Goal: Information Seeking & Learning: Compare options

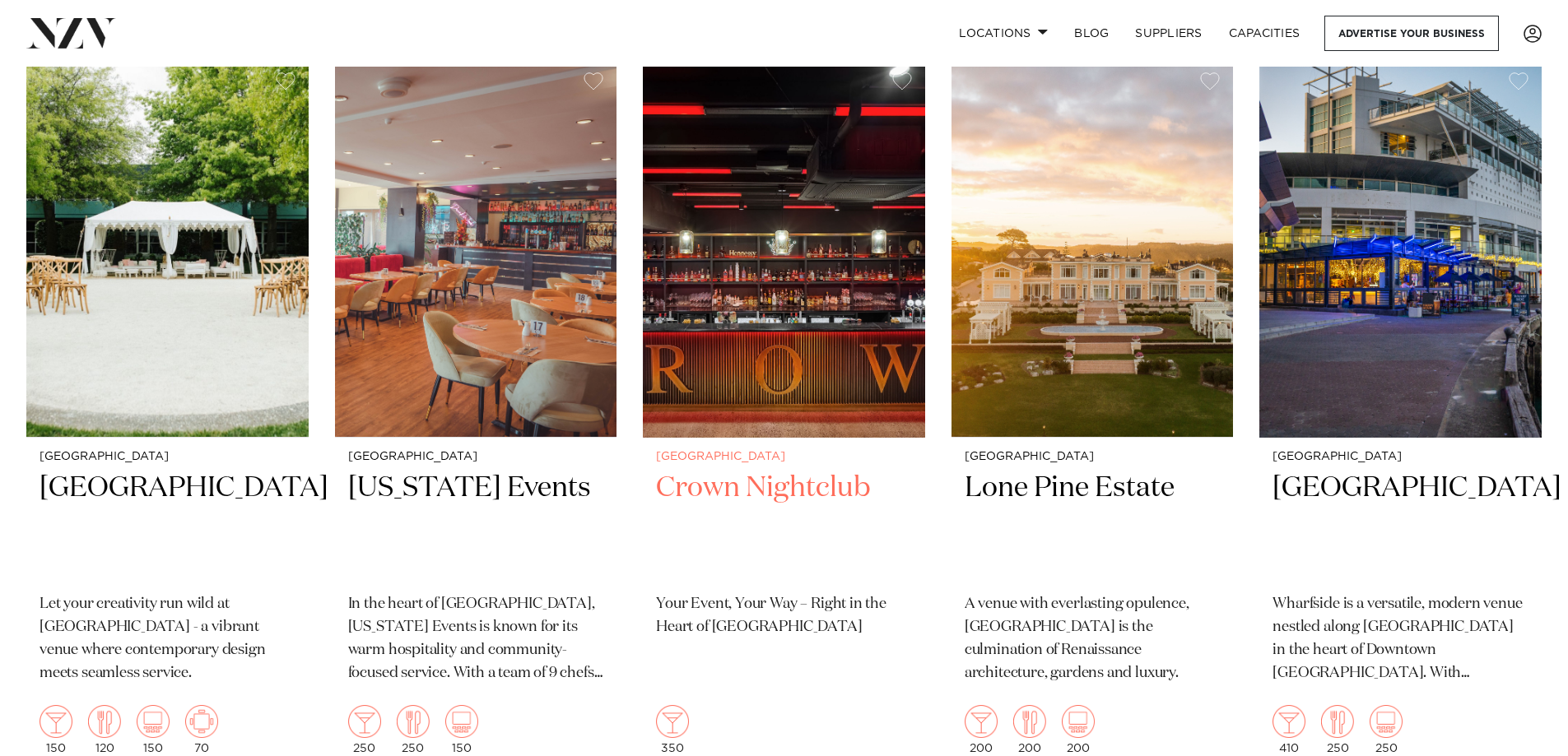
scroll to position [1152, 0]
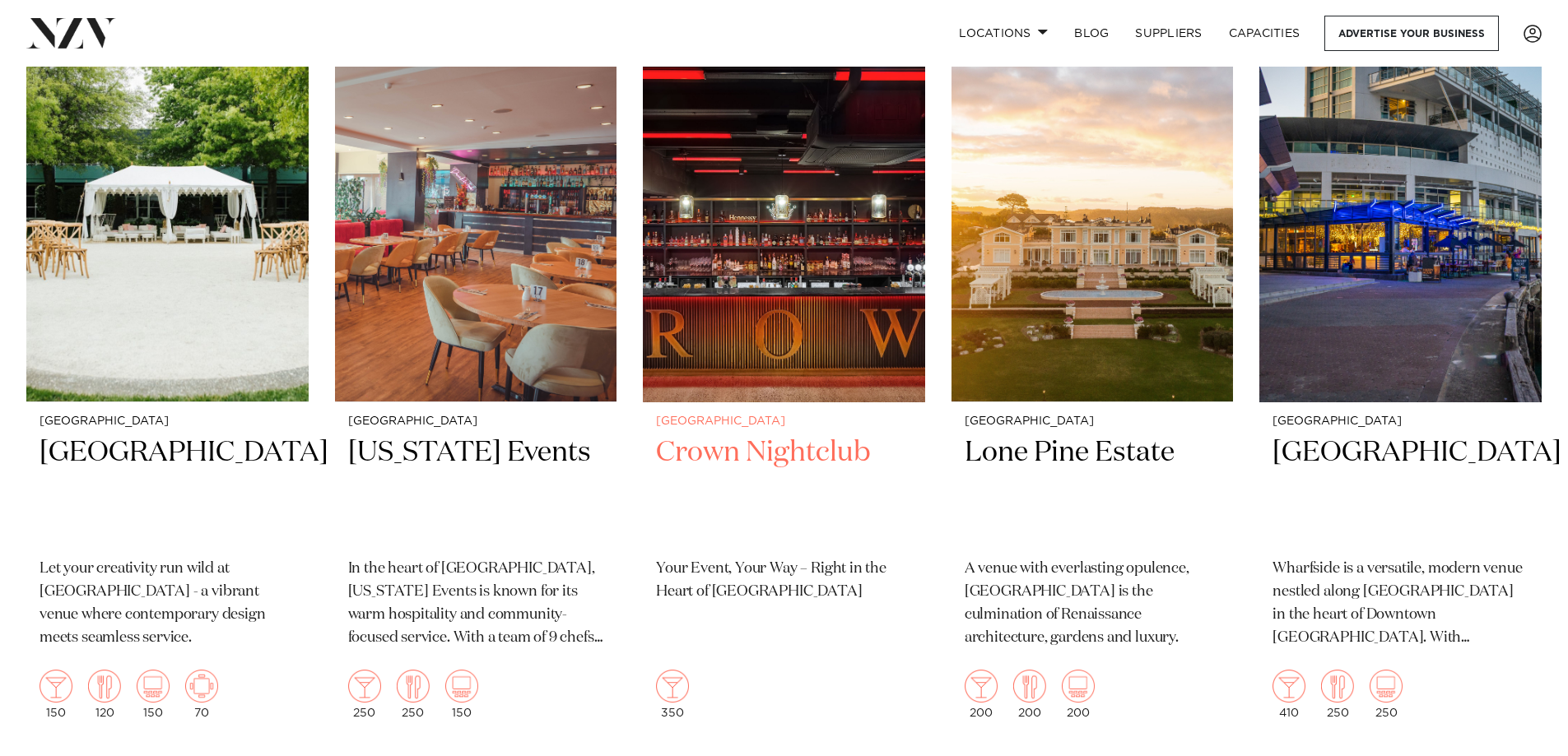
click at [781, 293] on img at bounding box center [783, 212] width 282 height 378
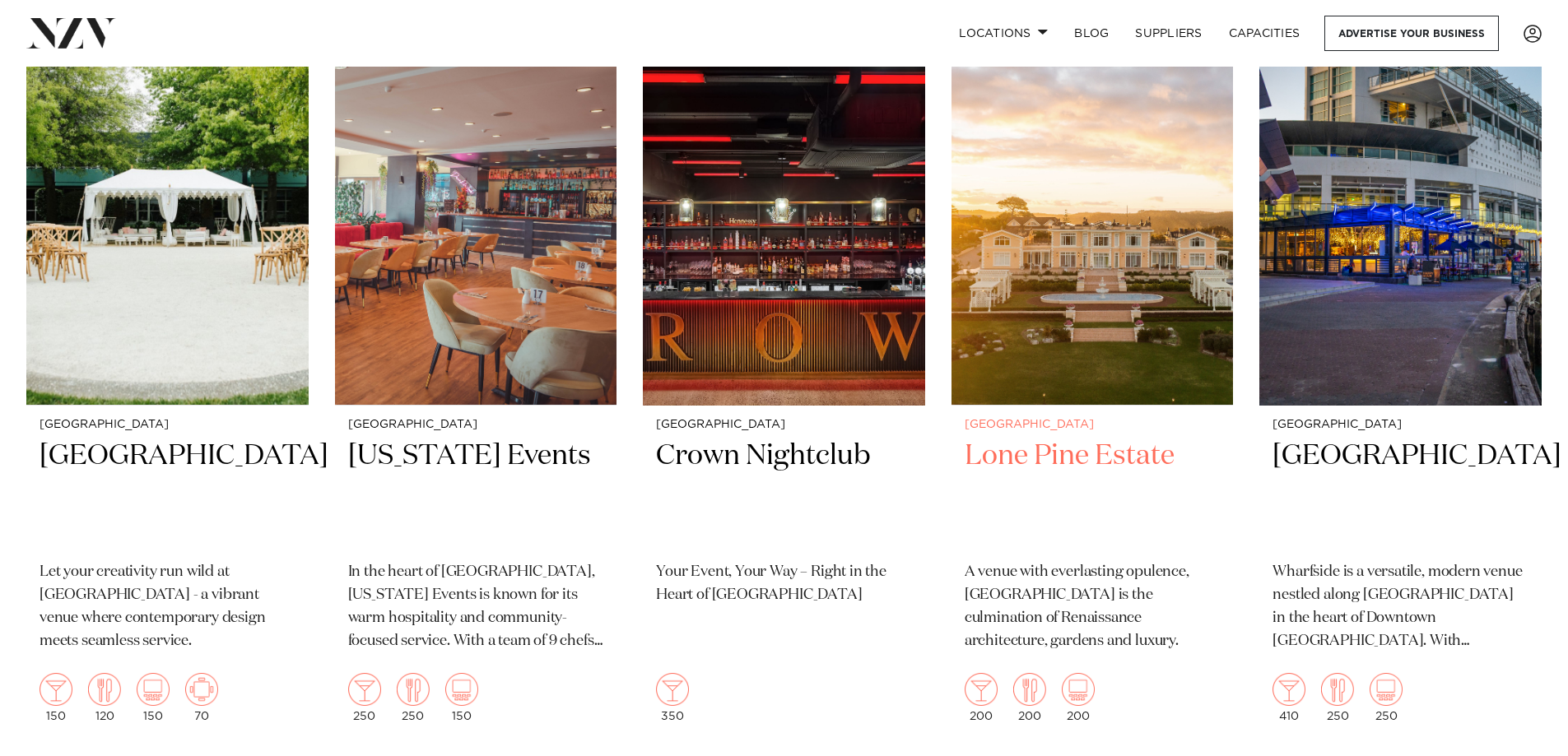
click at [1089, 200] on img at bounding box center [1092, 216] width 282 height 378
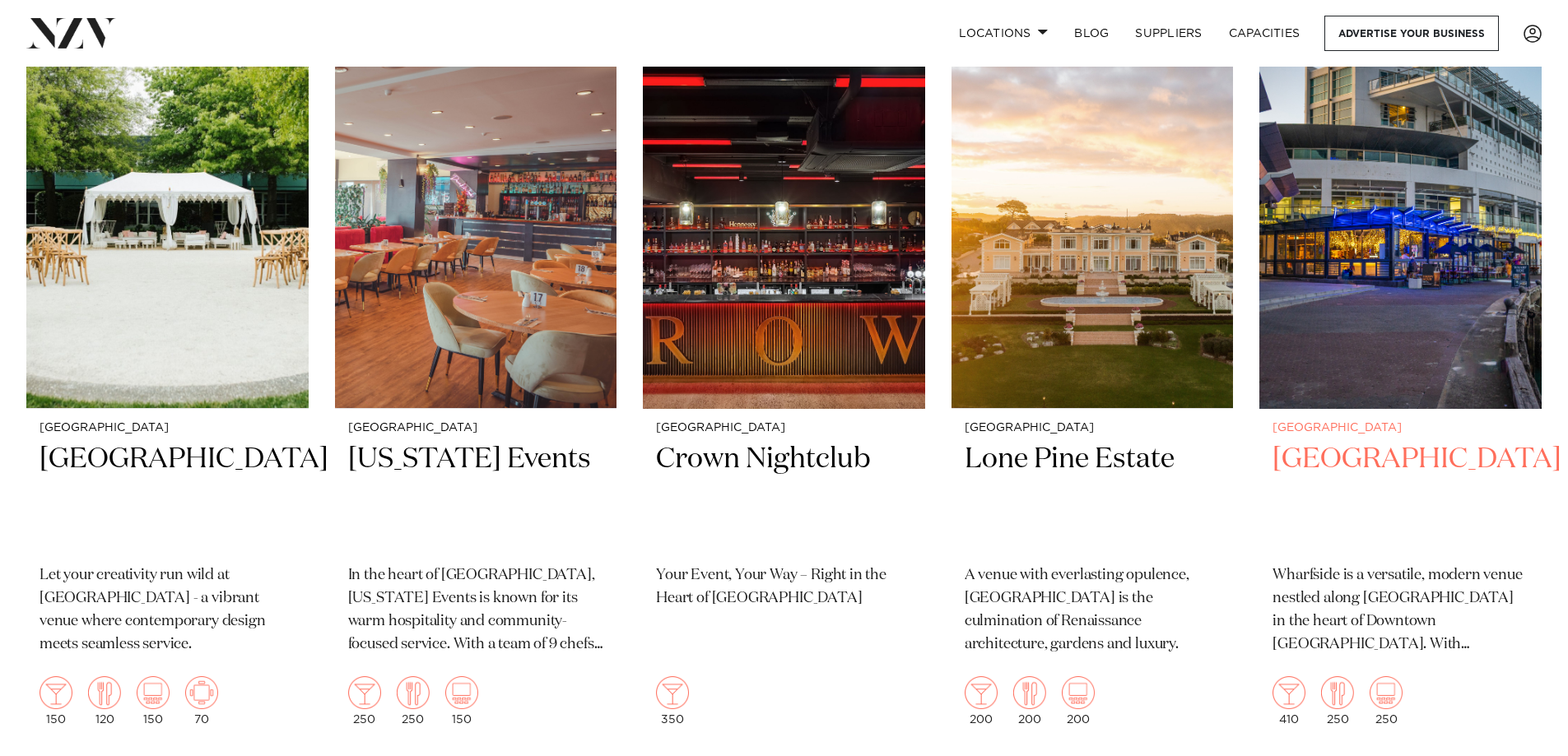
click at [1403, 339] on img at bounding box center [1400, 219] width 282 height 378
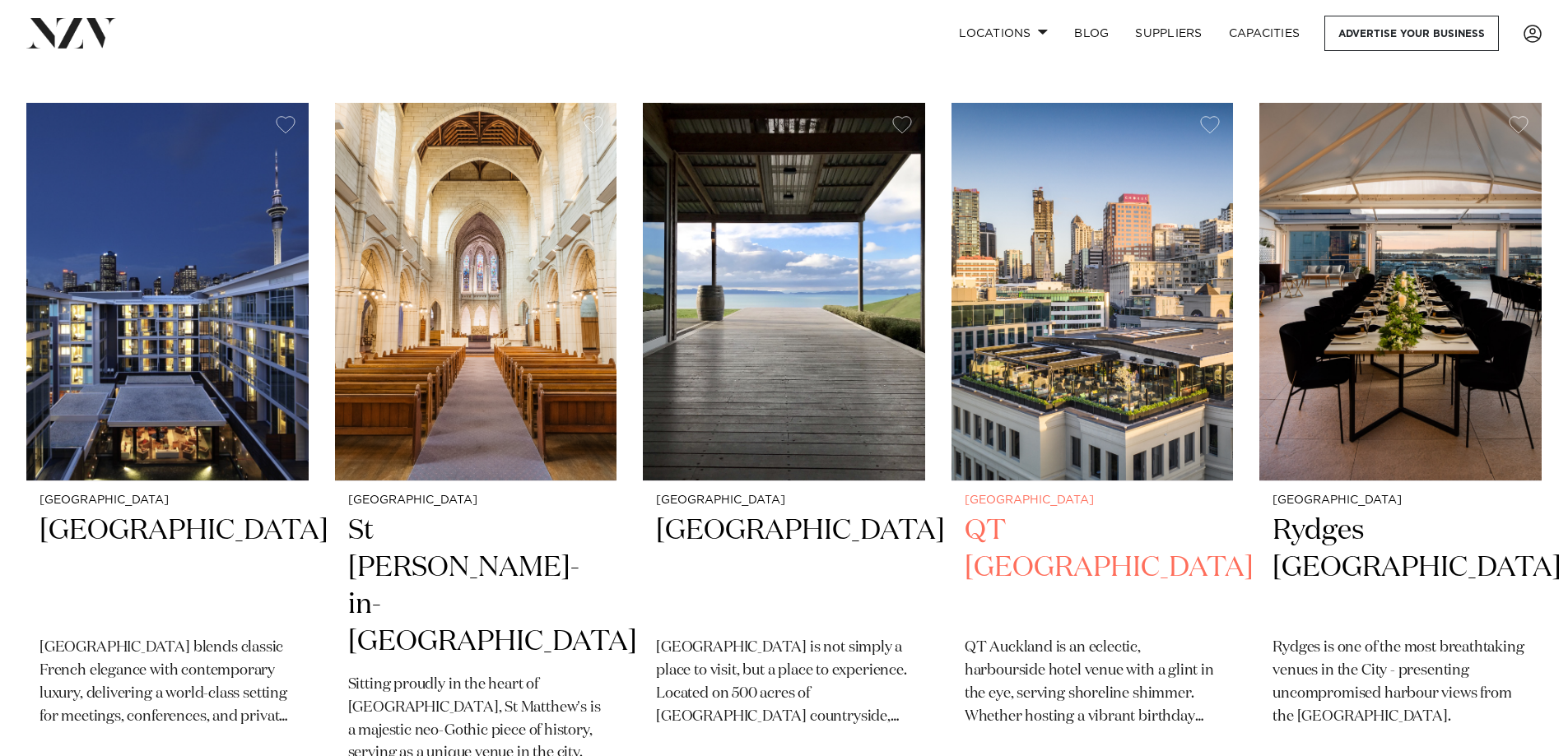
scroll to position [2622, 0]
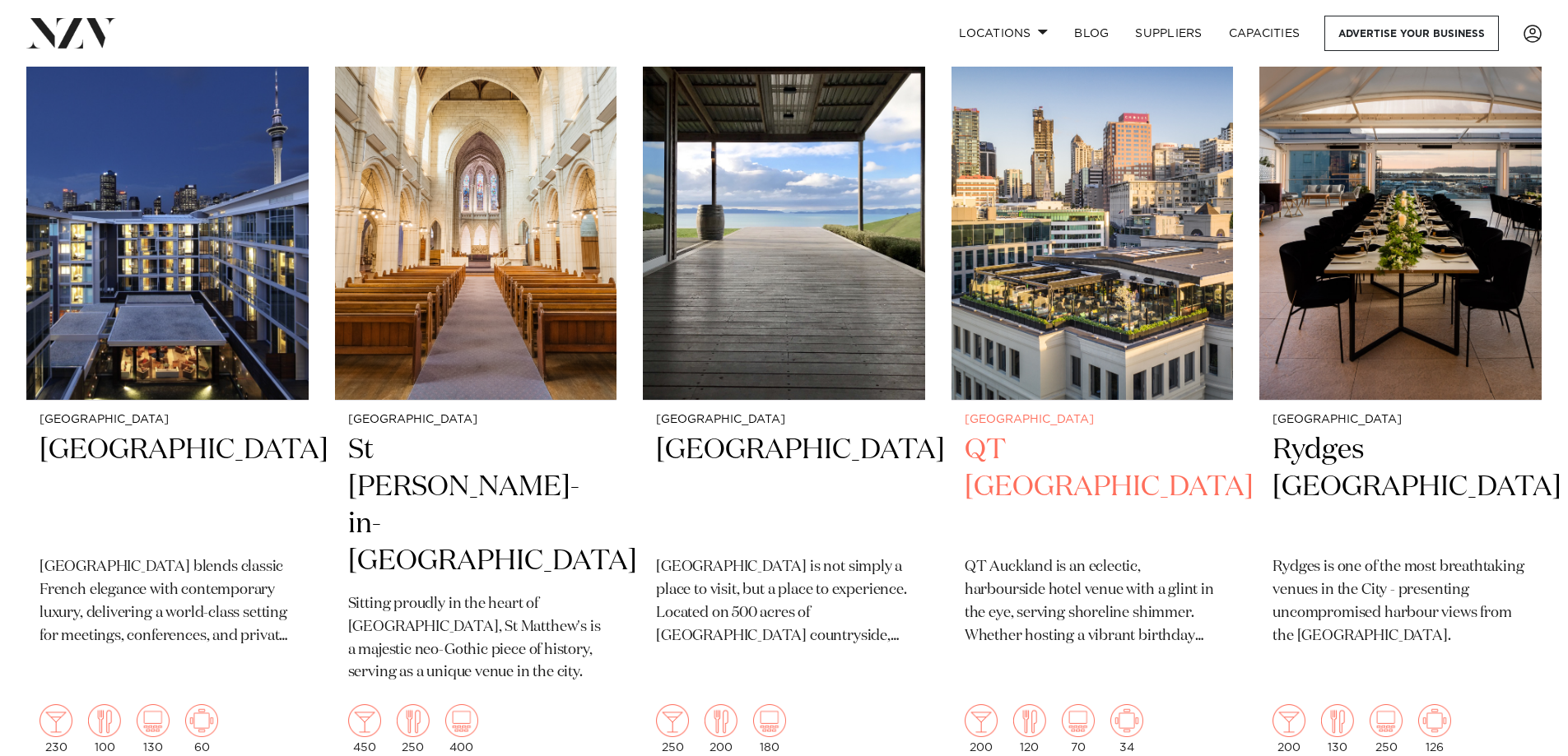
click at [1108, 332] on img at bounding box center [1092, 211] width 282 height 378
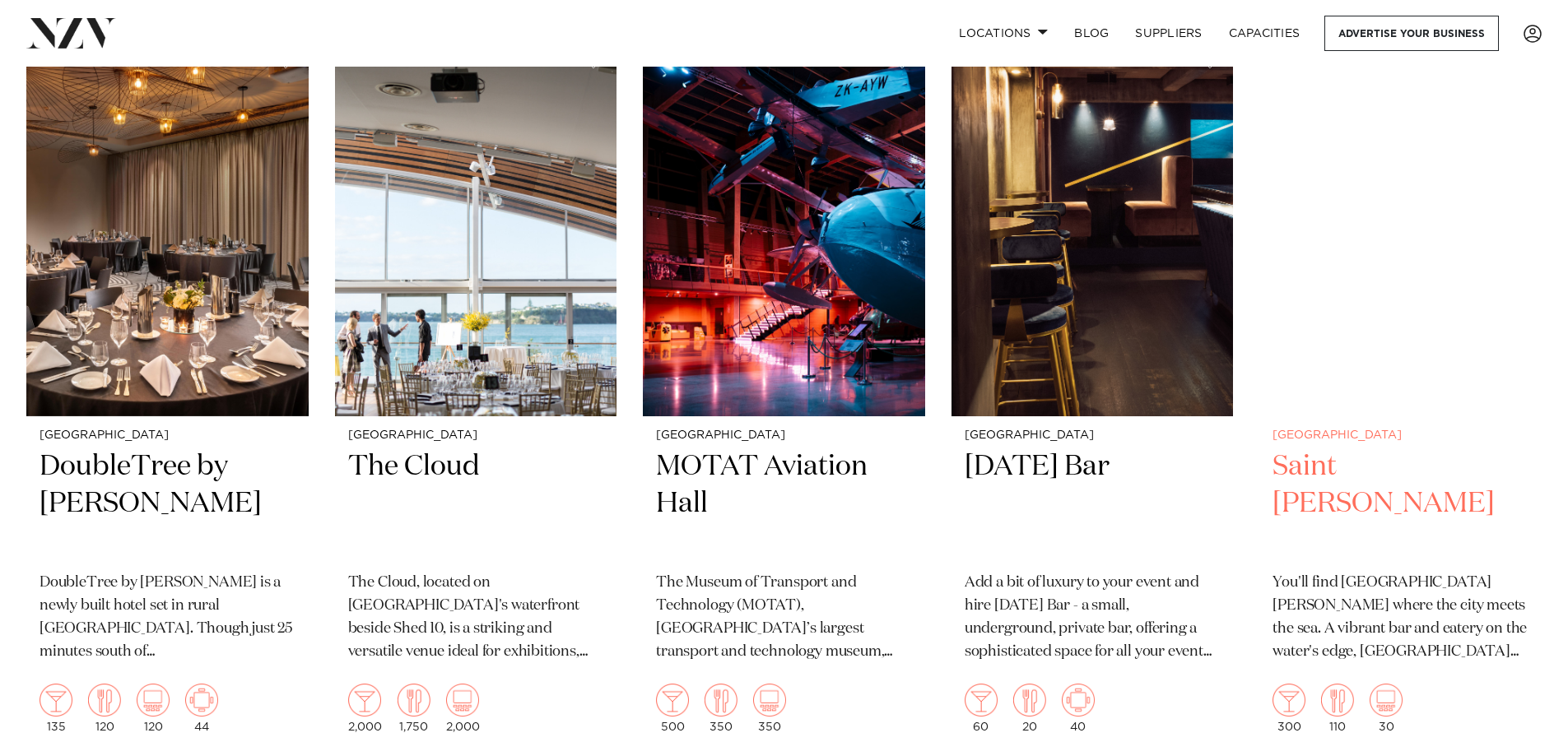
scroll to position [5491, 0]
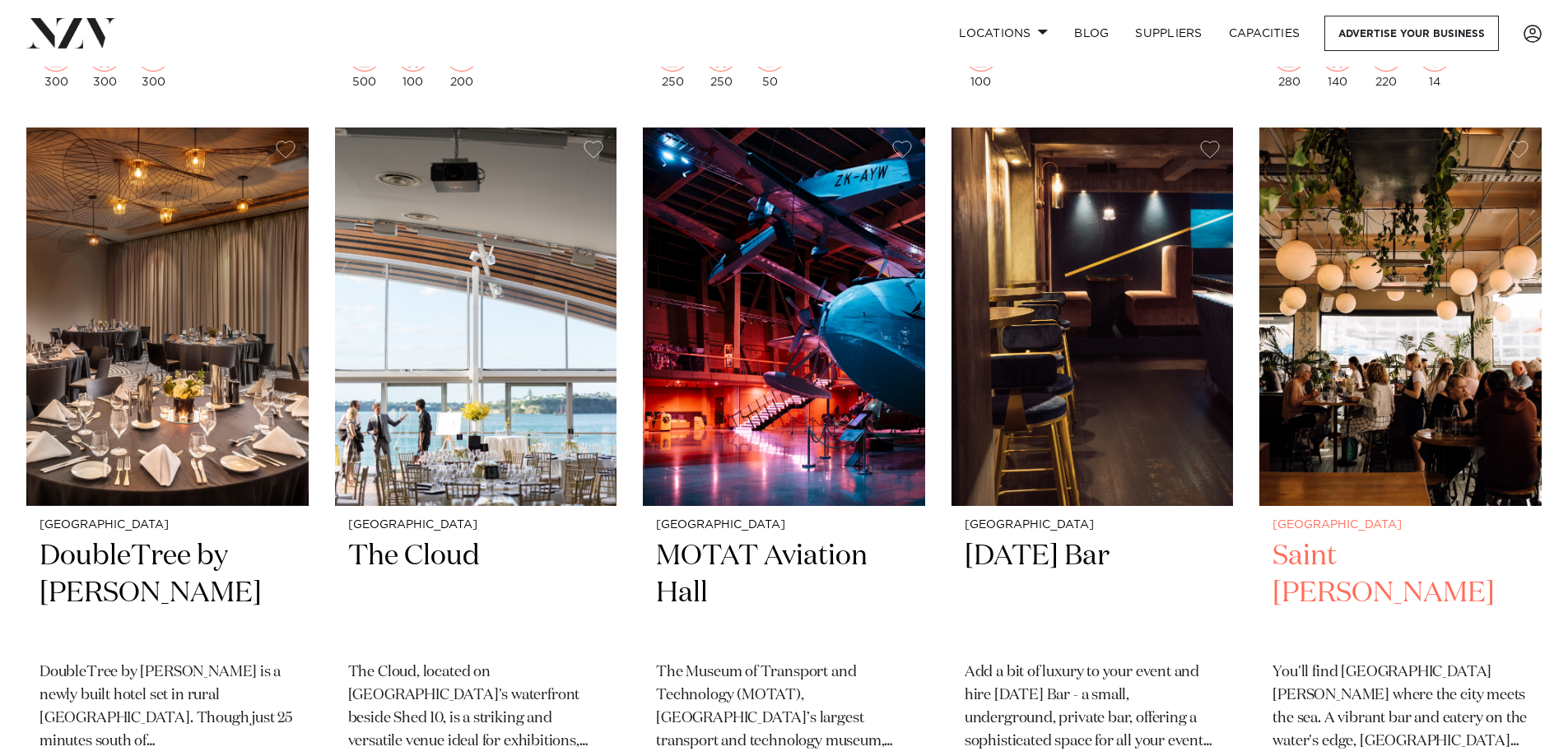
click at [1401, 292] on img at bounding box center [1400, 316] width 282 height 378
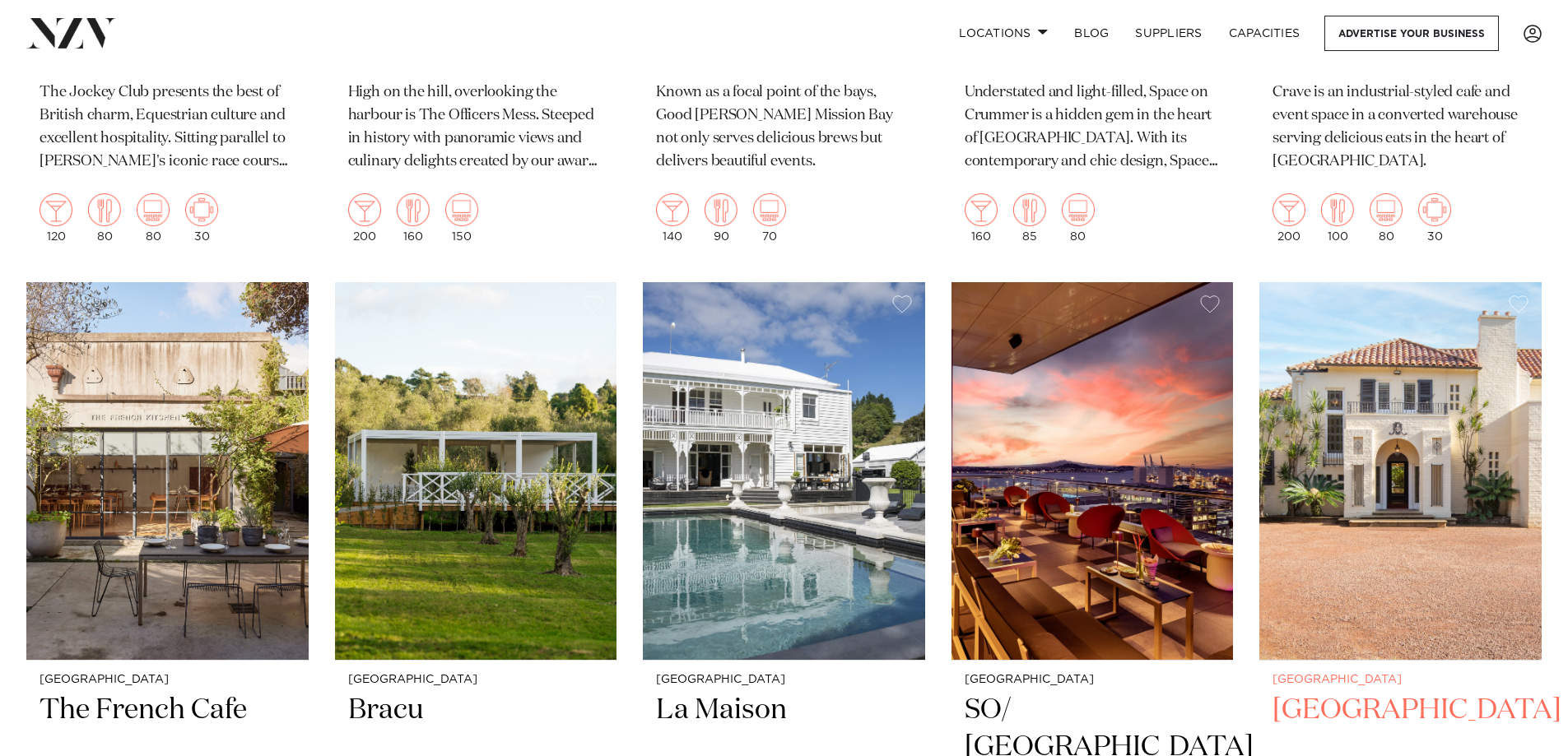
scroll to position [7689, 0]
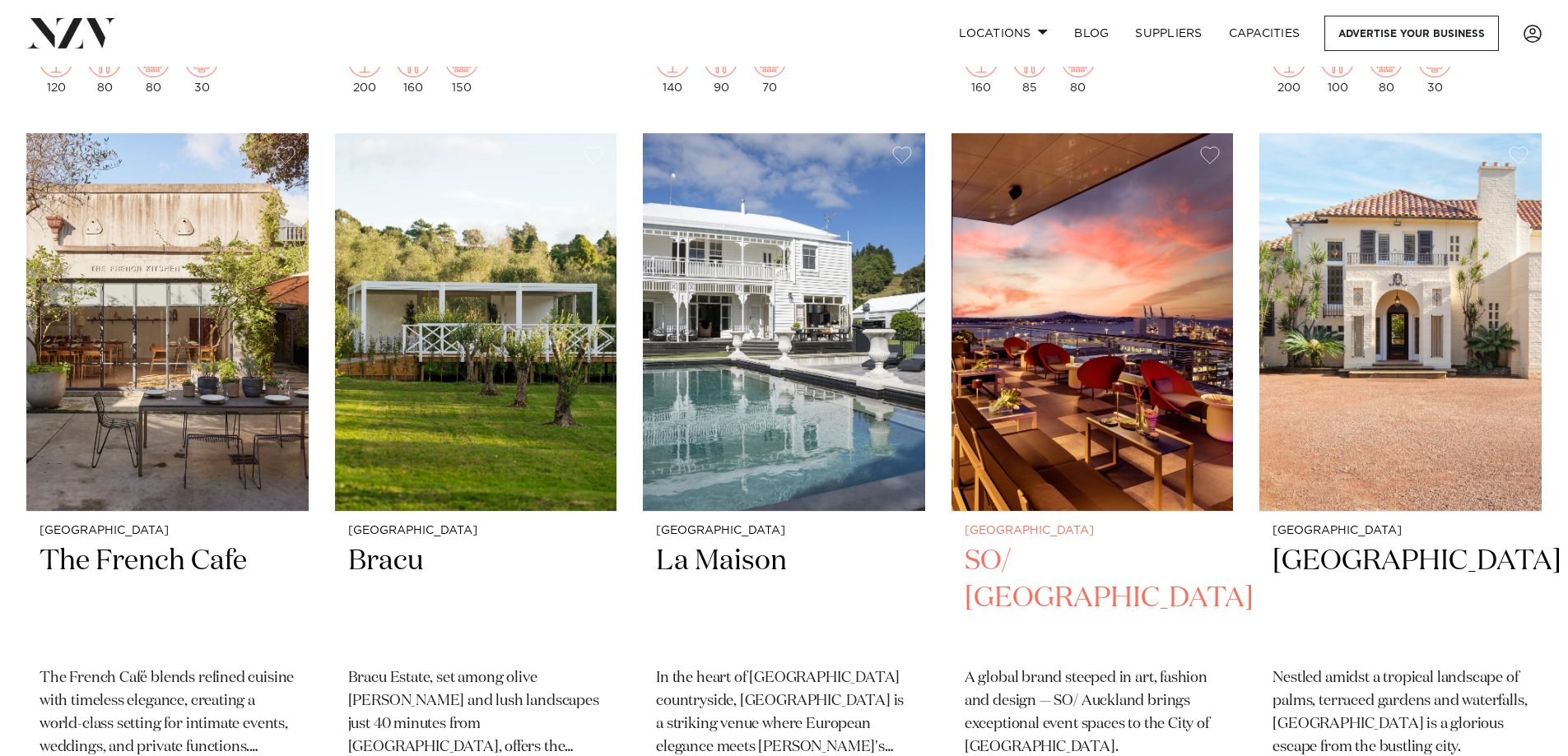
click at [1092, 425] on img at bounding box center [1092, 322] width 282 height 378
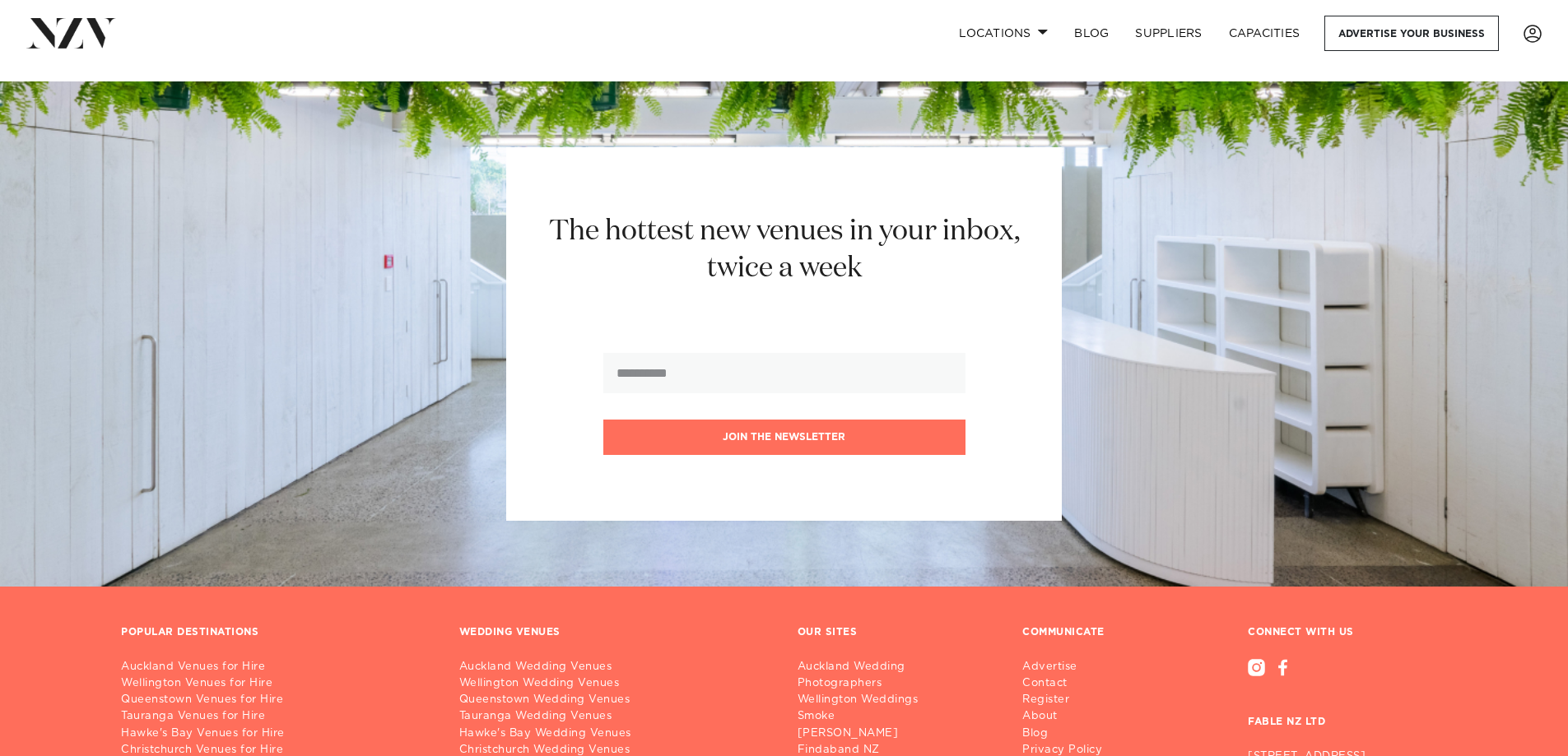
scroll to position [11604, 0]
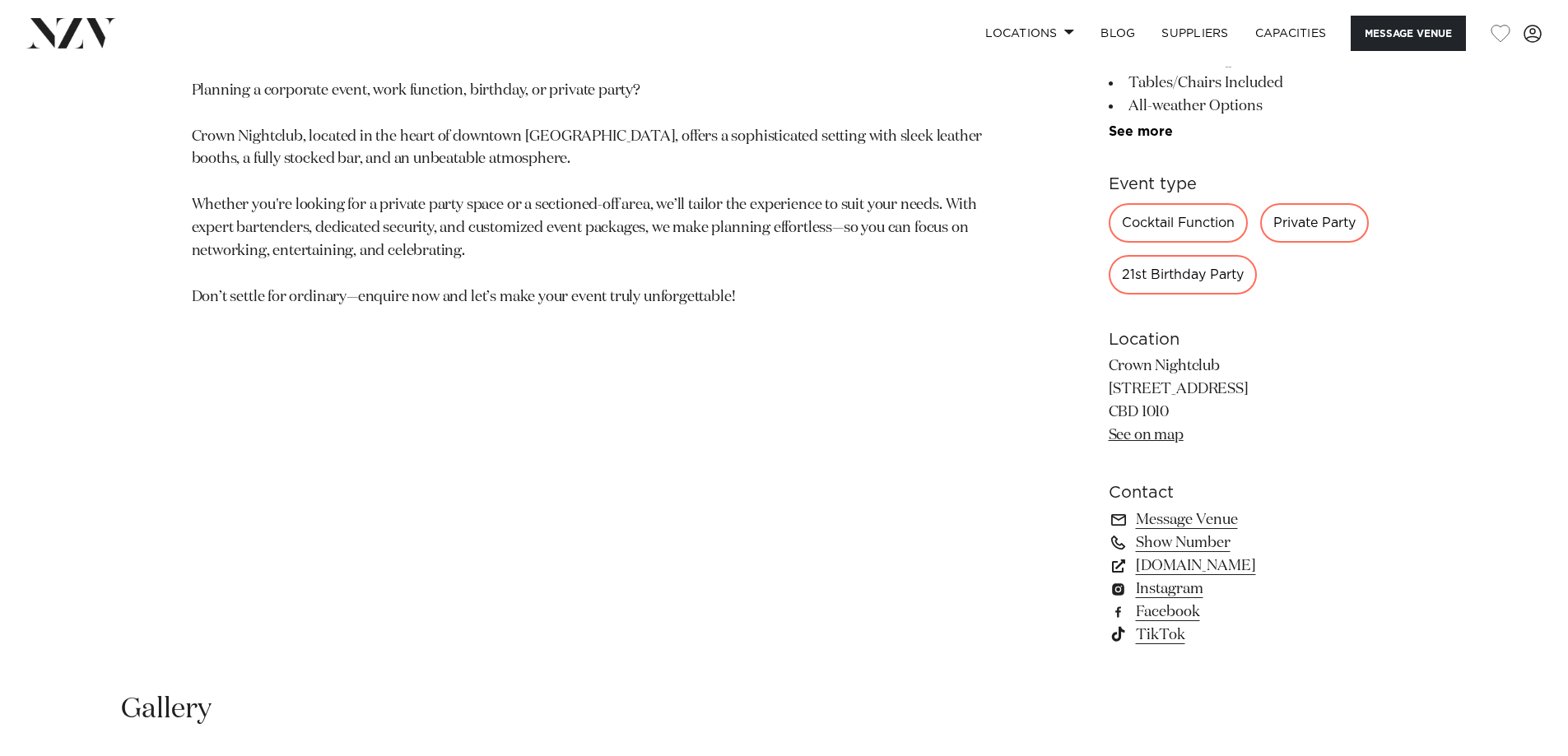
scroll to position [987, 0]
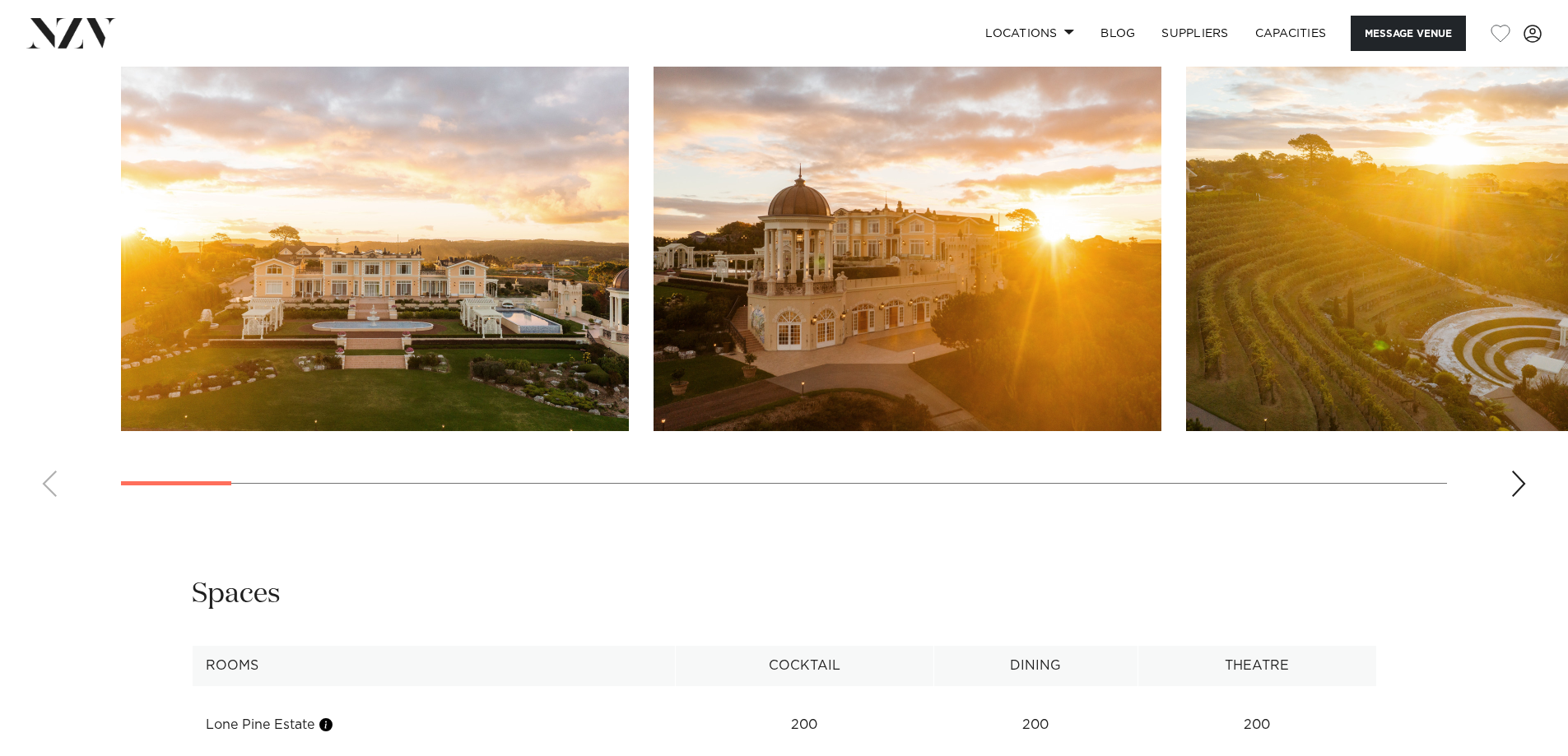
scroll to position [1646, 0]
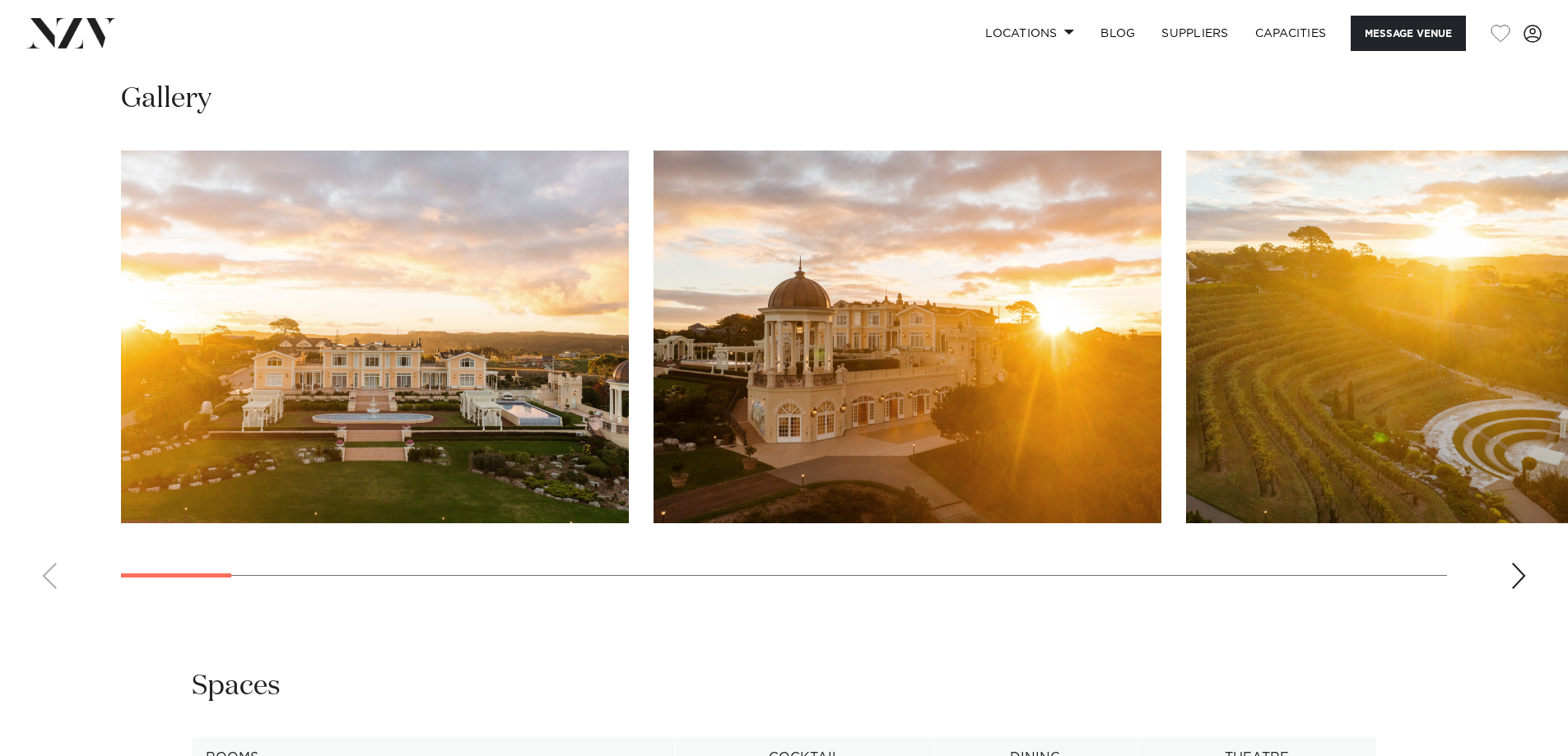
click at [1518, 582] on div "Next slide" at bounding box center [1518, 575] width 17 height 27
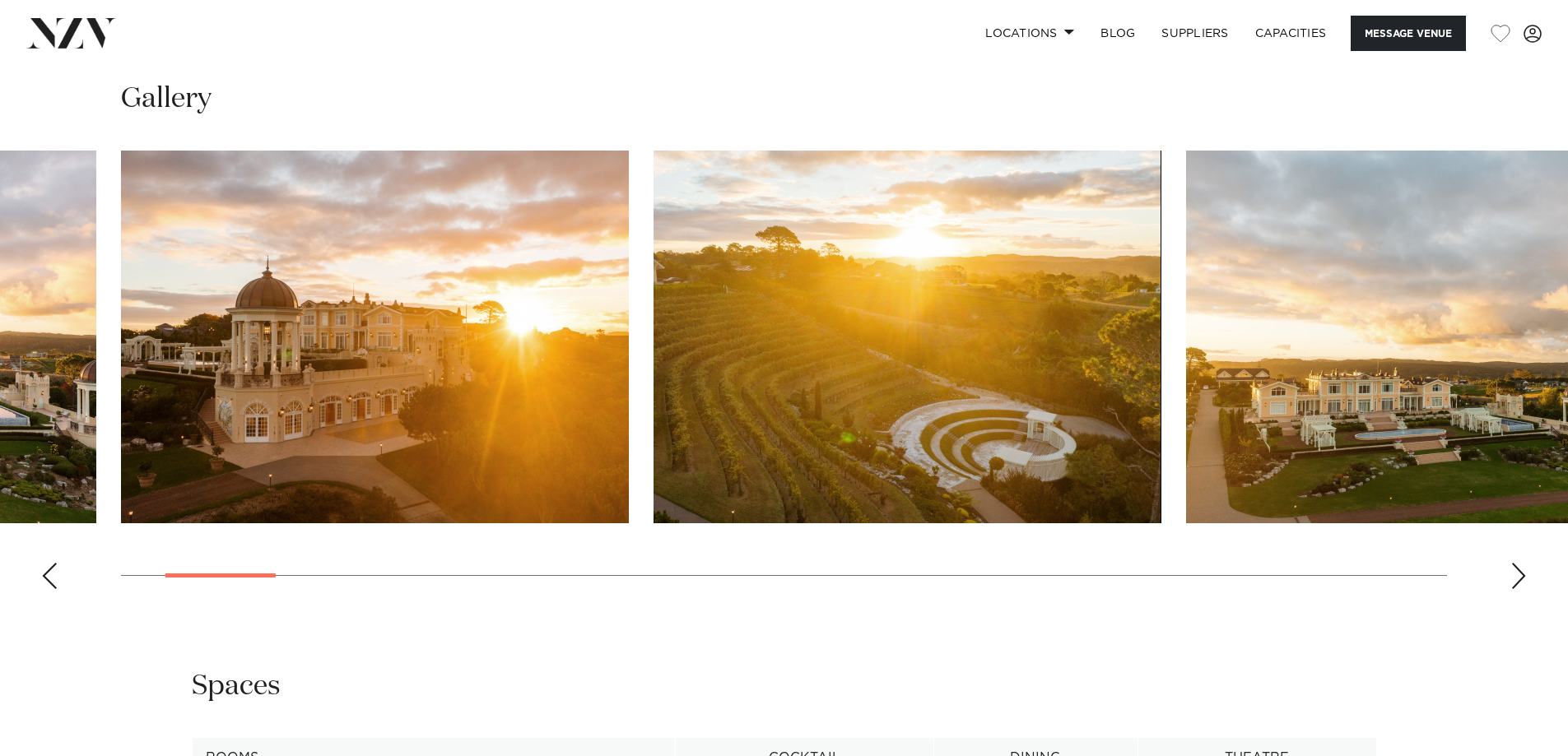
click at [1518, 581] on div "Next slide" at bounding box center [1518, 575] width 17 height 27
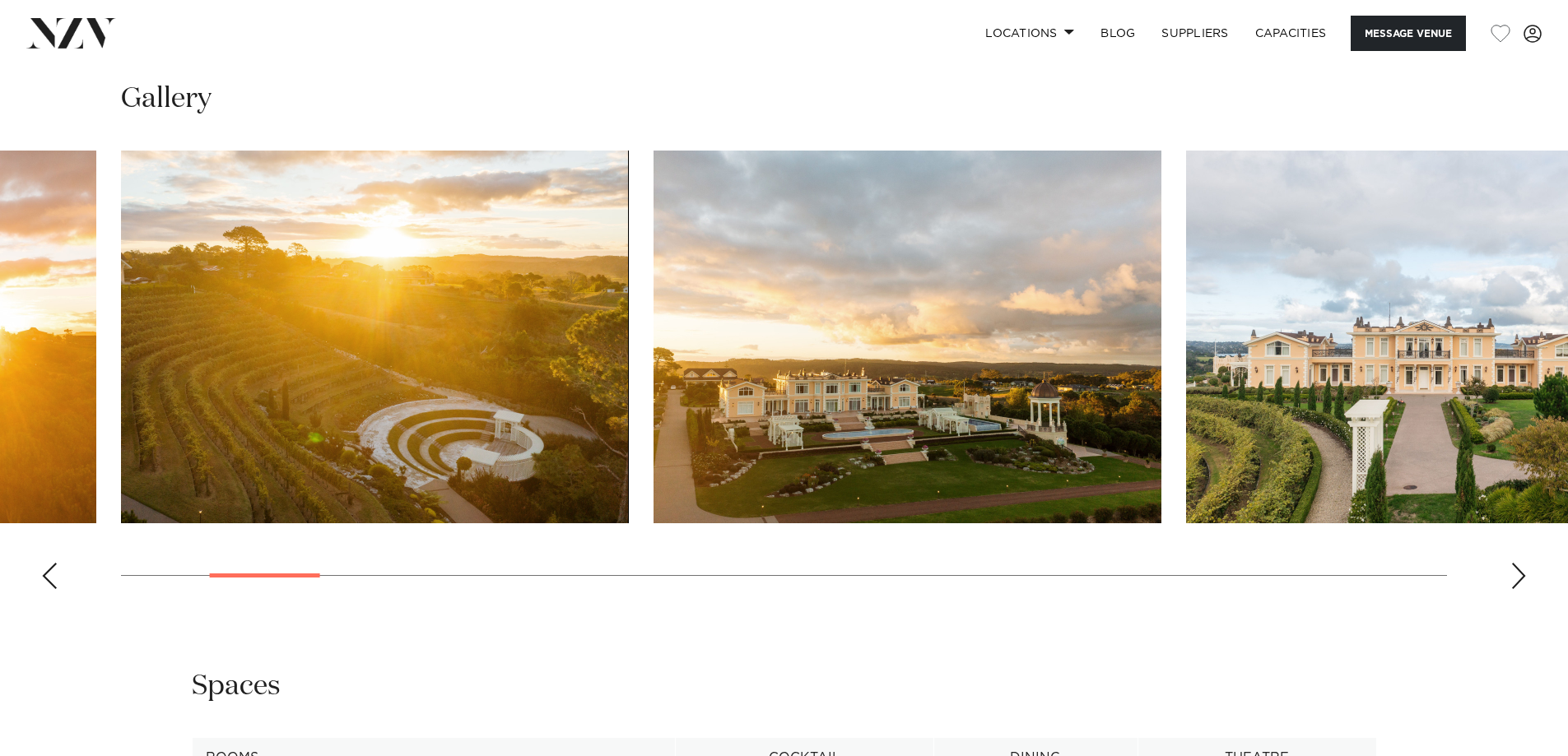
click at [1519, 580] on div "Next slide" at bounding box center [1518, 575] width 17 height 27
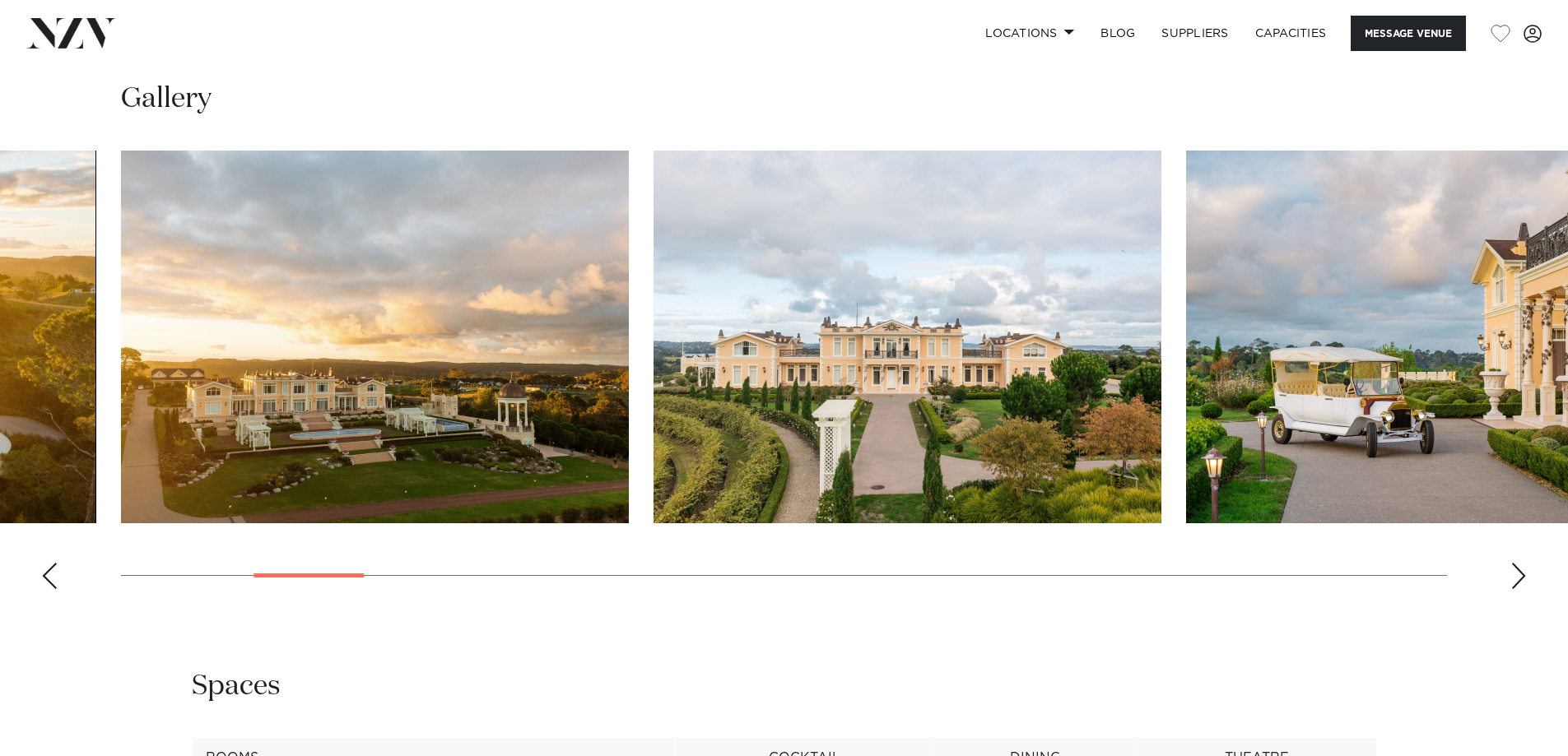
click at [1519, 580] on div "Next slide" at bounding box center [1518, 575] width 17 height 27
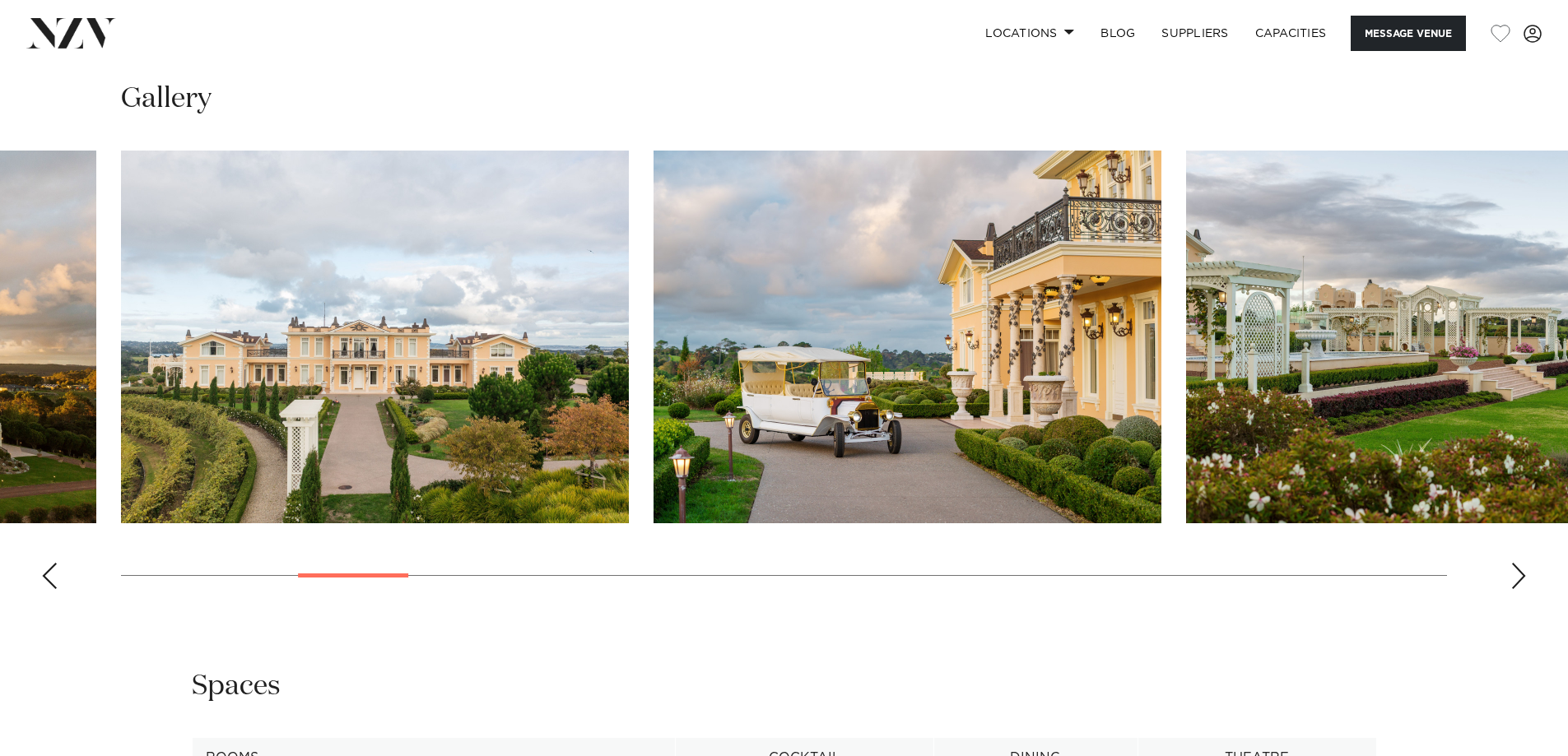
click at [1519, 580] on div "Next slide" at bounding box center [1518, 575] width 17 height 27
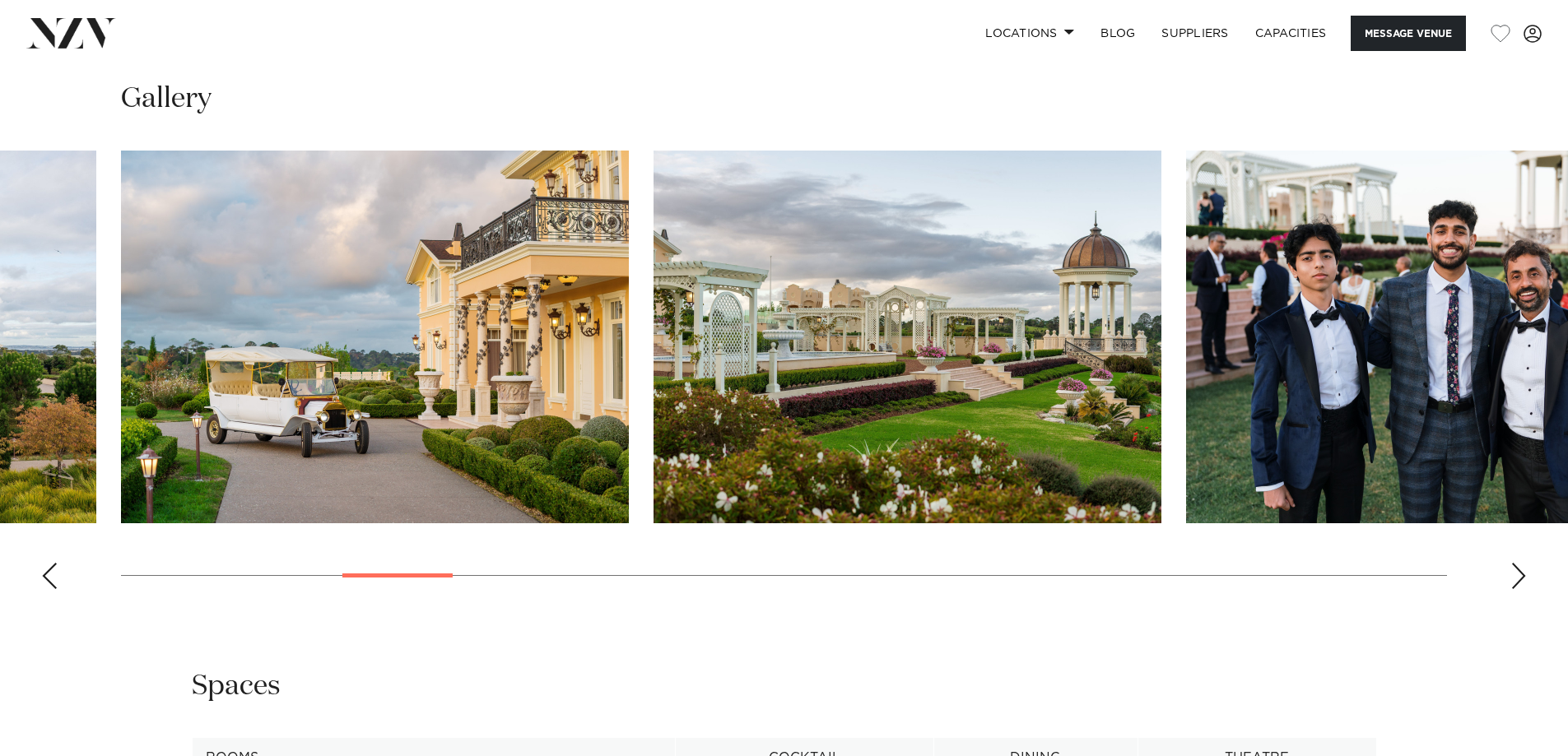
click at [1521, 579] on div "Next slide" at bounding box center [1518, 575] width 17 height 27
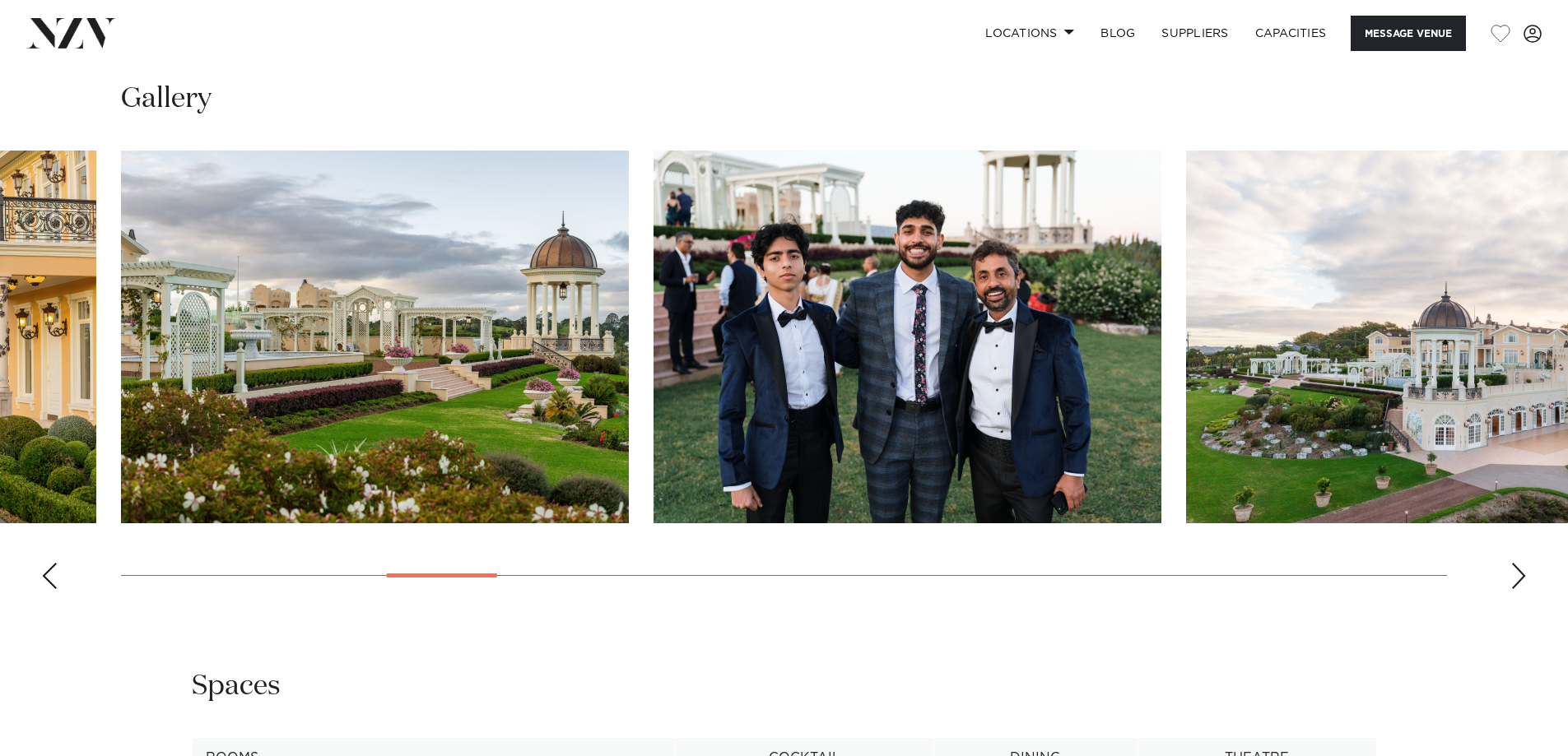
click at [1522, 579] on div "Next slide" at bounding box center [1518, 575] width 17 height 27
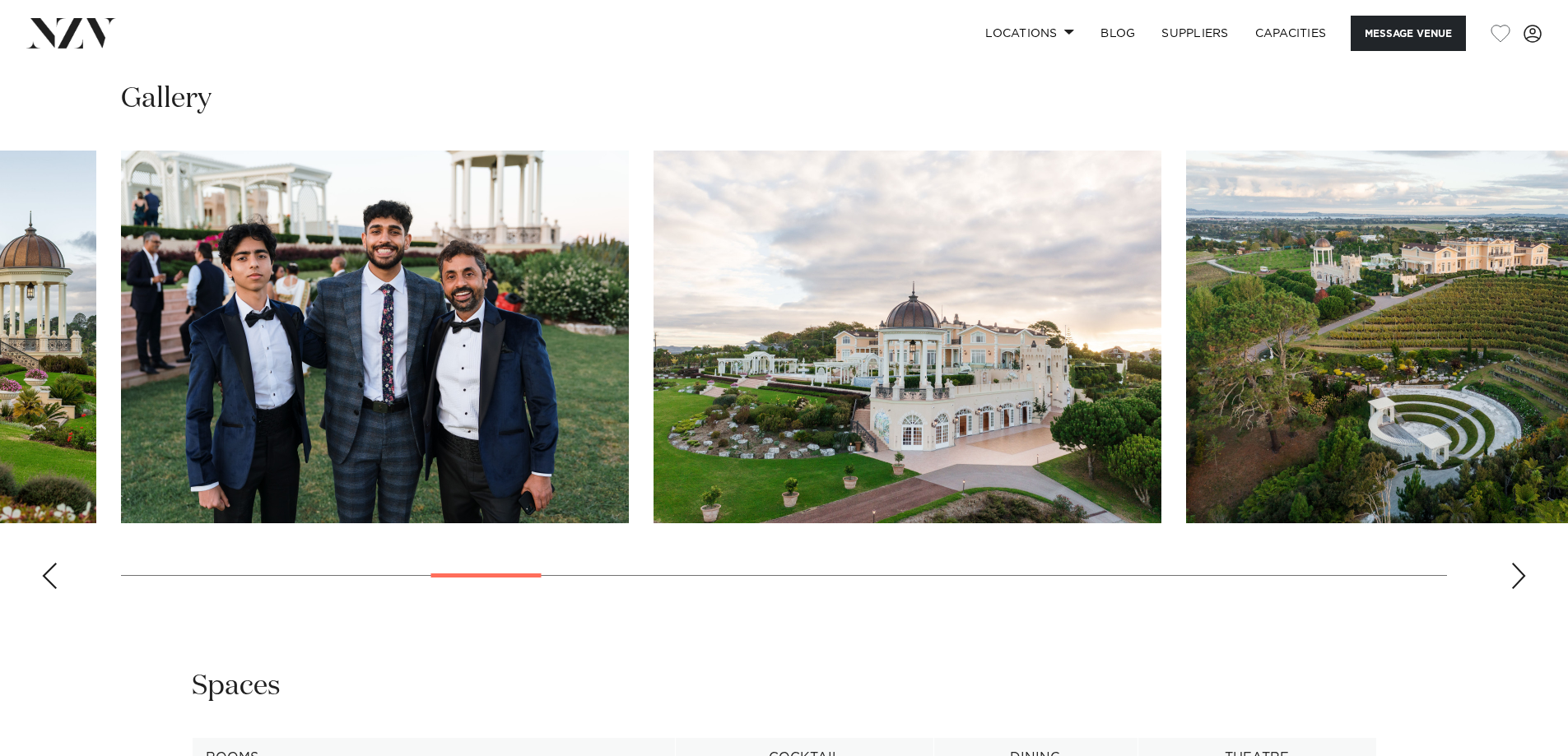
click at [1522, 579] on div "Next slide" at bounding box center [1518, 575] width 17 height 27
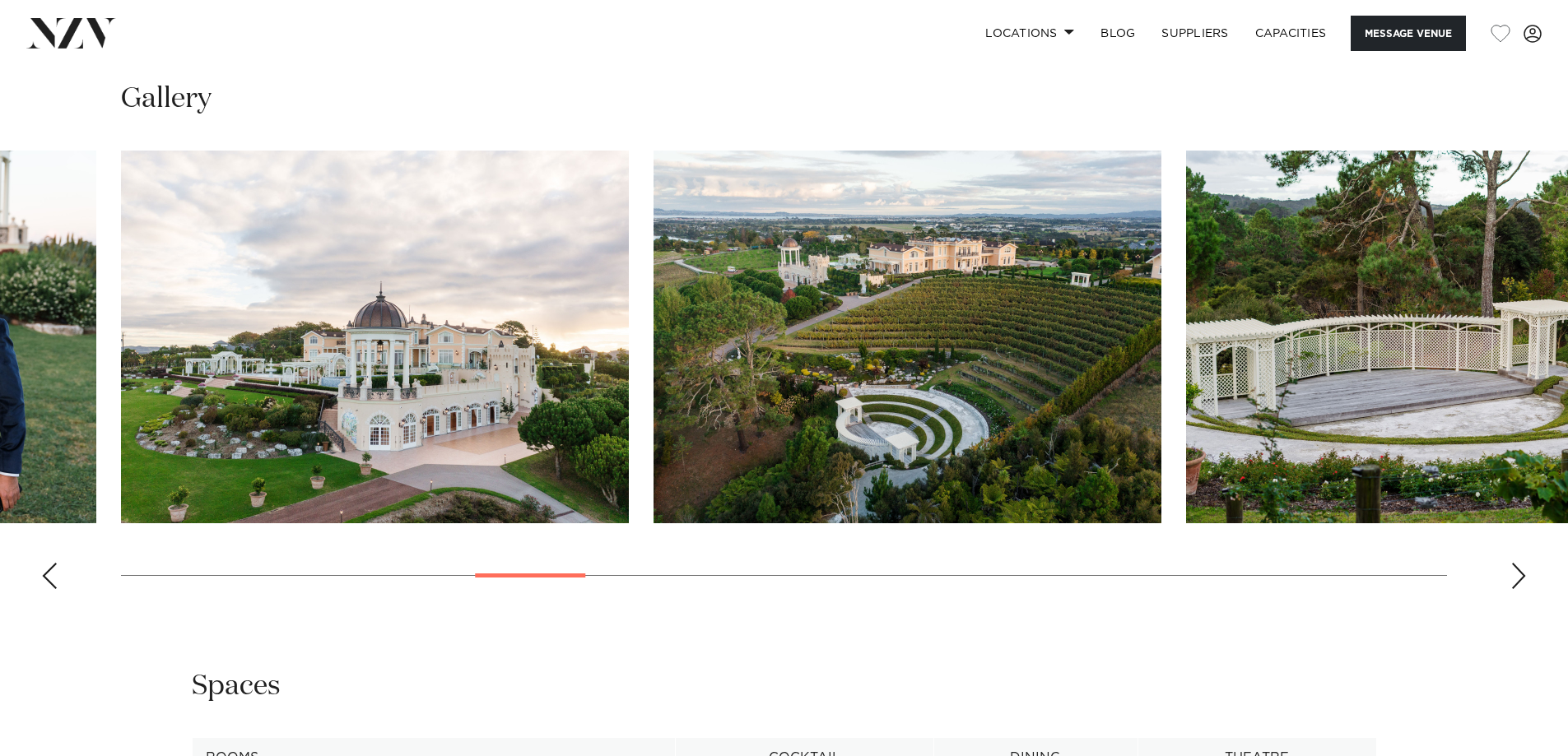
click at [1522, 579] on div "Next slide" at bounding box center [1518, 575] width 17 height 27
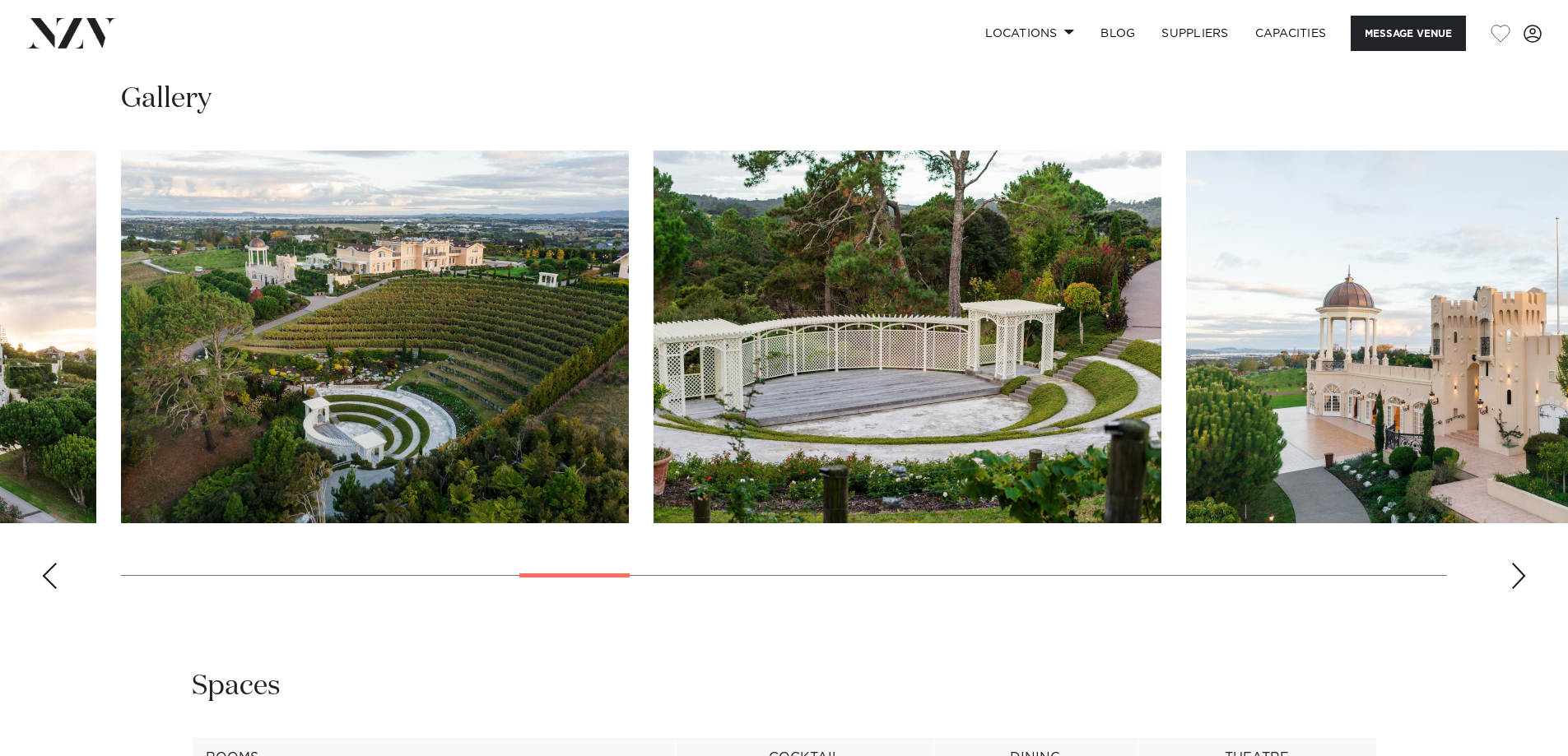
click at [1522, 579] on div "Next slide" at bounding box center [1518, 575] width 17 height 27
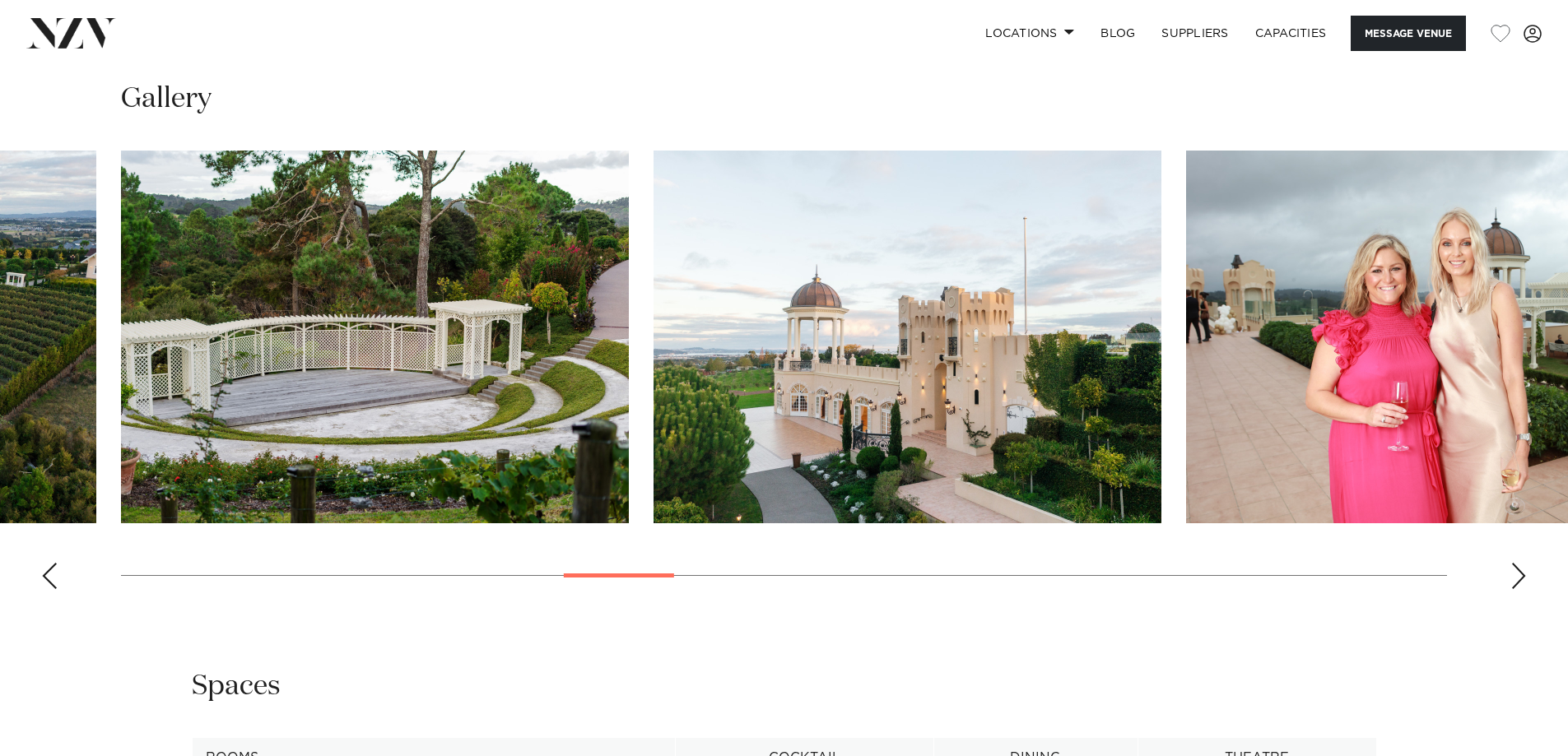
click at [1514, 572] on div "Next slide" at bounding box center [1518, 575] width 17 height 27
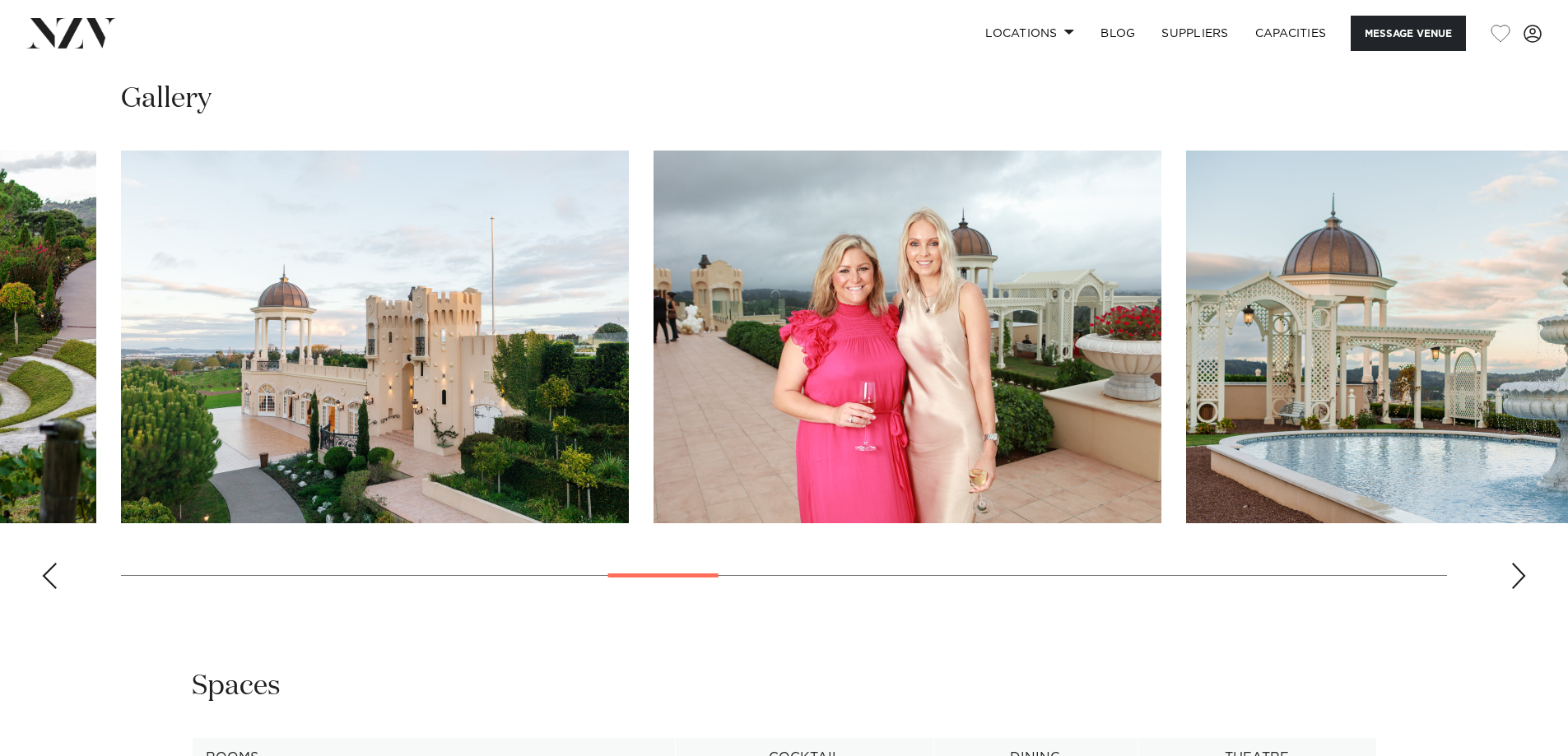
click at [1517, 575] on div "Next slide" at bounding box center [1518, 575] width 17 height 27
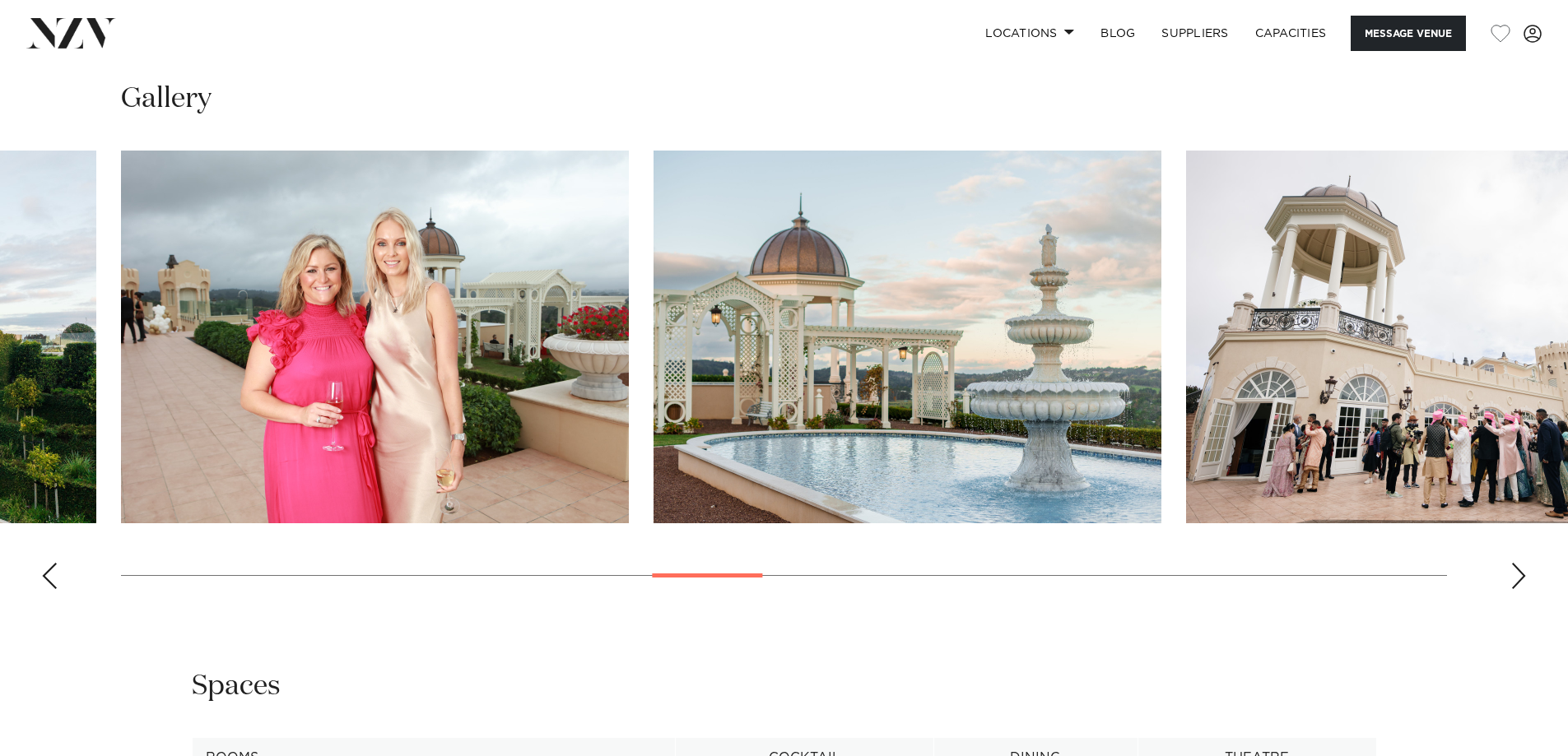
click at [1517, 575] on div "Next slide" at bounding box center [1518, 575] width 17 height 27
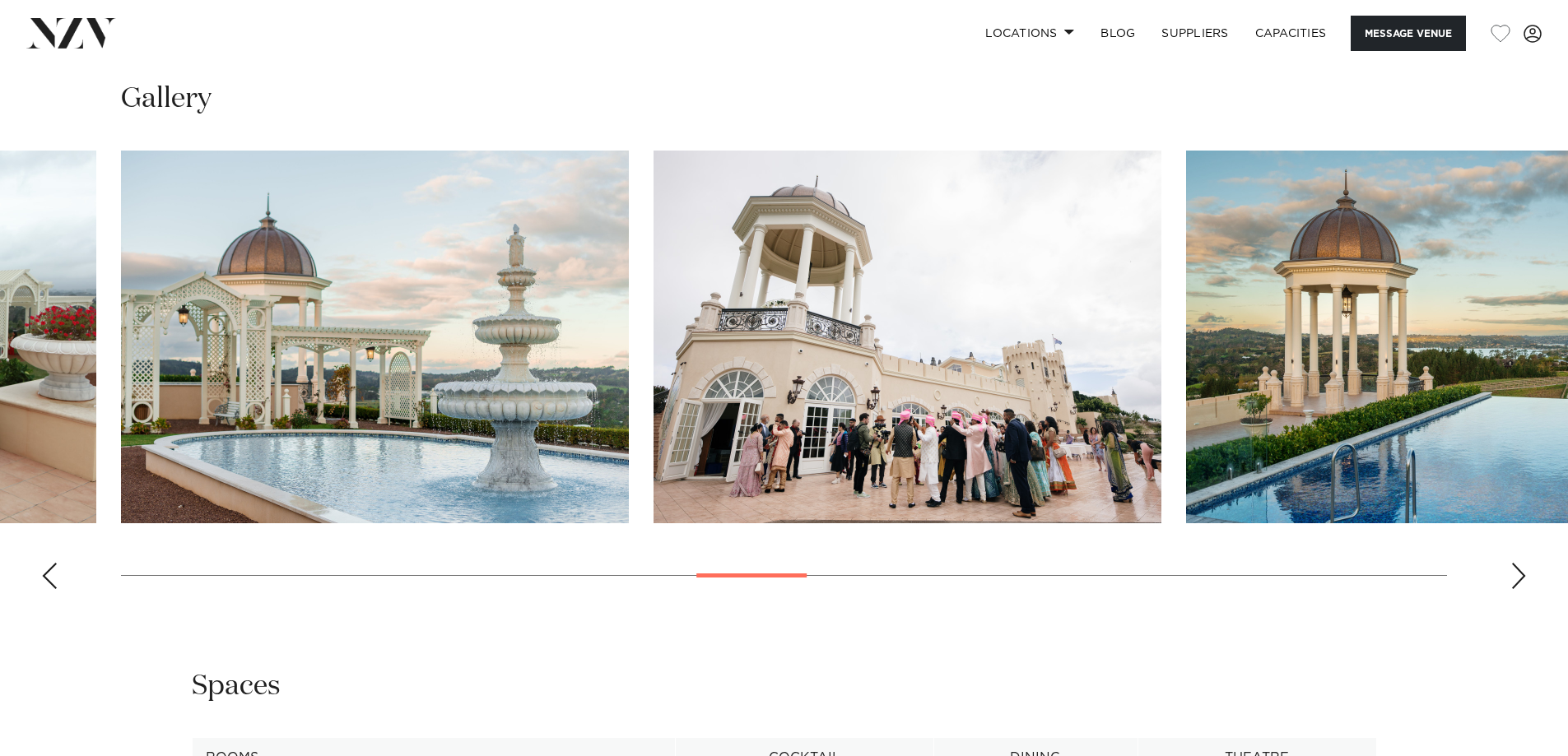
click at [1517, 575] on div "Next slide" at bounding box center [1518, 575] width 17 height 27
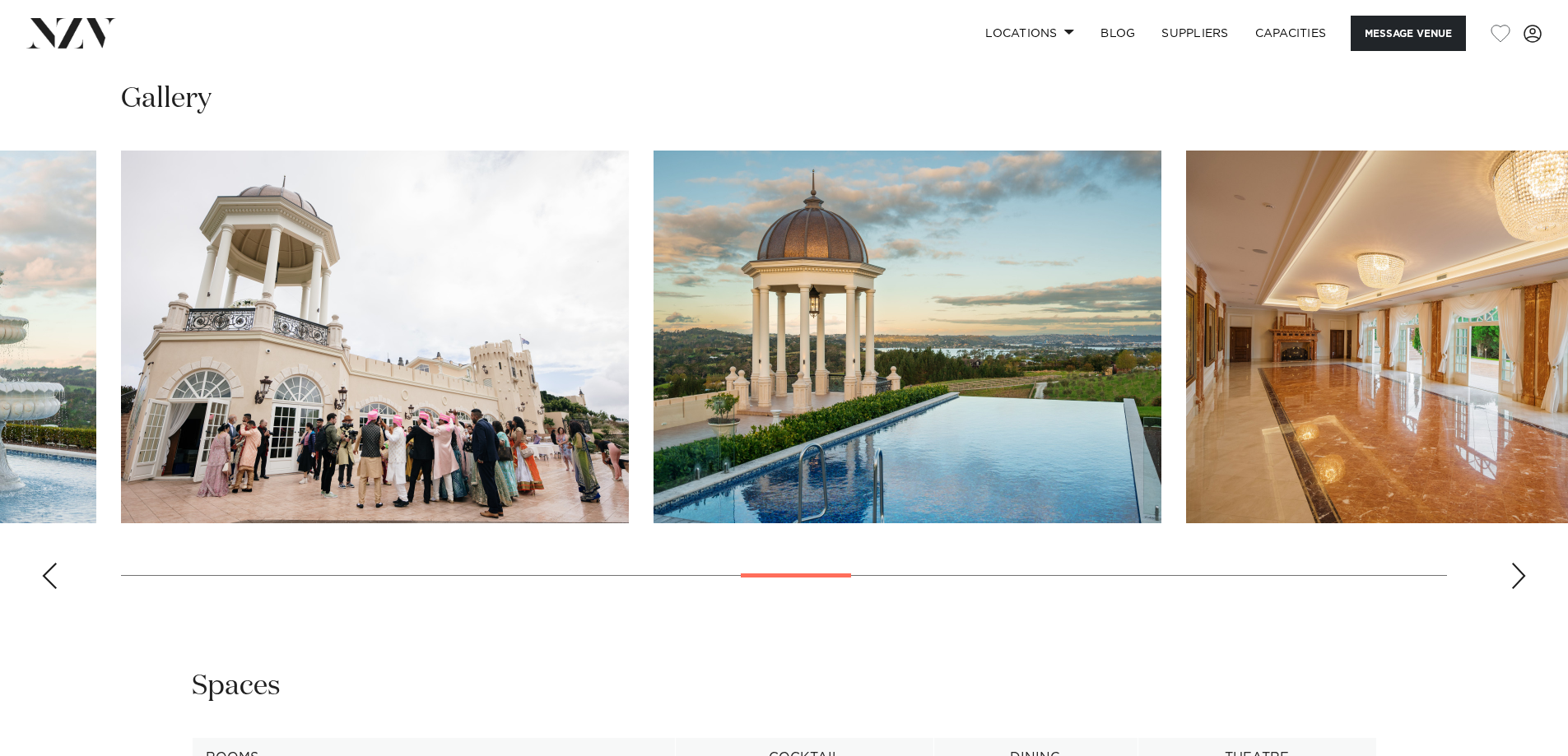
click at [1518, 575] on div "Next slide" at bounding box center [1518, 575] width 17 height 27
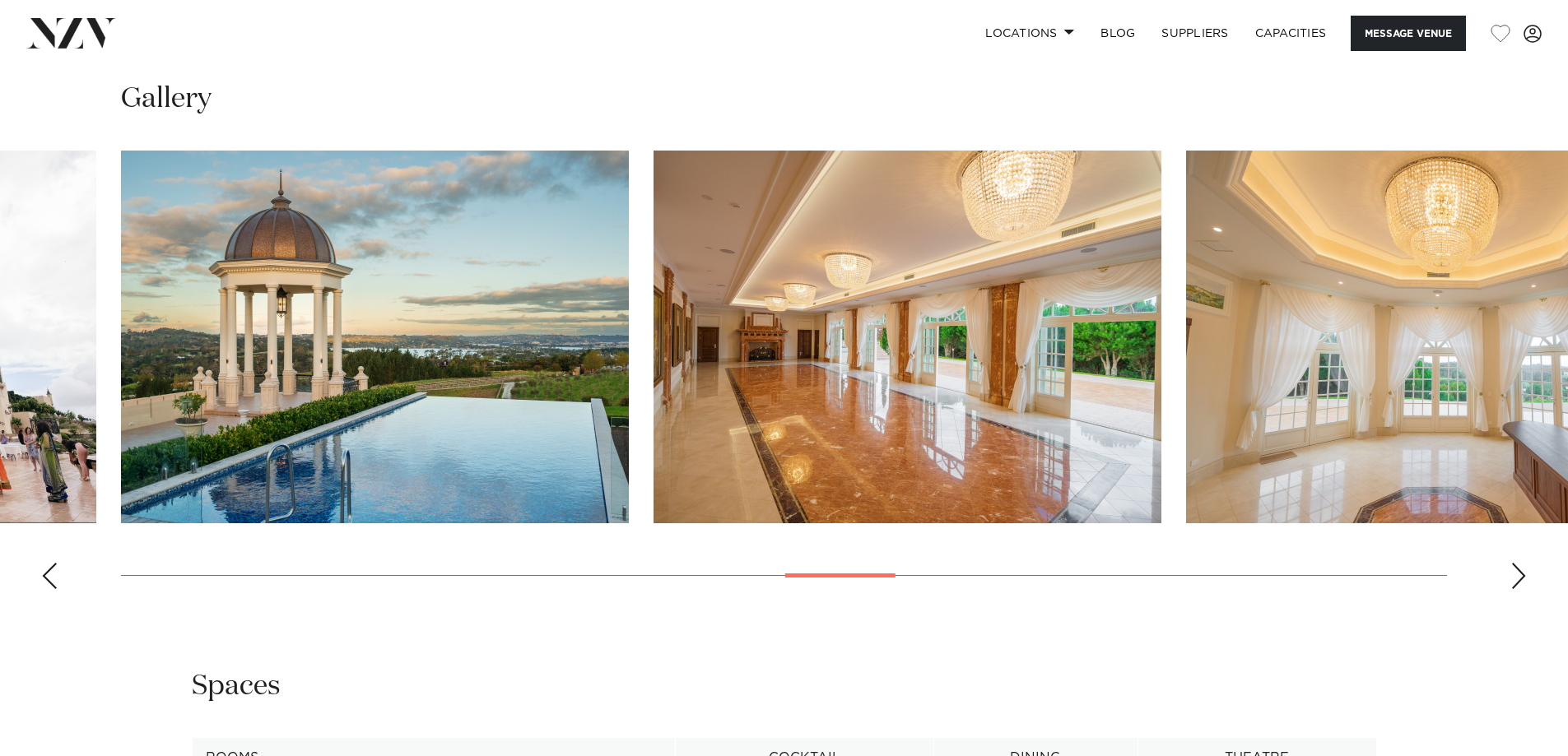
click at [1522, 574] on div "Next slide" at bounding box center [1518, 575] width 17 height 27
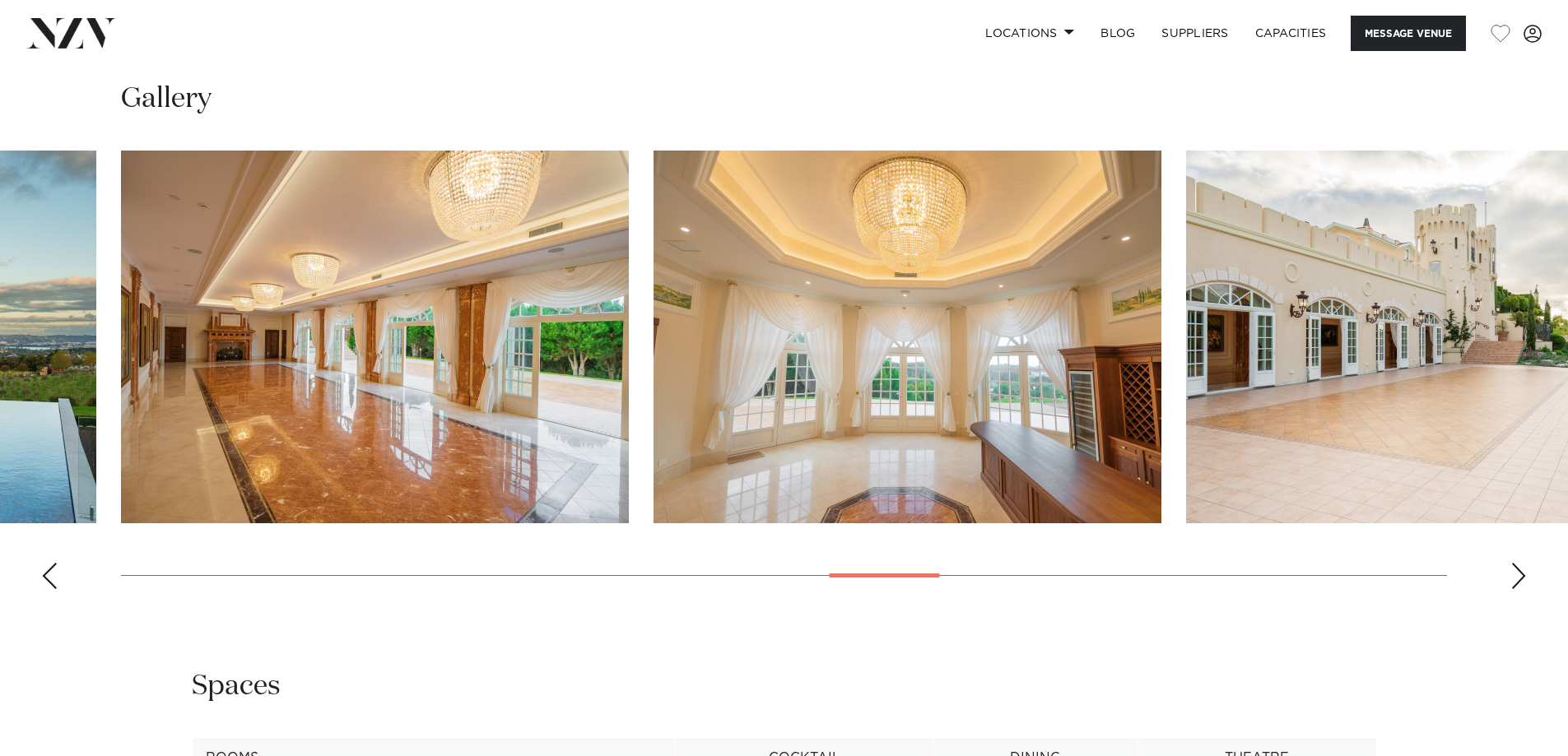
click at [1525, 573] on div "Next slide" at bounding box center [1518, 575] width 17 height 27
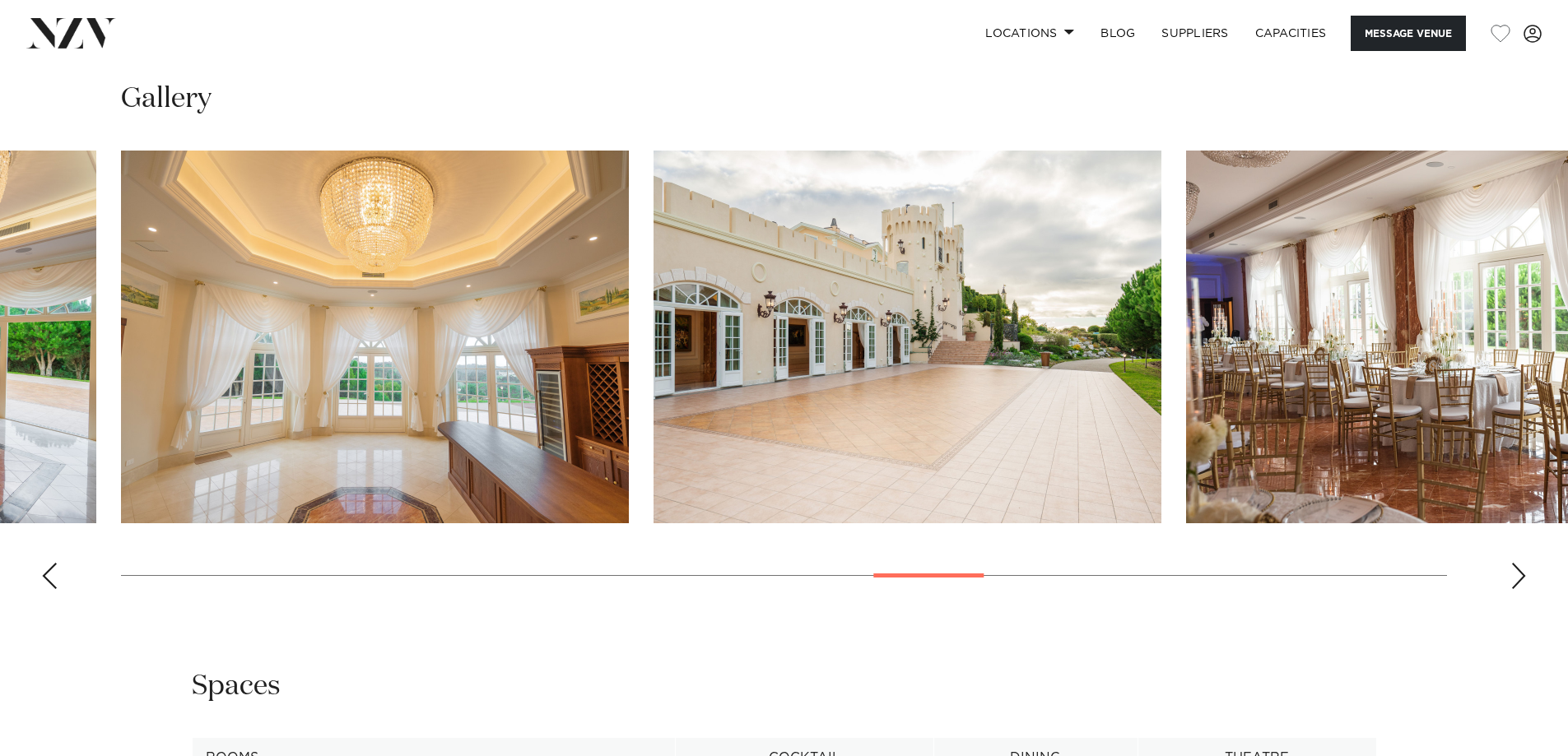
click at [1495, 581] on swiper-container at bounding box center [784, 376] width 1568 height 452
click at [1506, 580] on swiper-container at bounding box center [784, 376] width 1568 height 452
click at [1520, 576] on div "Next slide" at bounding box center [1518, 575] width 17 height 27
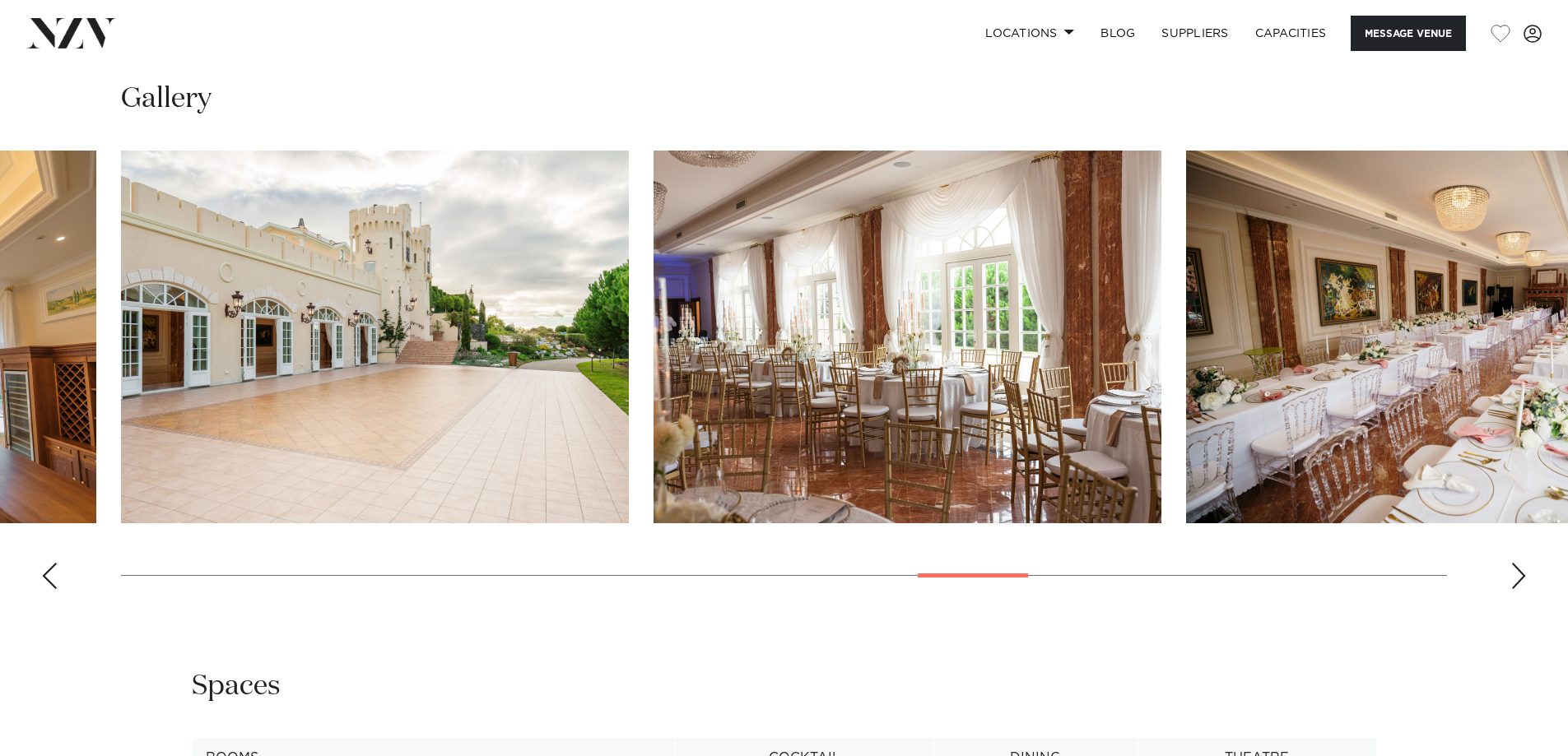
click at [1520, 575] on div "Next slide" at bounding box center [1518, 575] width 17 height 27
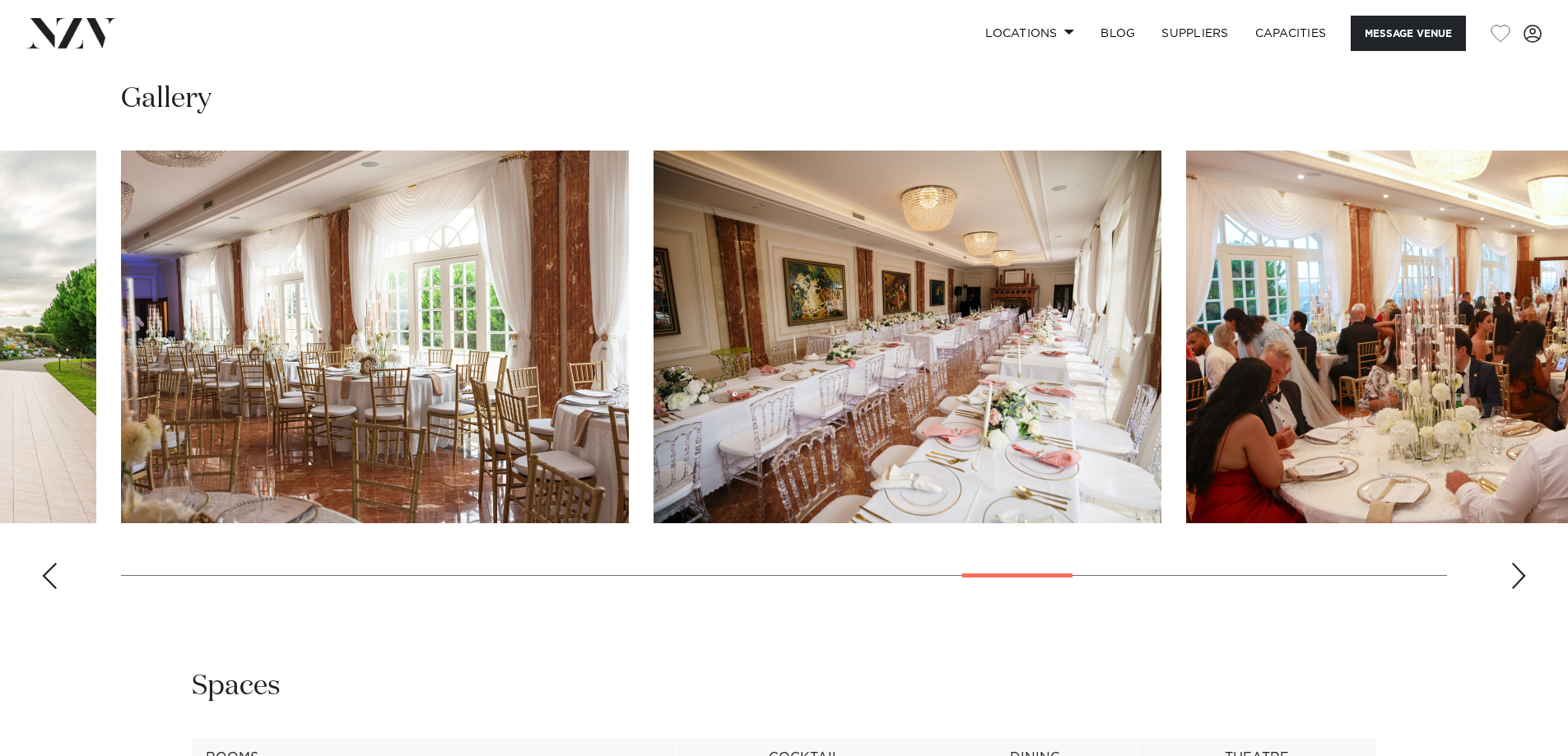
click at [1520, 575] on div "Next slide" at bounding box center [1518, 575] width 17 height 27
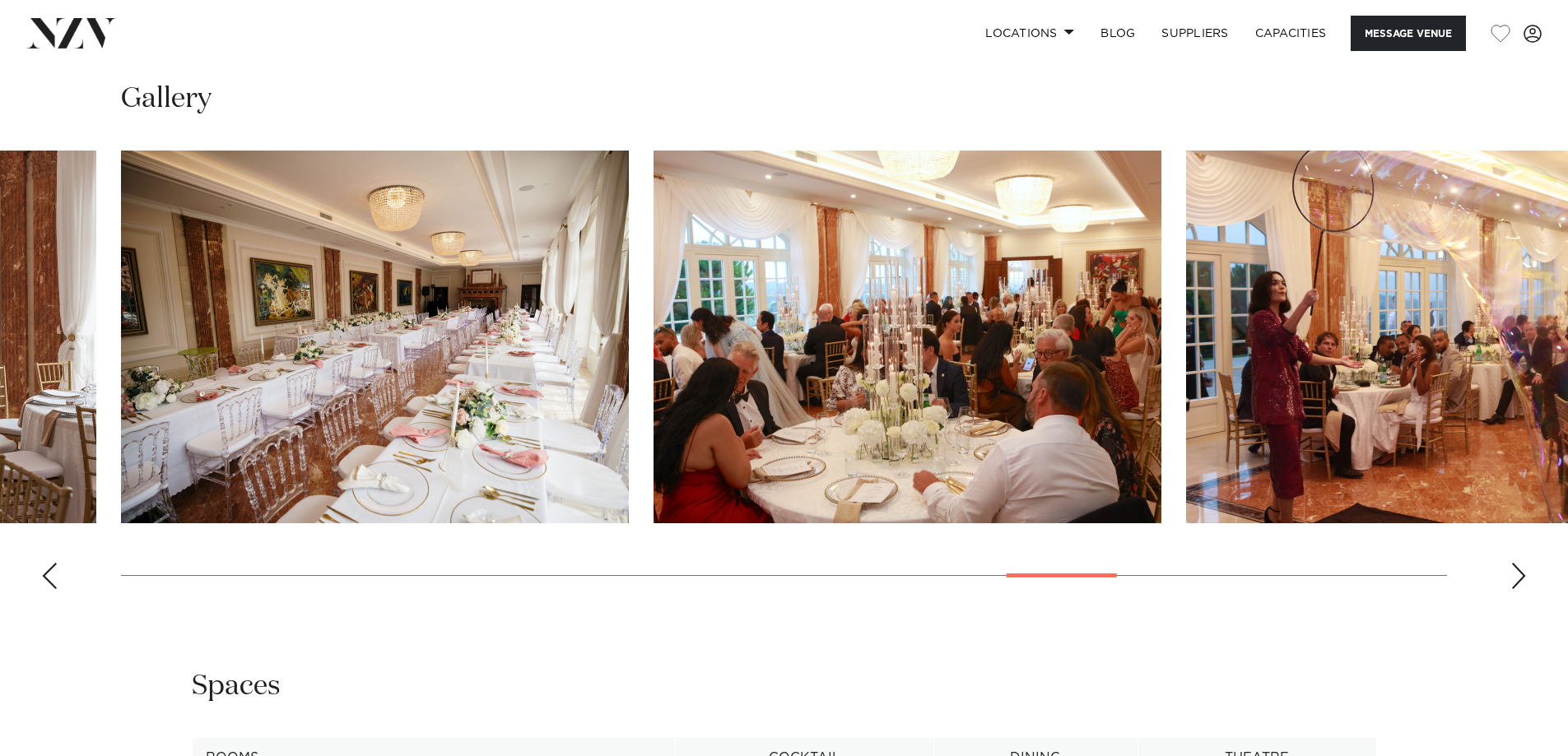
click at [1520, 575] on div "Next slide" at bounding box center [1518, 575] width 17 height 27
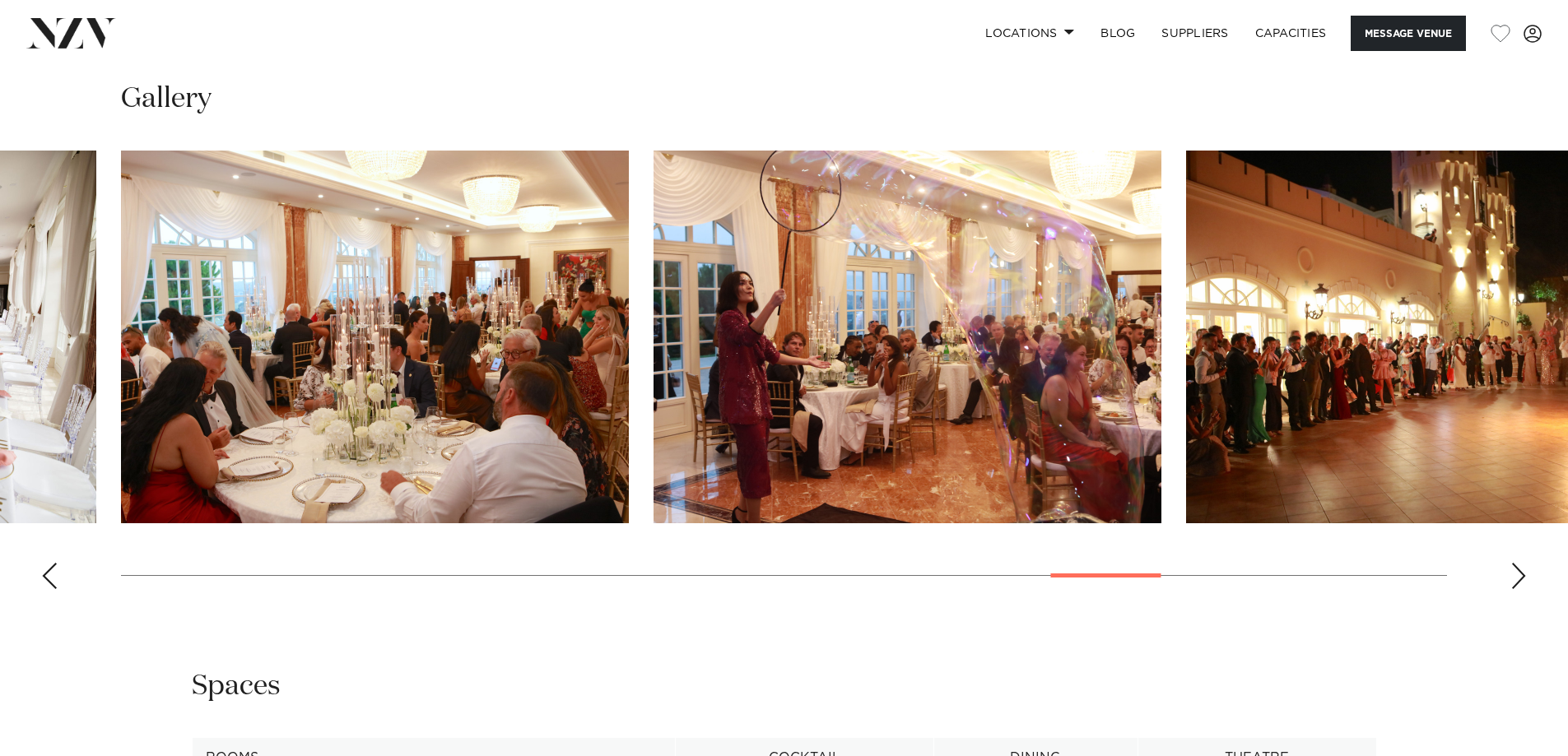
click at [1511, 580] on div "Next slide" at bounding box center [1518, 575] width 17 height 27
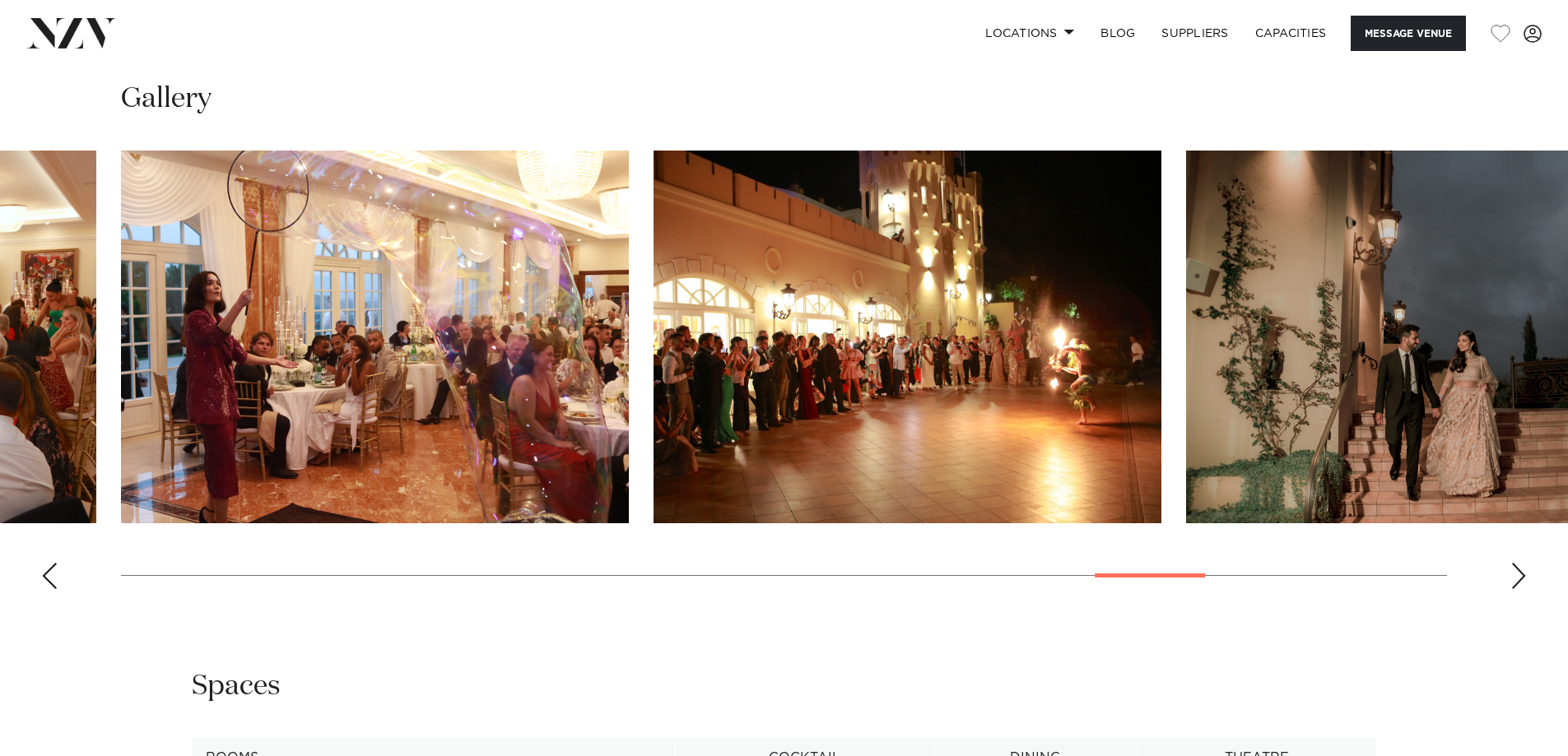
click at [1513, 580] on div "Next slide" at bounding box center [1518, 575] width 17 height 27
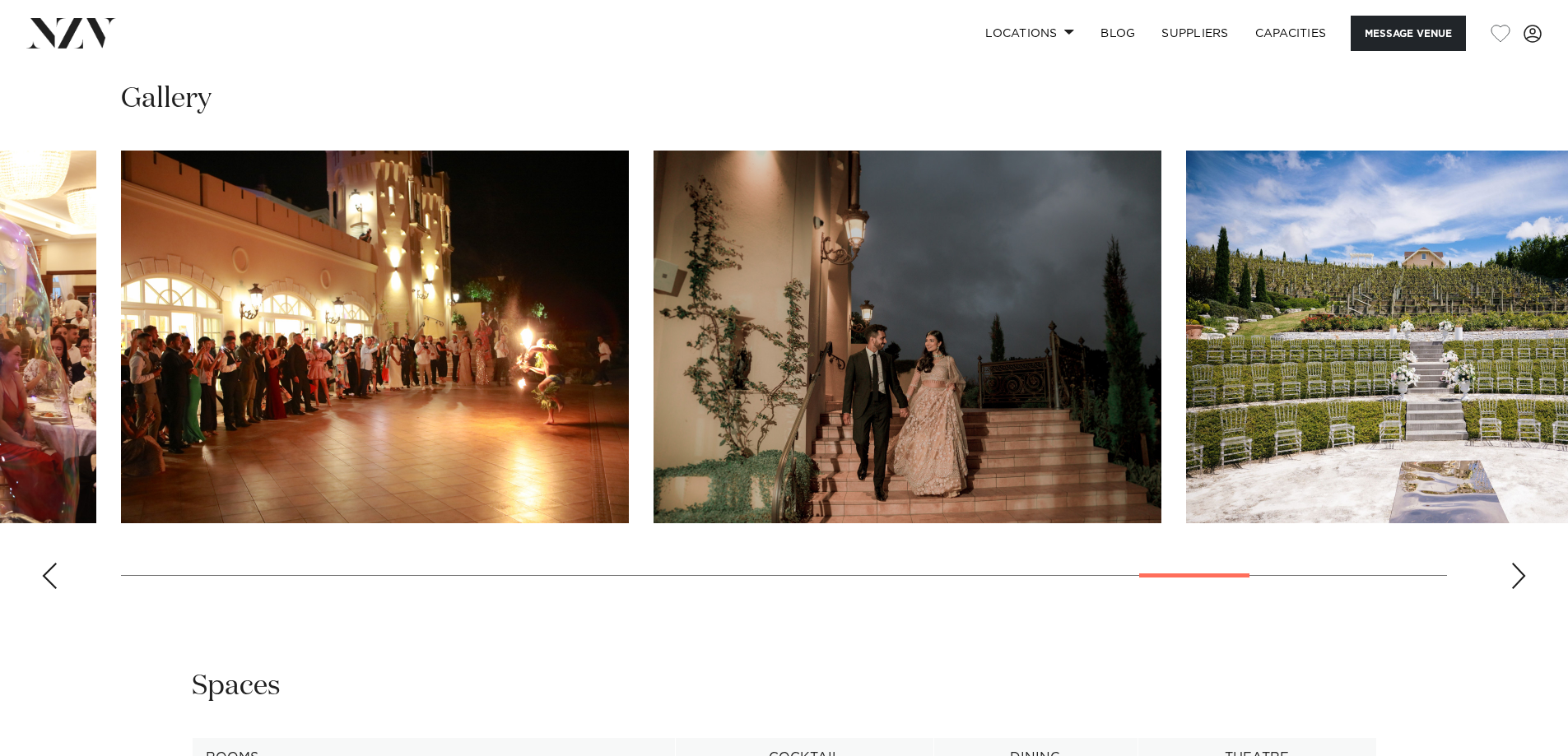
click at [1515, 580] on div "Next slide" at bounding box center [1518, 575] width 17 height 27
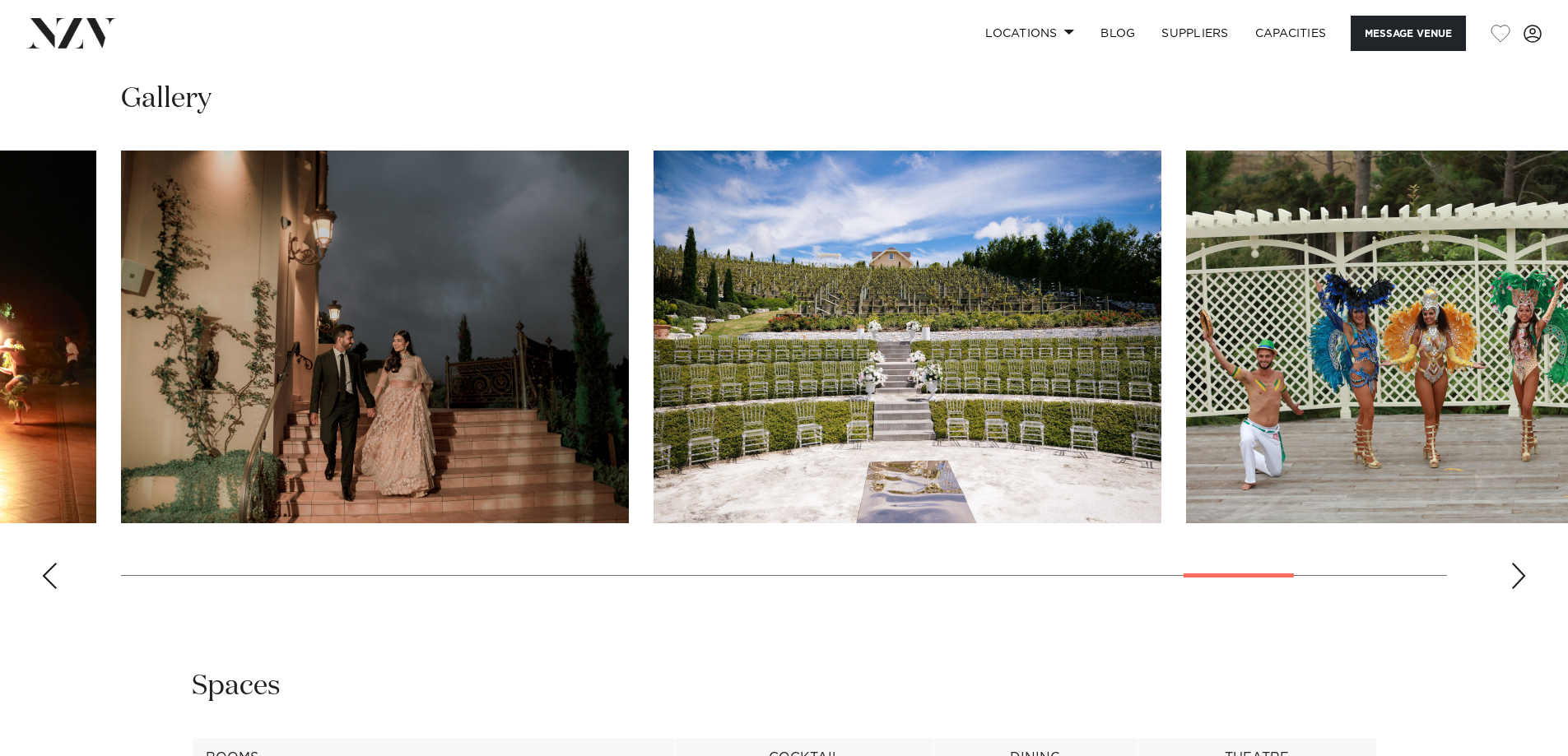
click at [1515, 580] on div "Next slide" at bounding box center [1518, 575] width 17 height 27
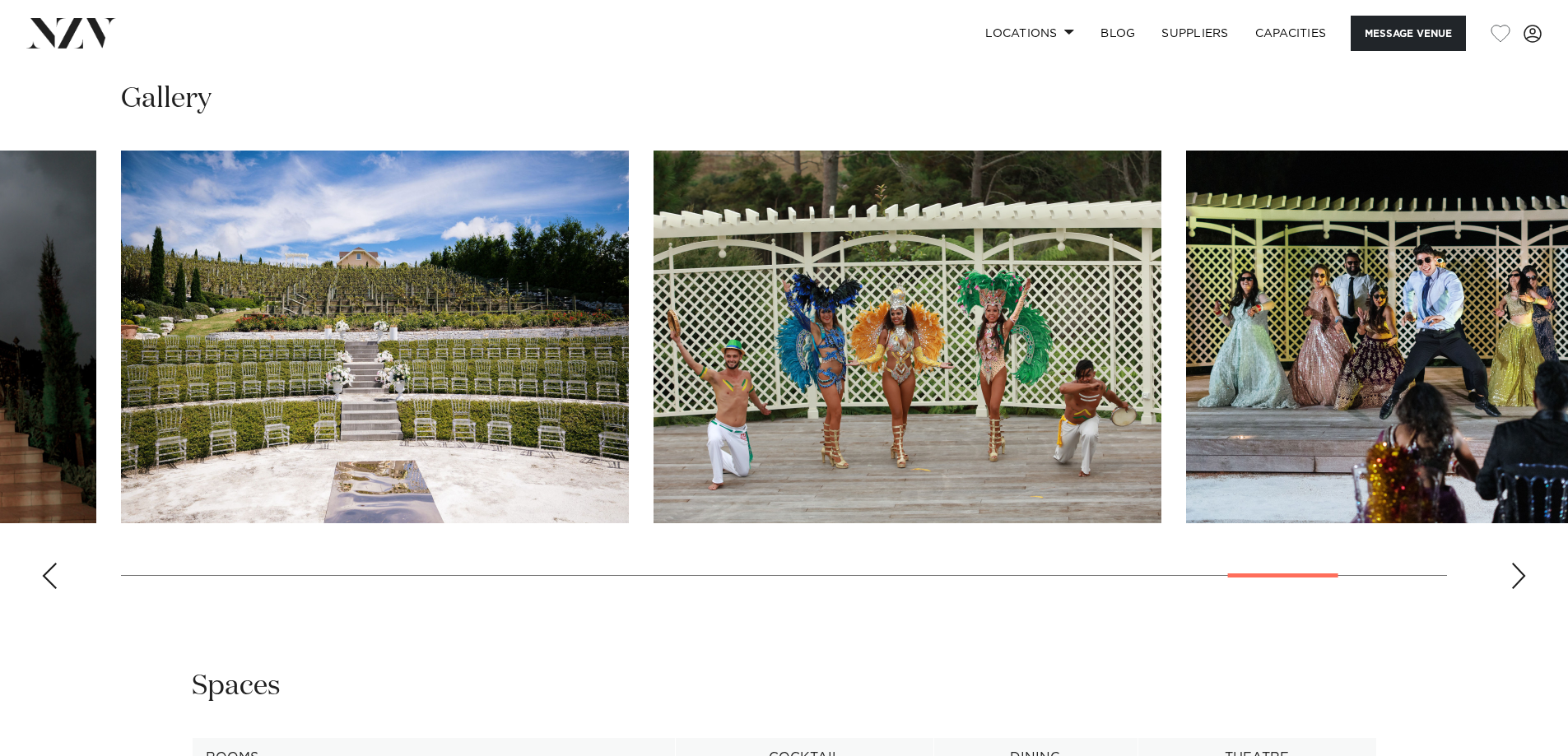
click at [1515, 580] on div "Next slide" at bounding box center [1518, 575] width 17 height 27
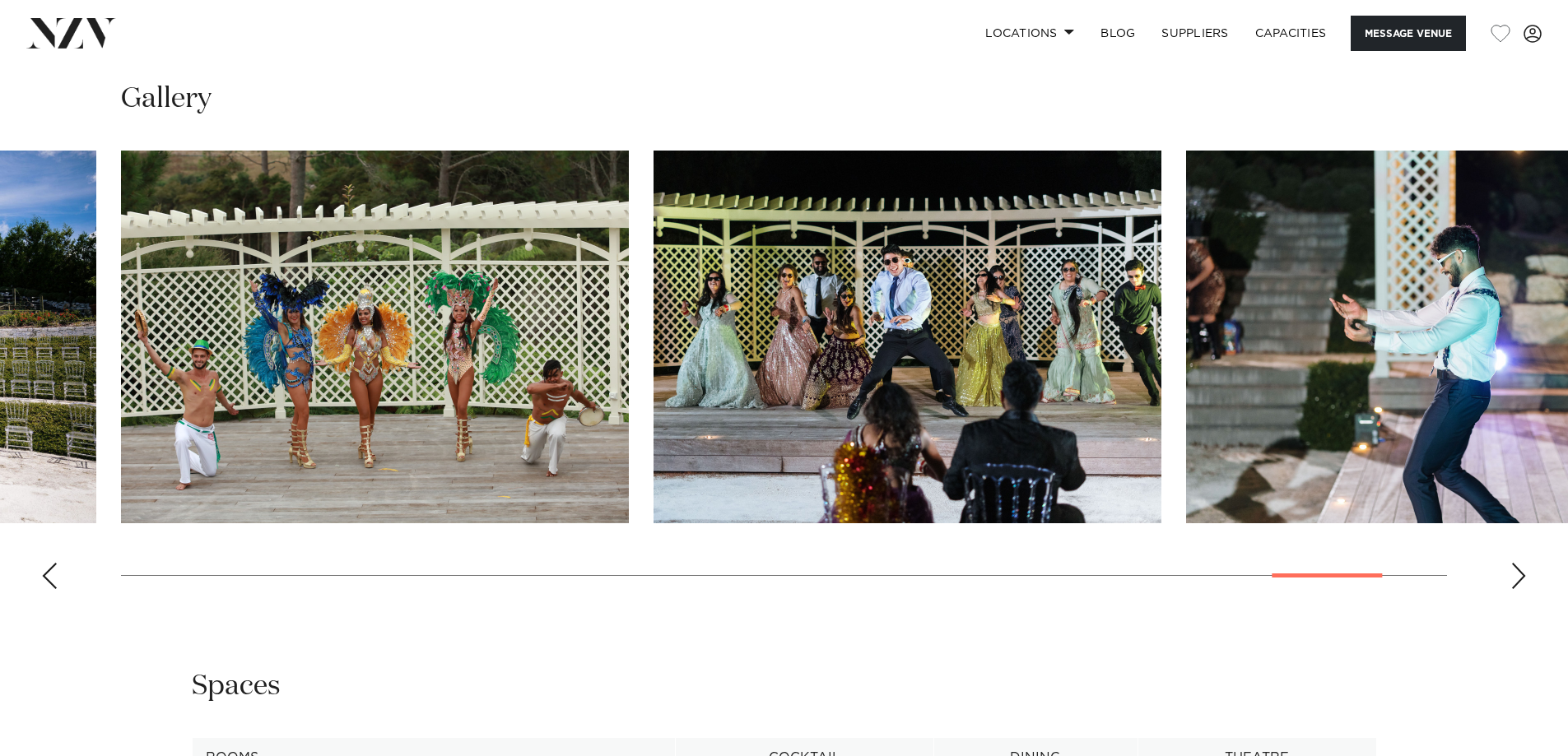
click at [1515, 580] on div "Next slide" at bounding box center [1518, 575] width 17 height 27
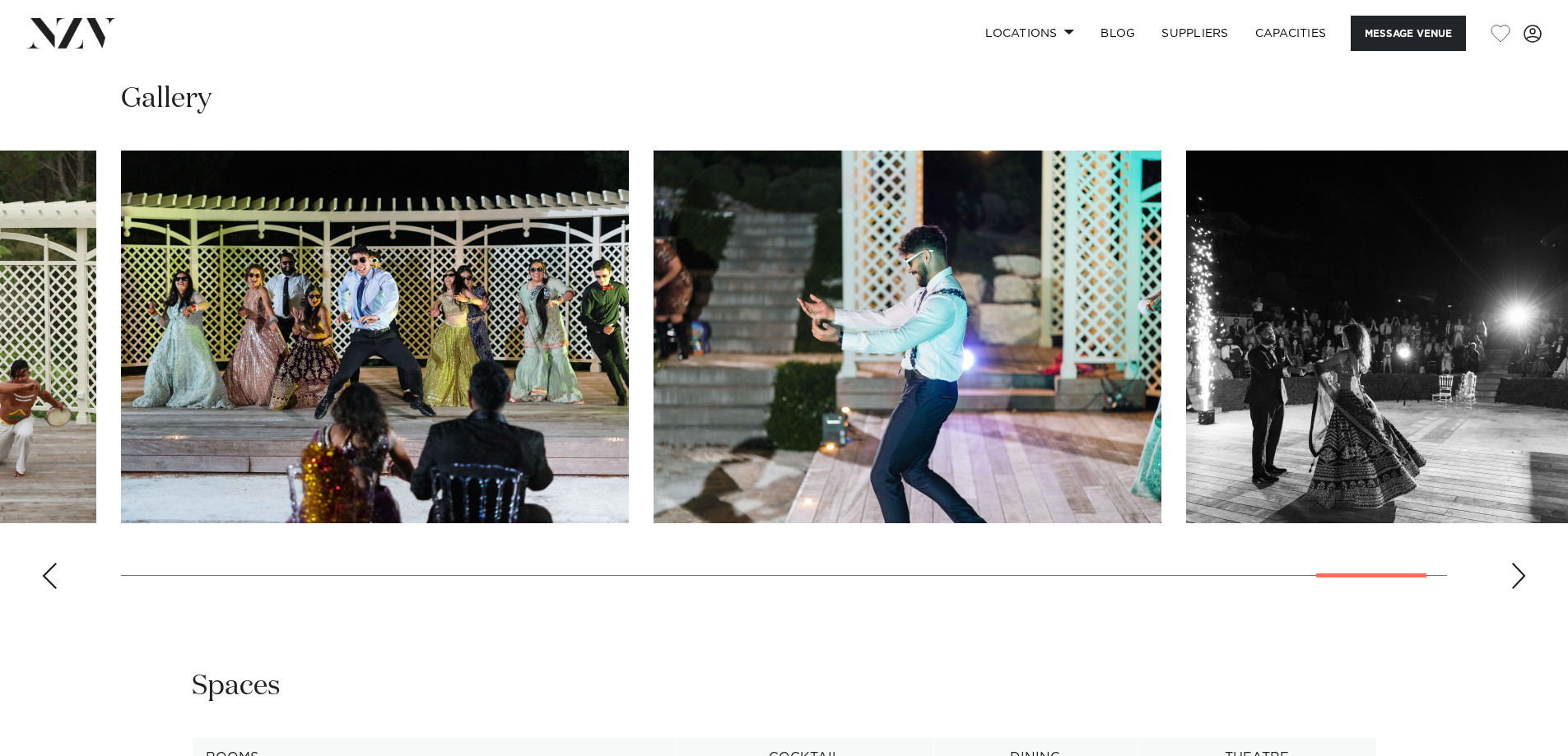
click at [1515, 580] on div "Next slide" at bounding box center [1518, 575] width 17 height 27
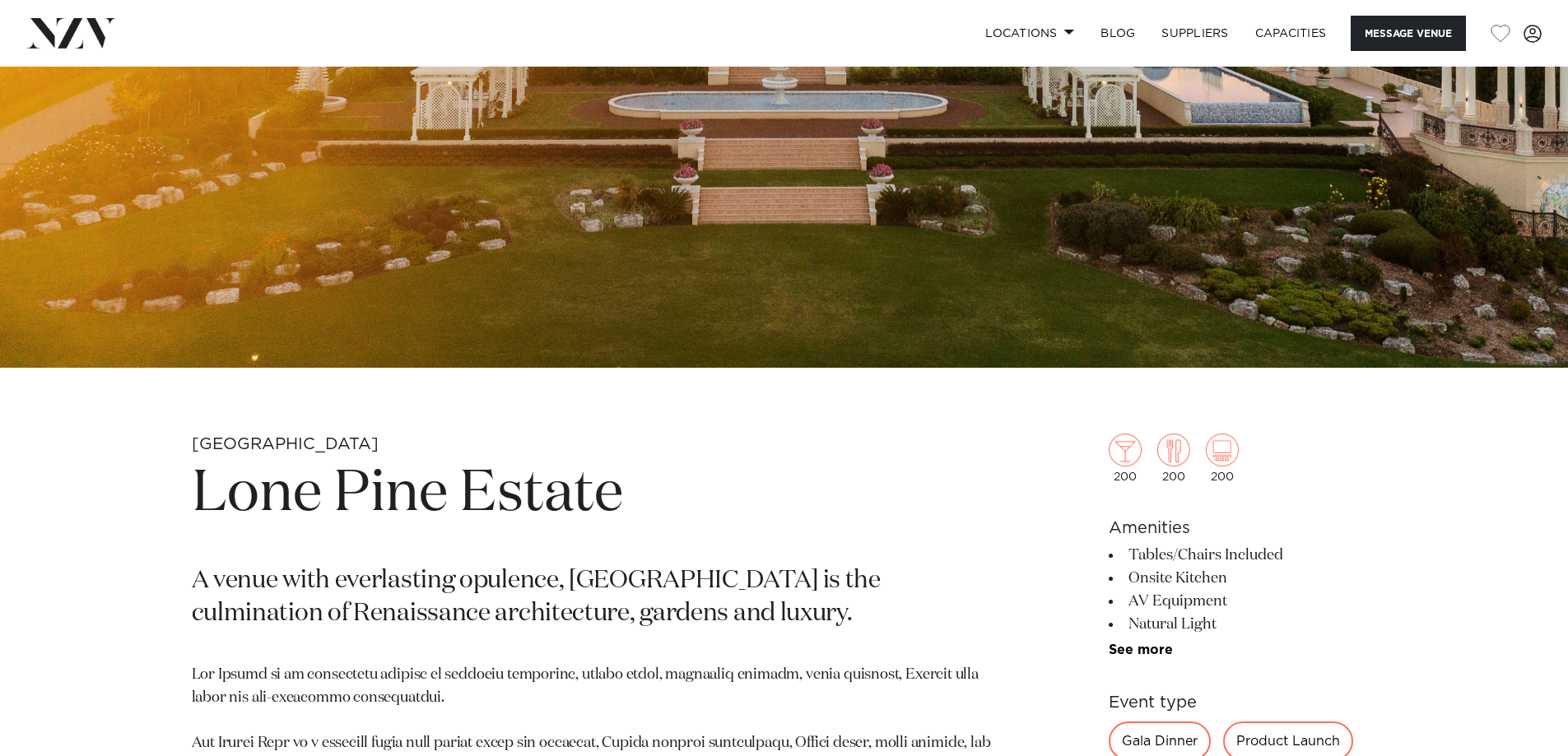
scroll to position [0, 0]
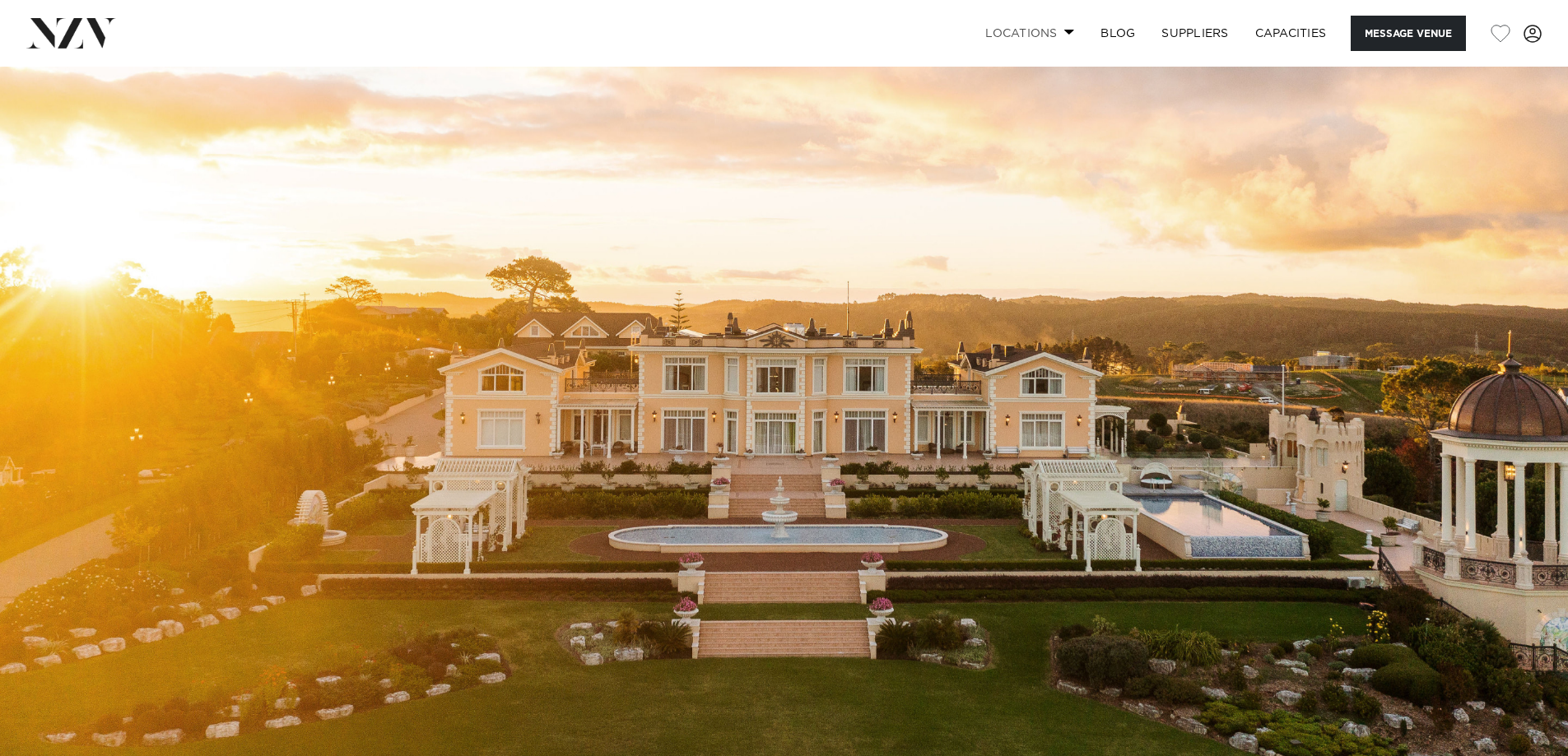
click at [1067, 29] on span at bounding box center [1069, 31] width 11 height 6
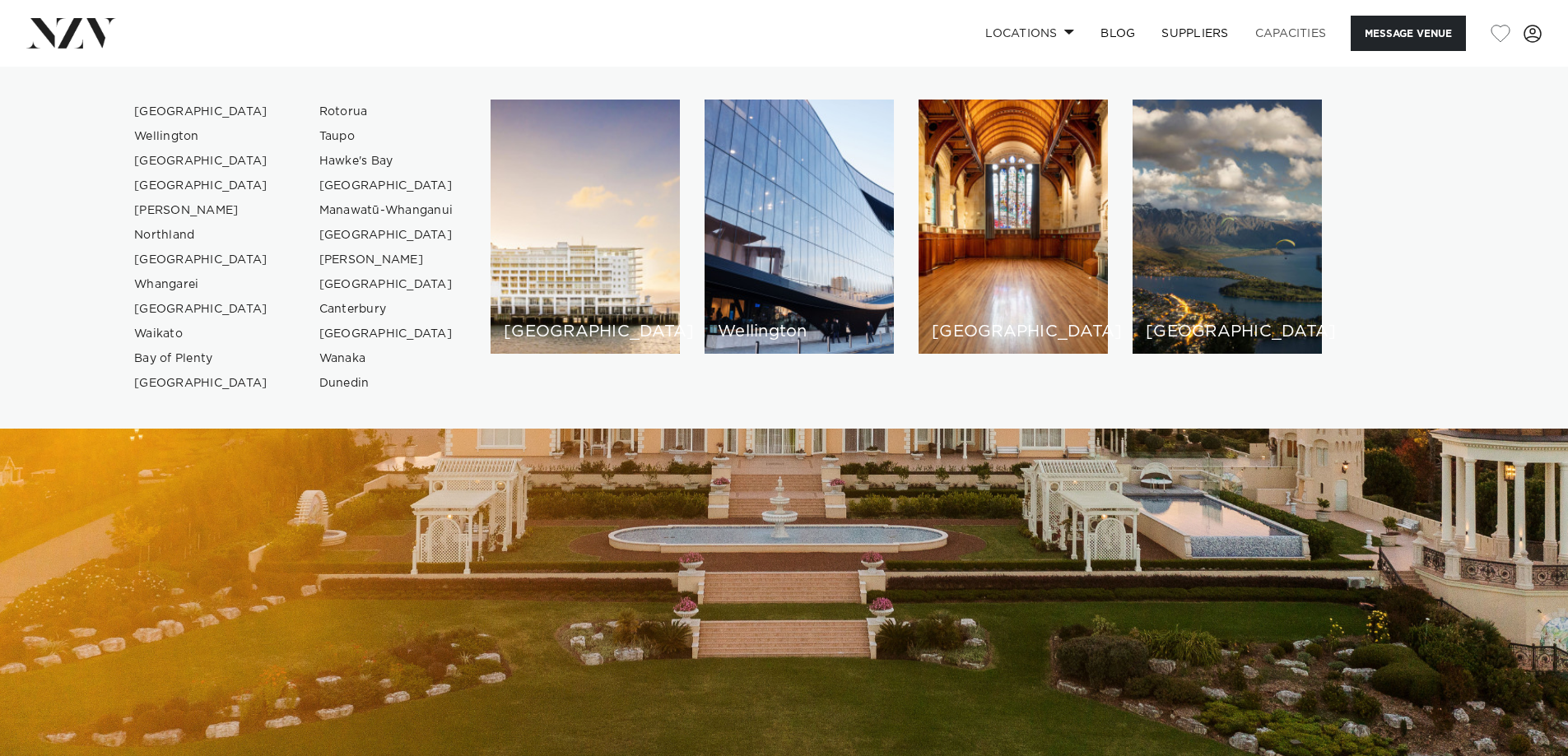
click at [1304, 33] on link "Capacities" at bounding box center [1291, 33] width 98 height 35
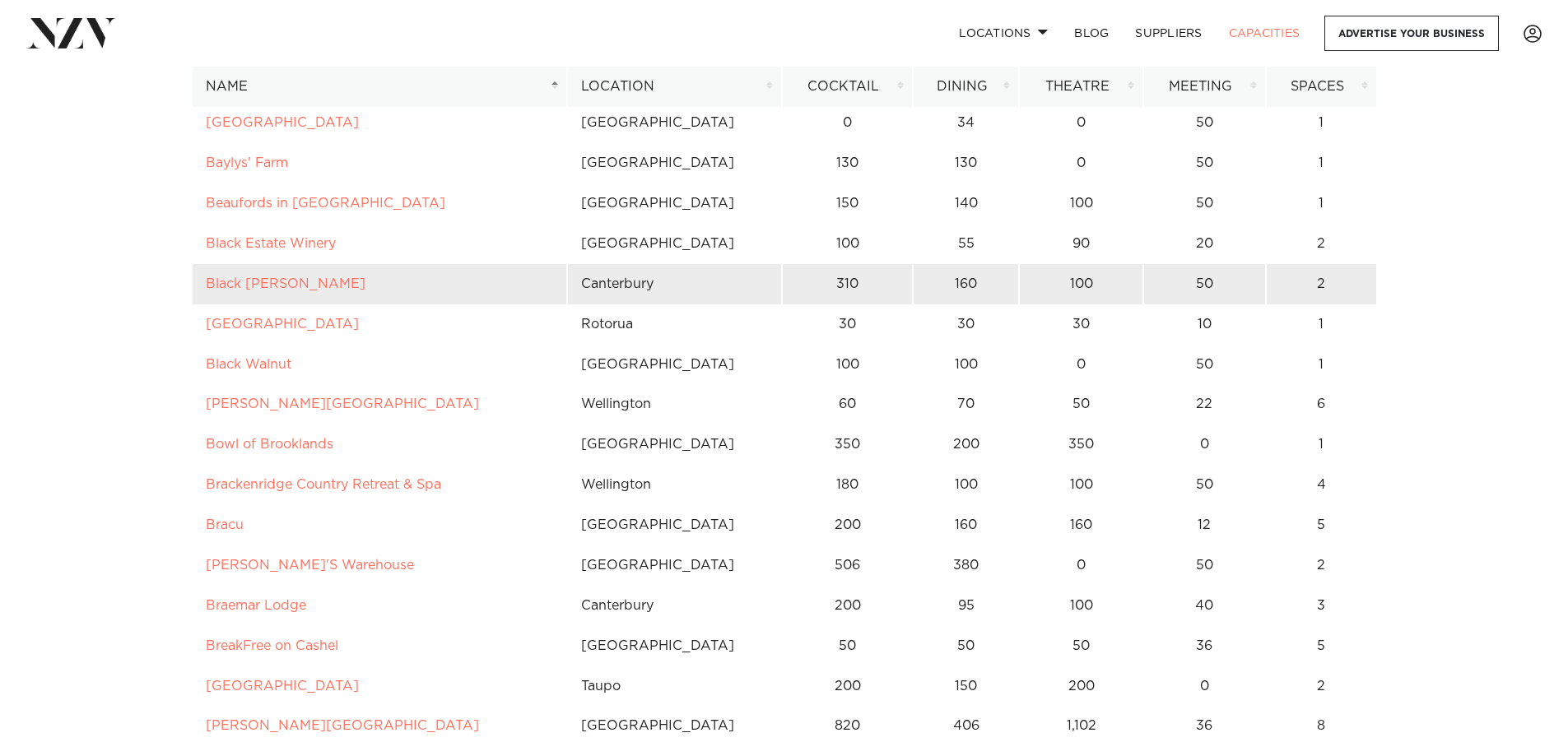
scroll to position [1234, 0]
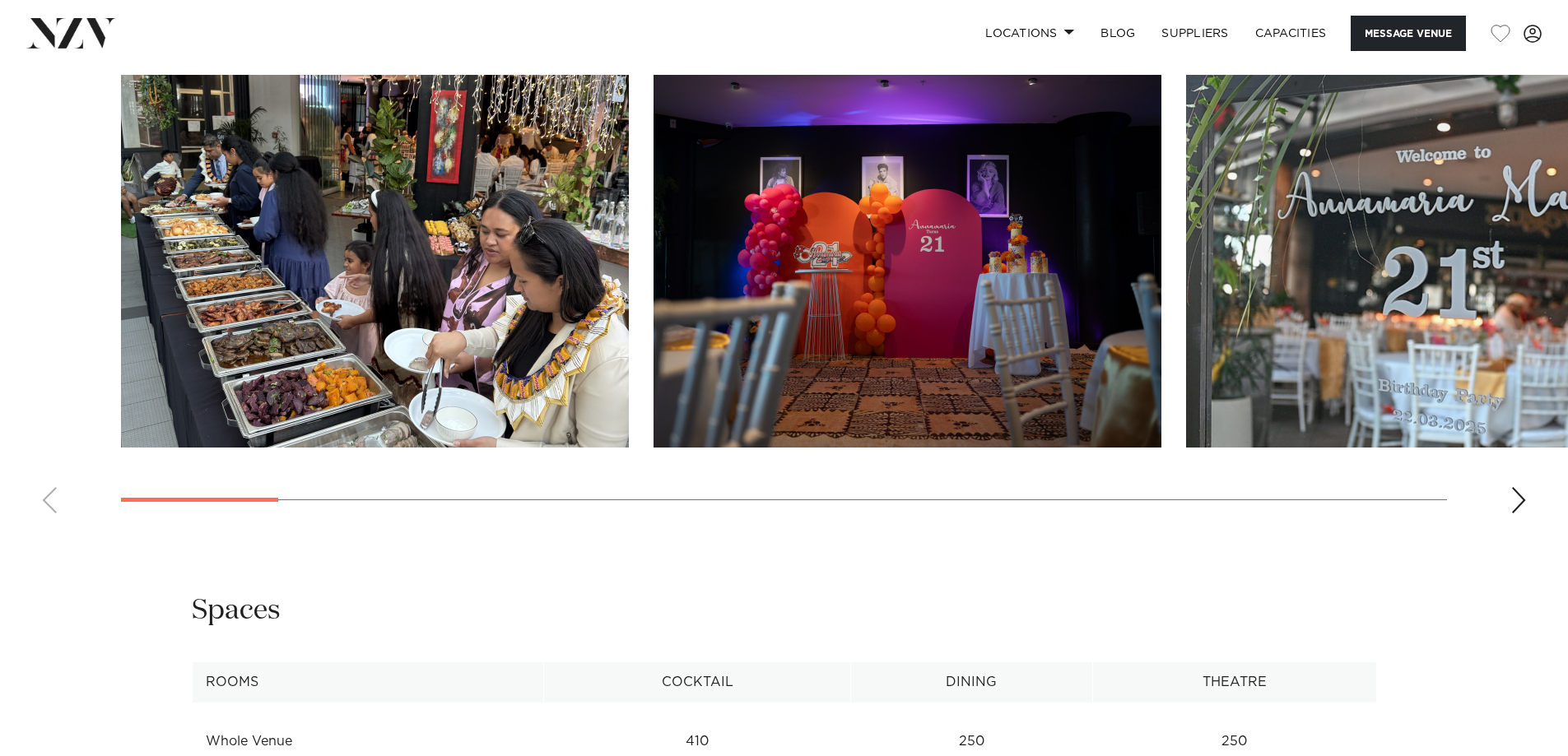
scroll to position [1727, 0]
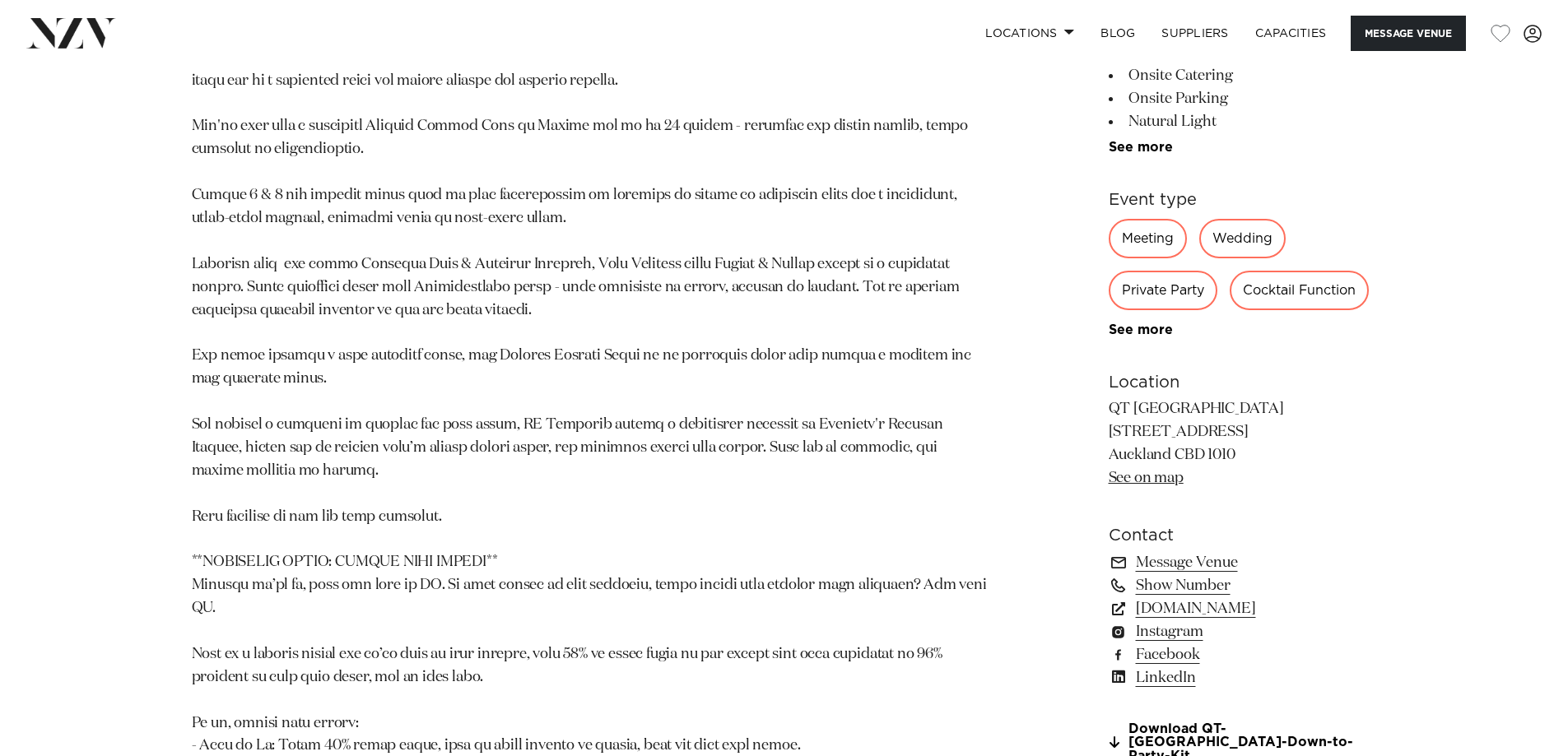
scroll to position [1234, 0]
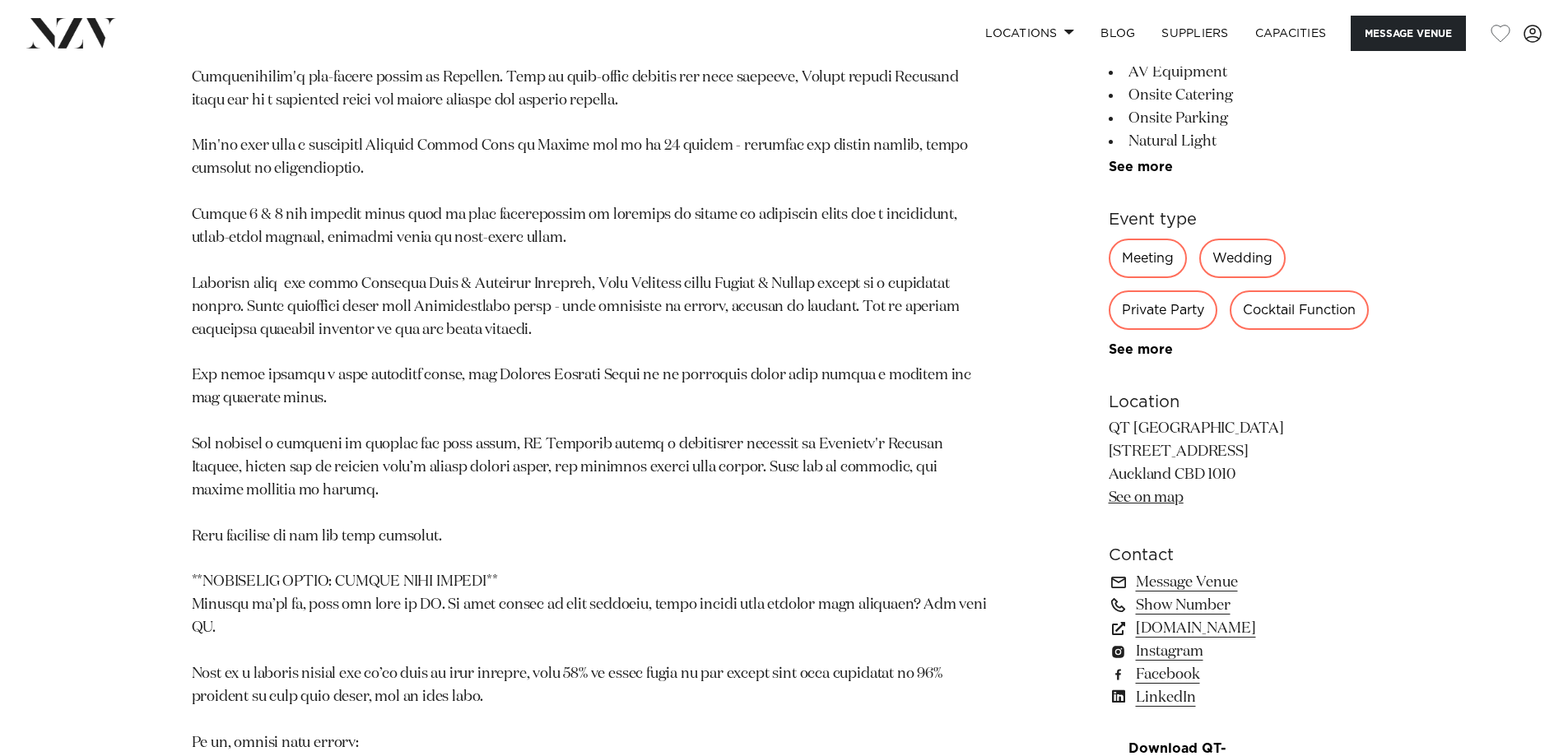
click at [1151, 312] on div "Private Party" at bounding box center [1162, 310] width 109 height 39
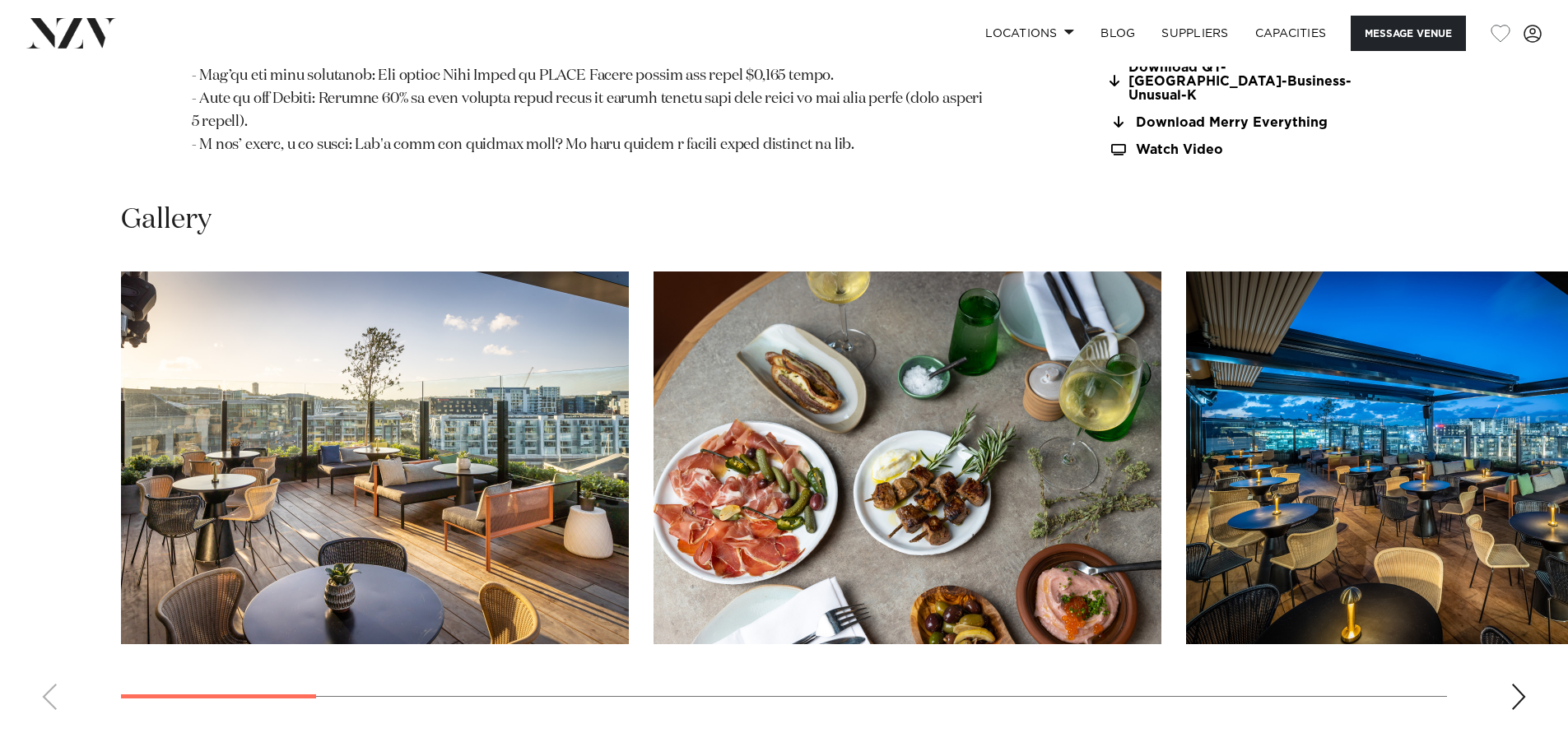
scroll to position [2056, 0]
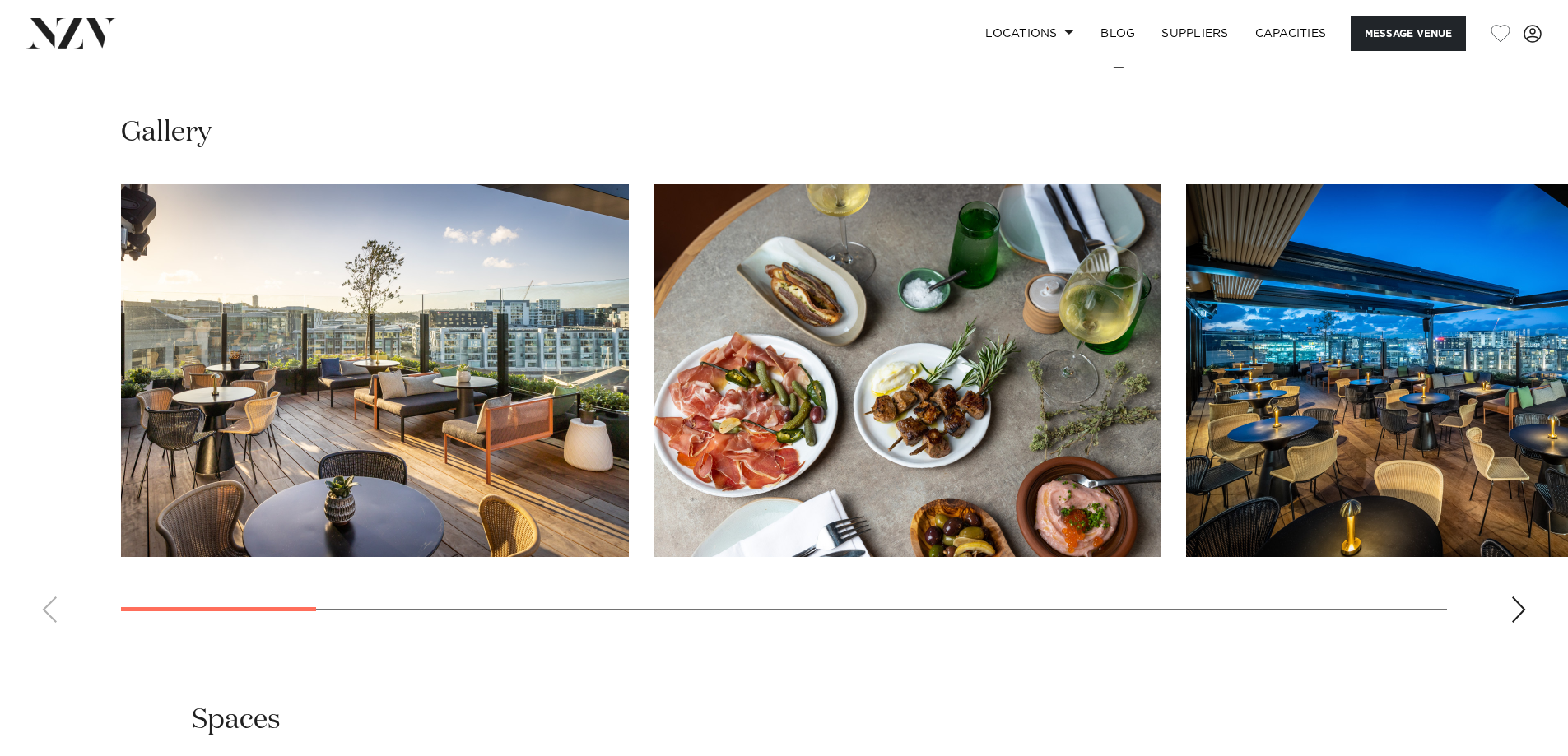
click at [1514, 596] on div "Next slide" at bounding box center [1518, 609] width 17 height 27
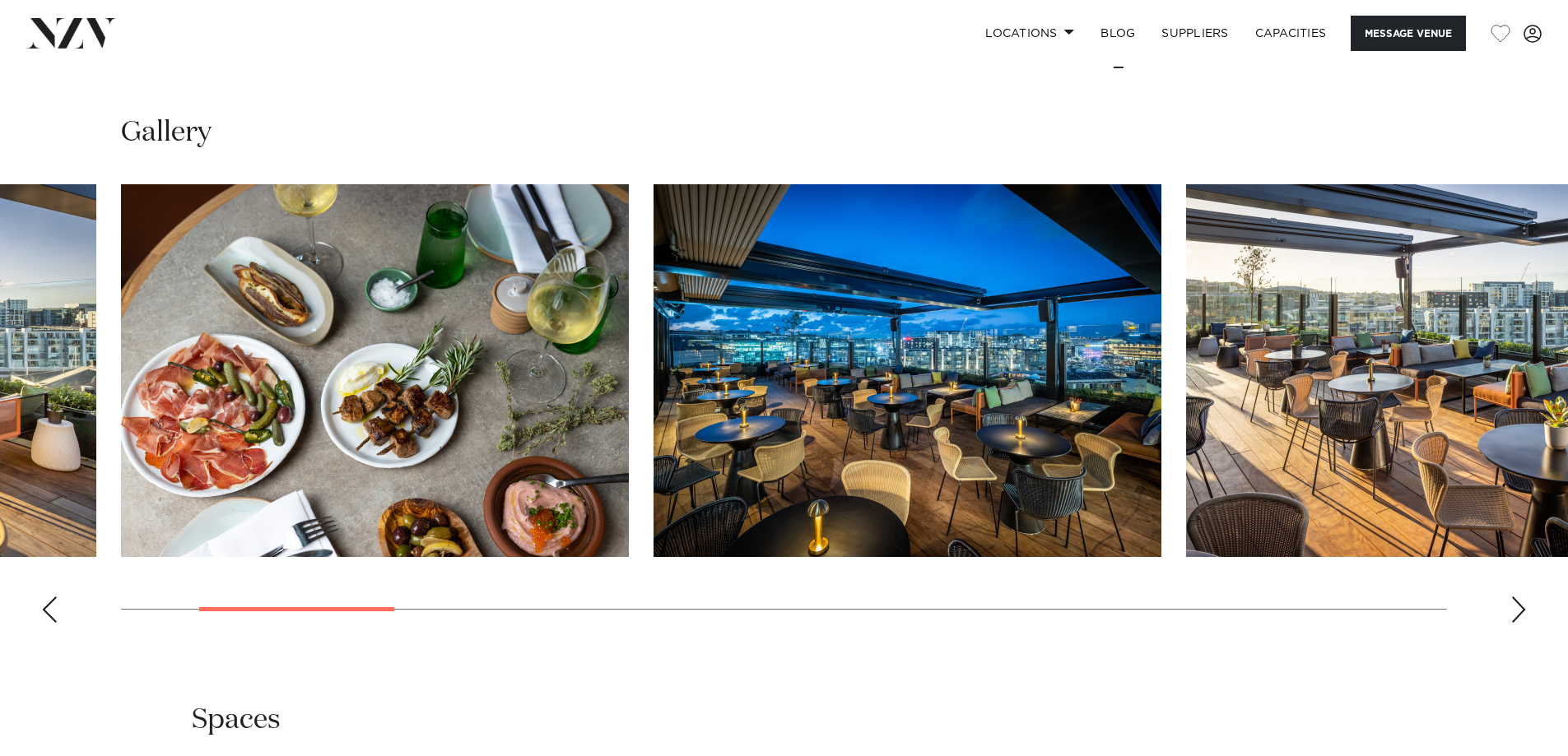
click at [1514, 596] on div "Next slide" at bounding box center [1518, 609] width 17 height 27
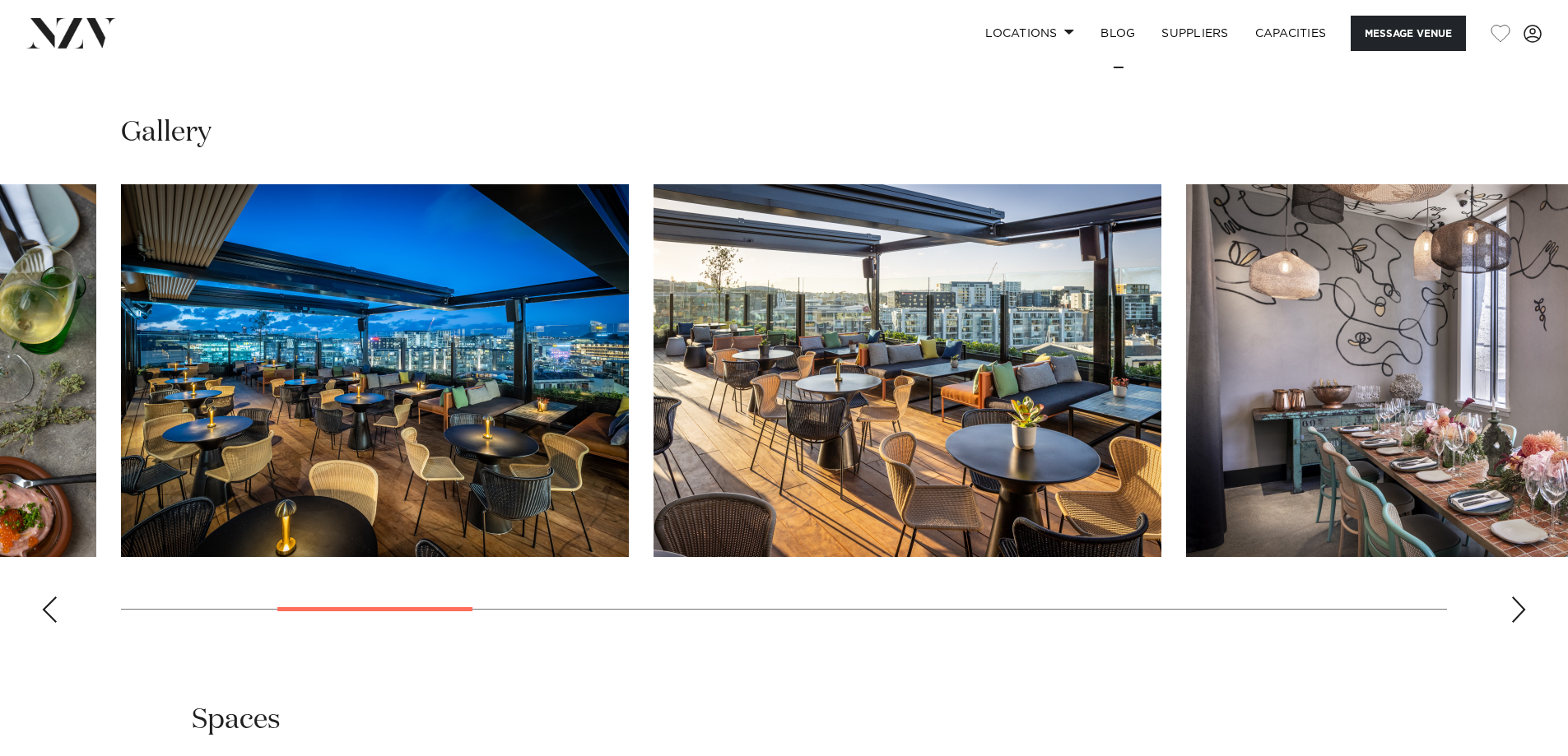
click at [1514, 596] on div "Next slide" at bounding box center [1518, 609] width 17 height 27
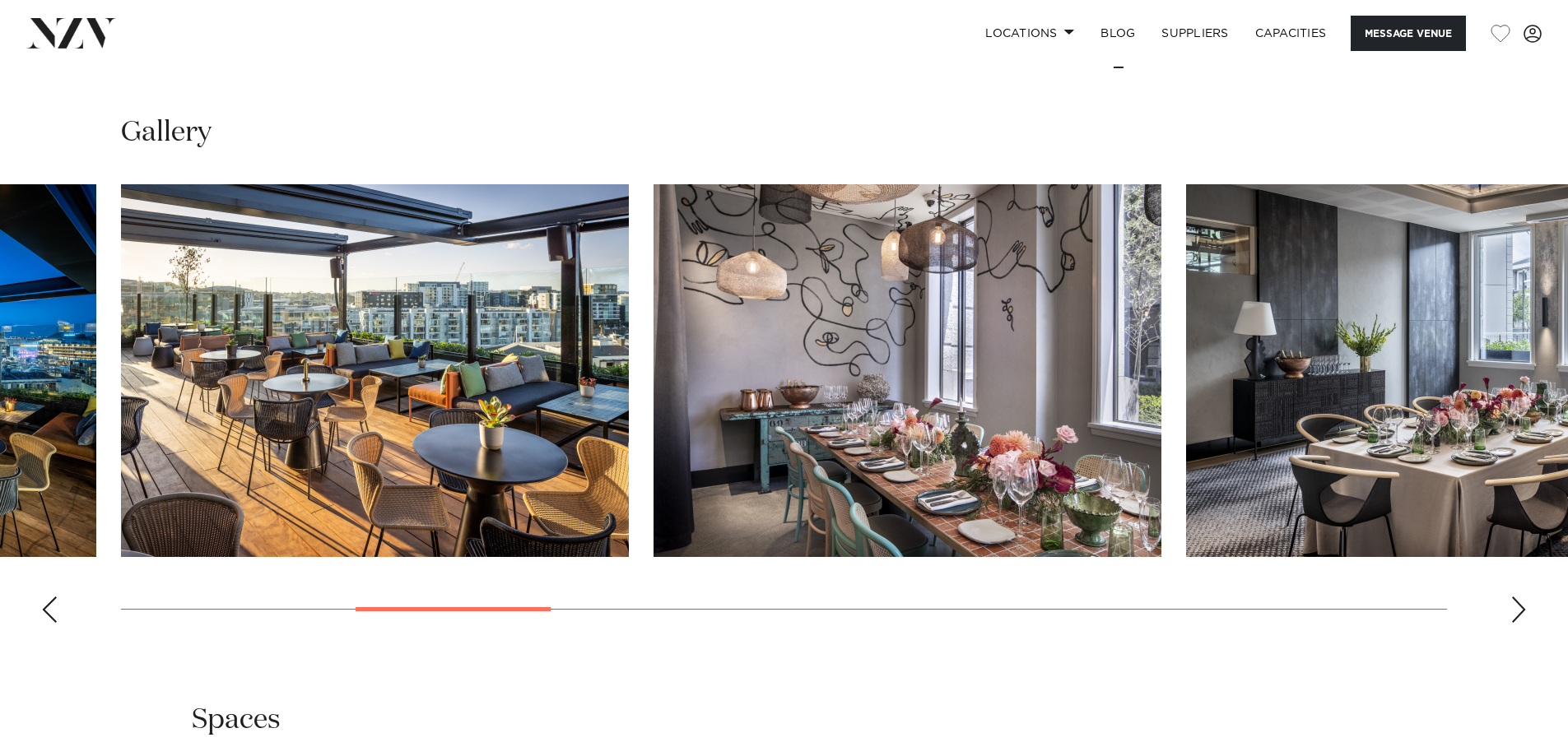
click at [1514, 596] on div "Next slide" at bounding box center [1518, 609] width 17 height 27
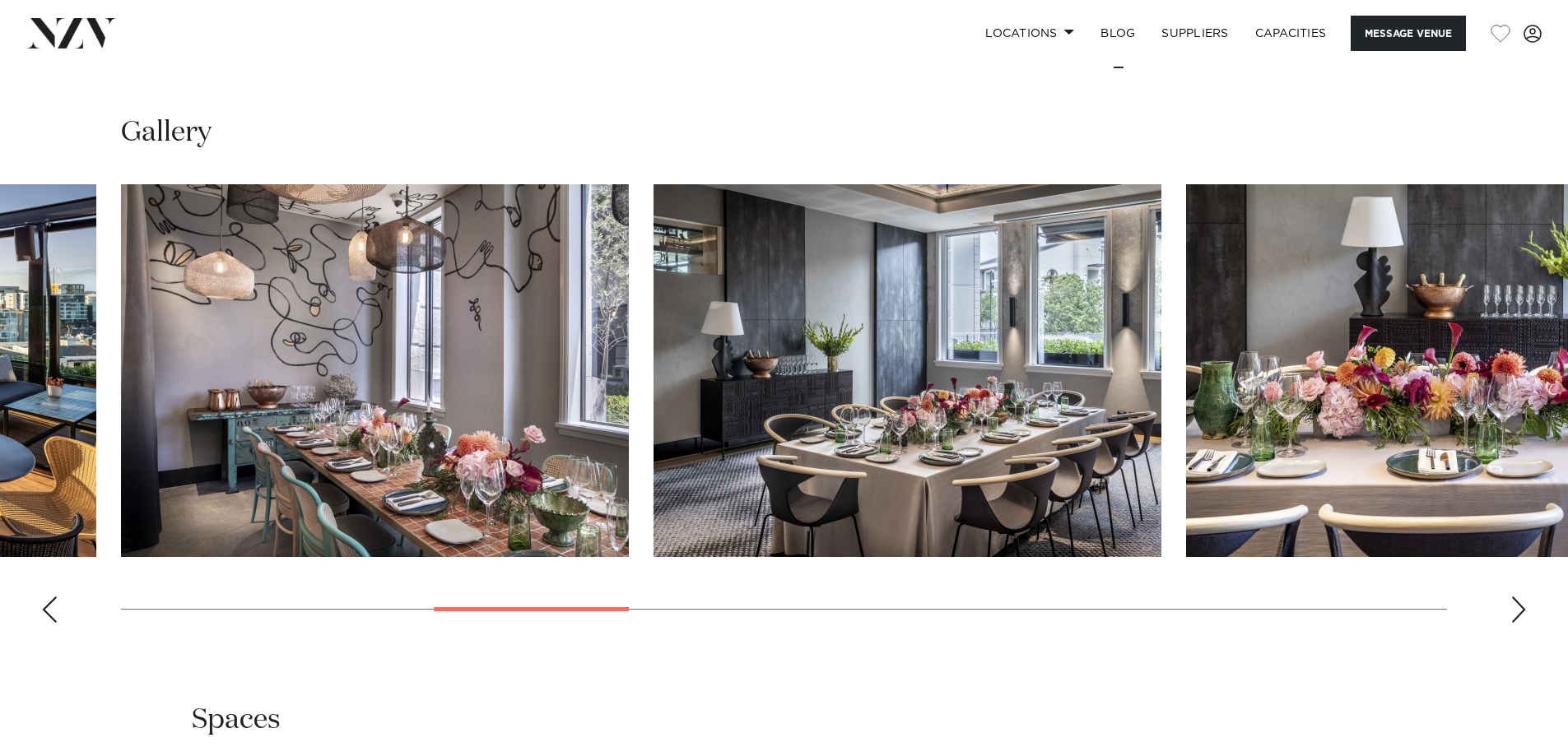
click at [1514, 596] on div "Next slide" at bounding box center [1518, 609] width 17 height 27
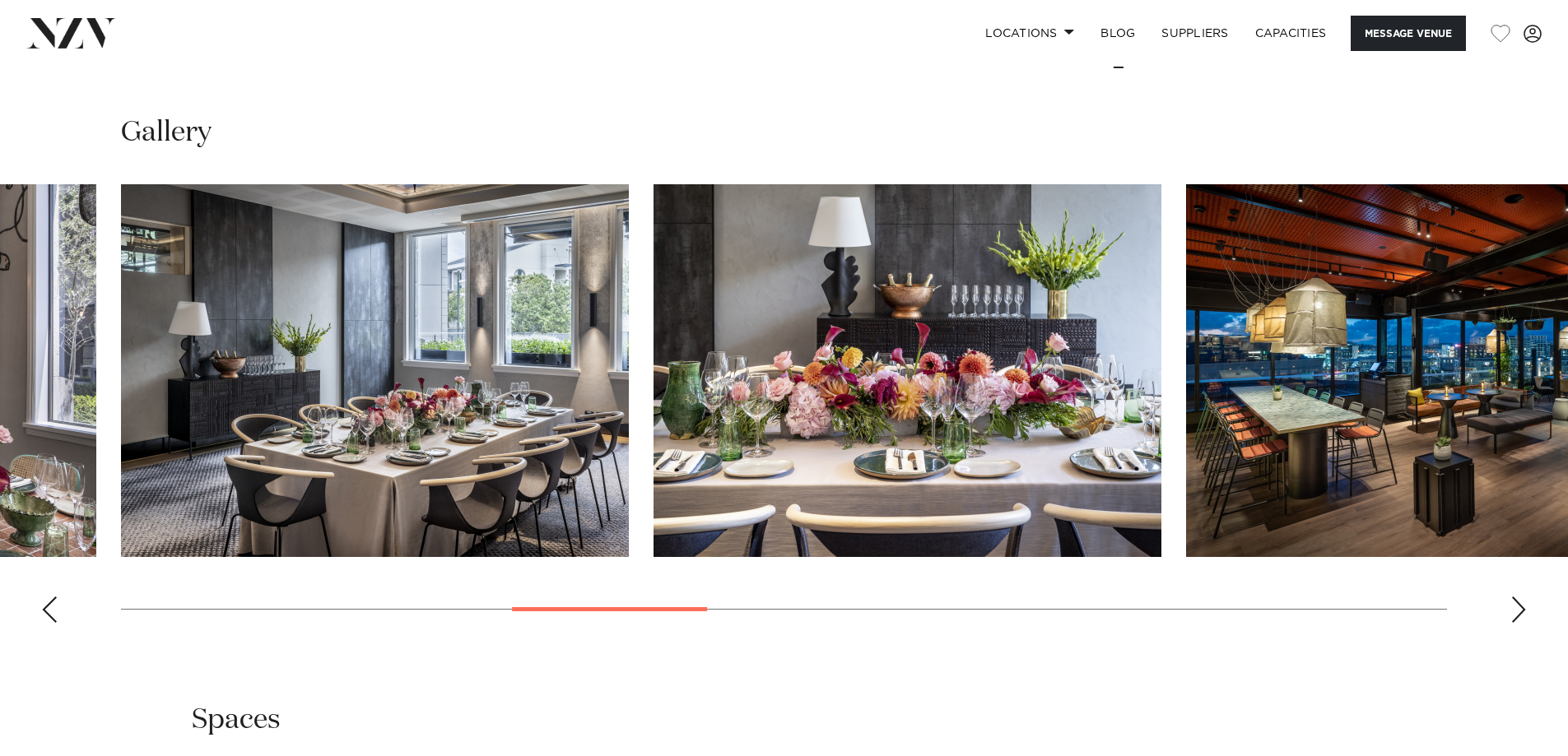
click at [1514, 596] on div "Next slide" at bounding box center [1518, 609] width 17 height 27
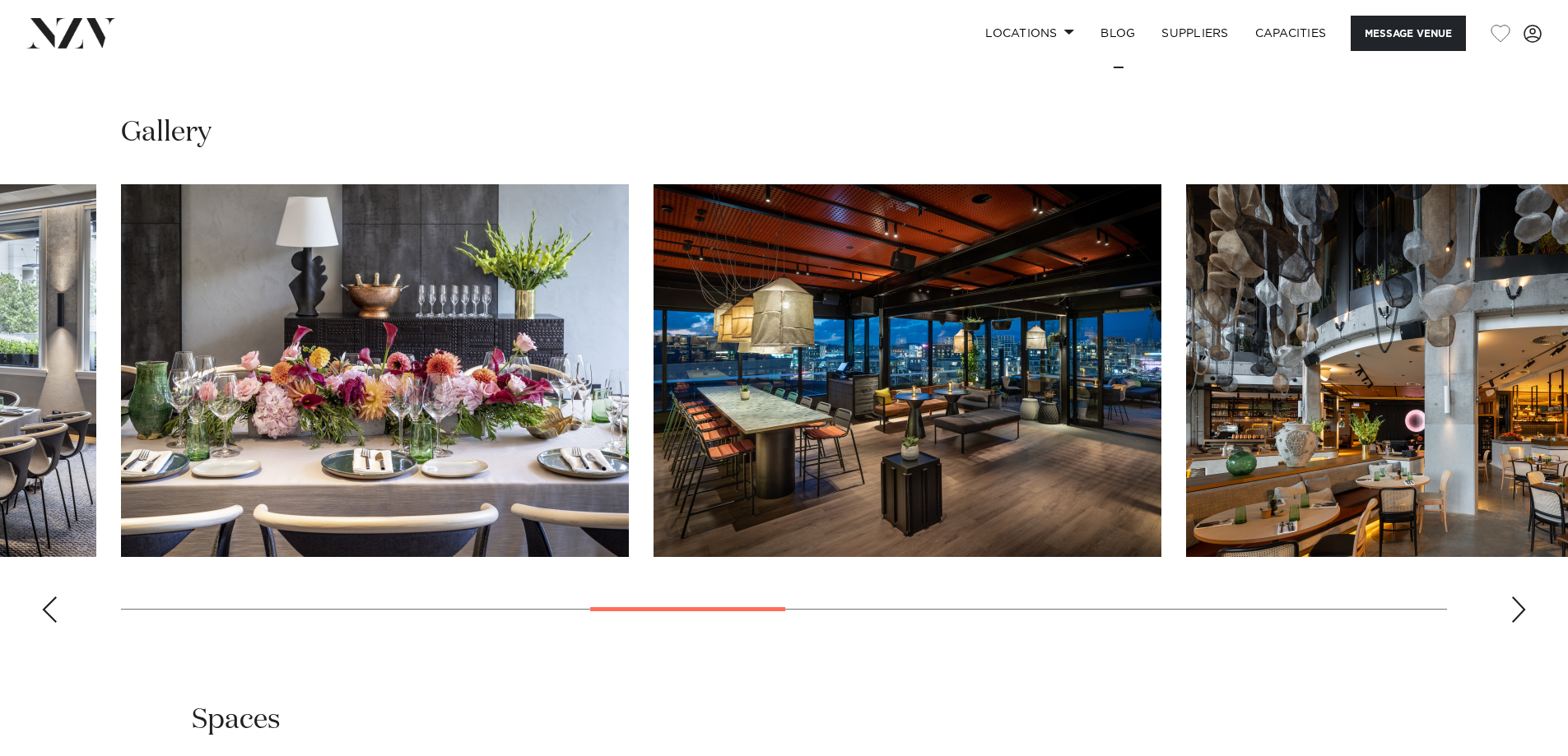
click at [1514, 596] on div "Next slide" at bounding box center [1518, 609] width 17 height 27
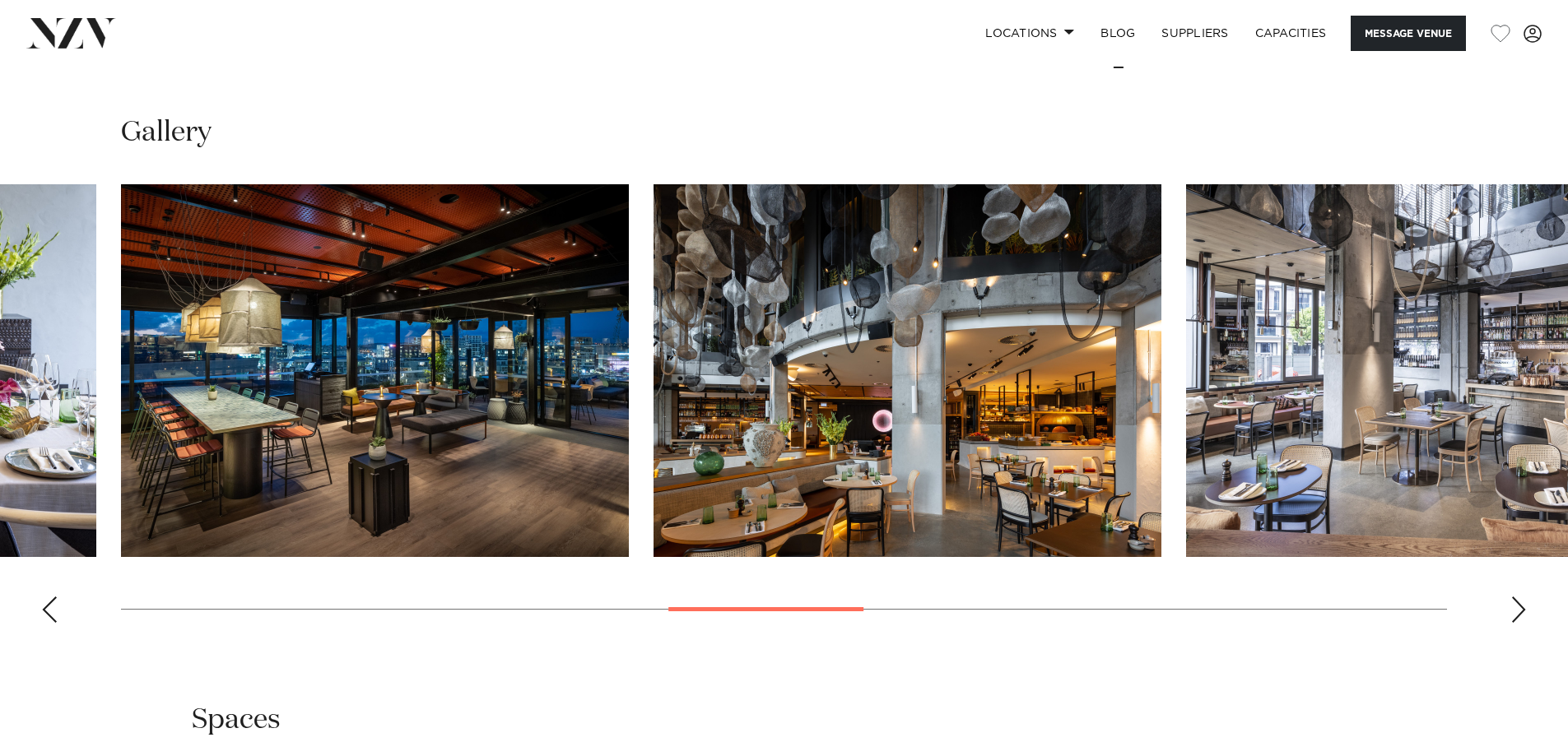
click at [1514, 596] on div "Next slide" at bounding box center [1518, 609] width 17 height 27
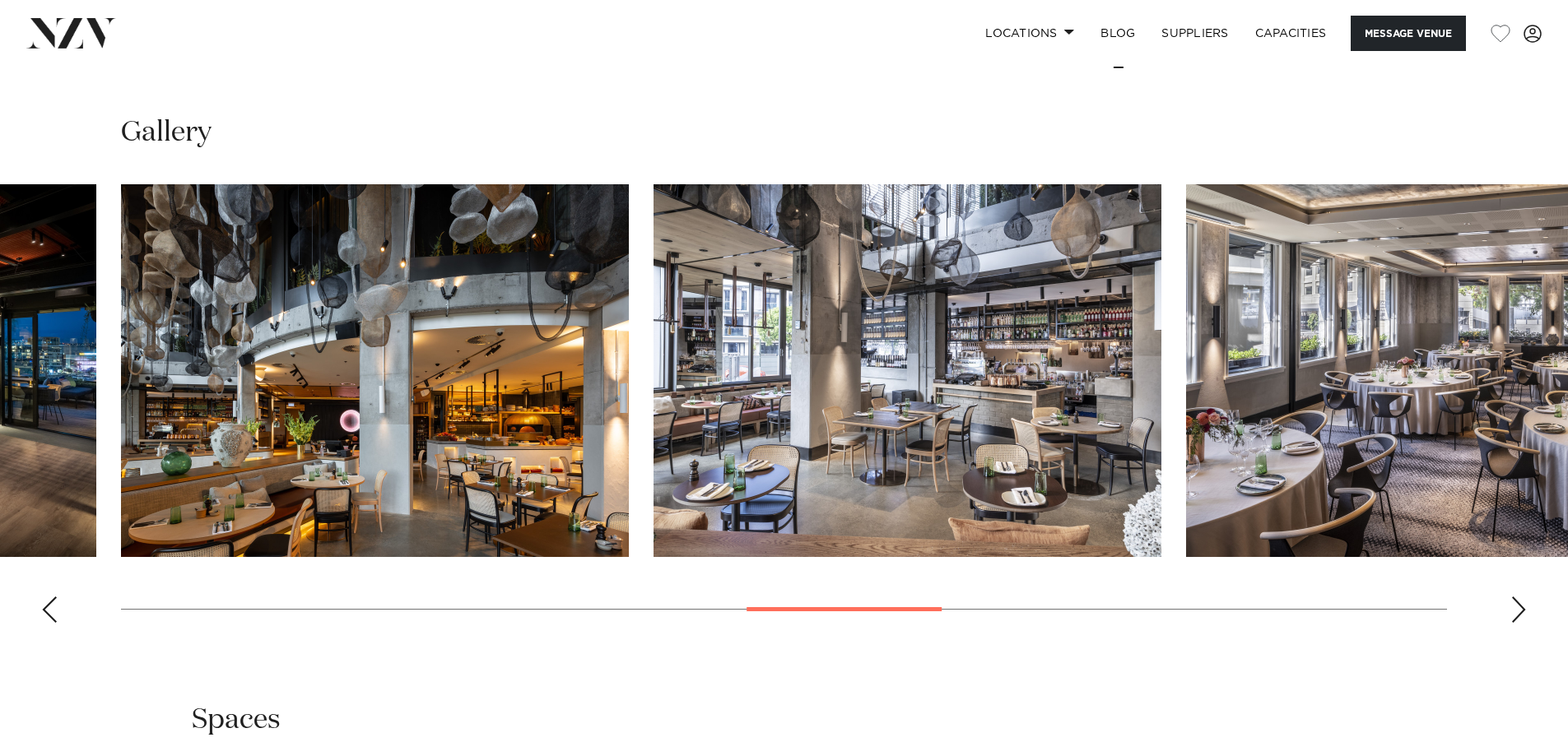
click at [1514, 596] on div "Next slide" at bounding box center [1518, 609] width 17 height 27
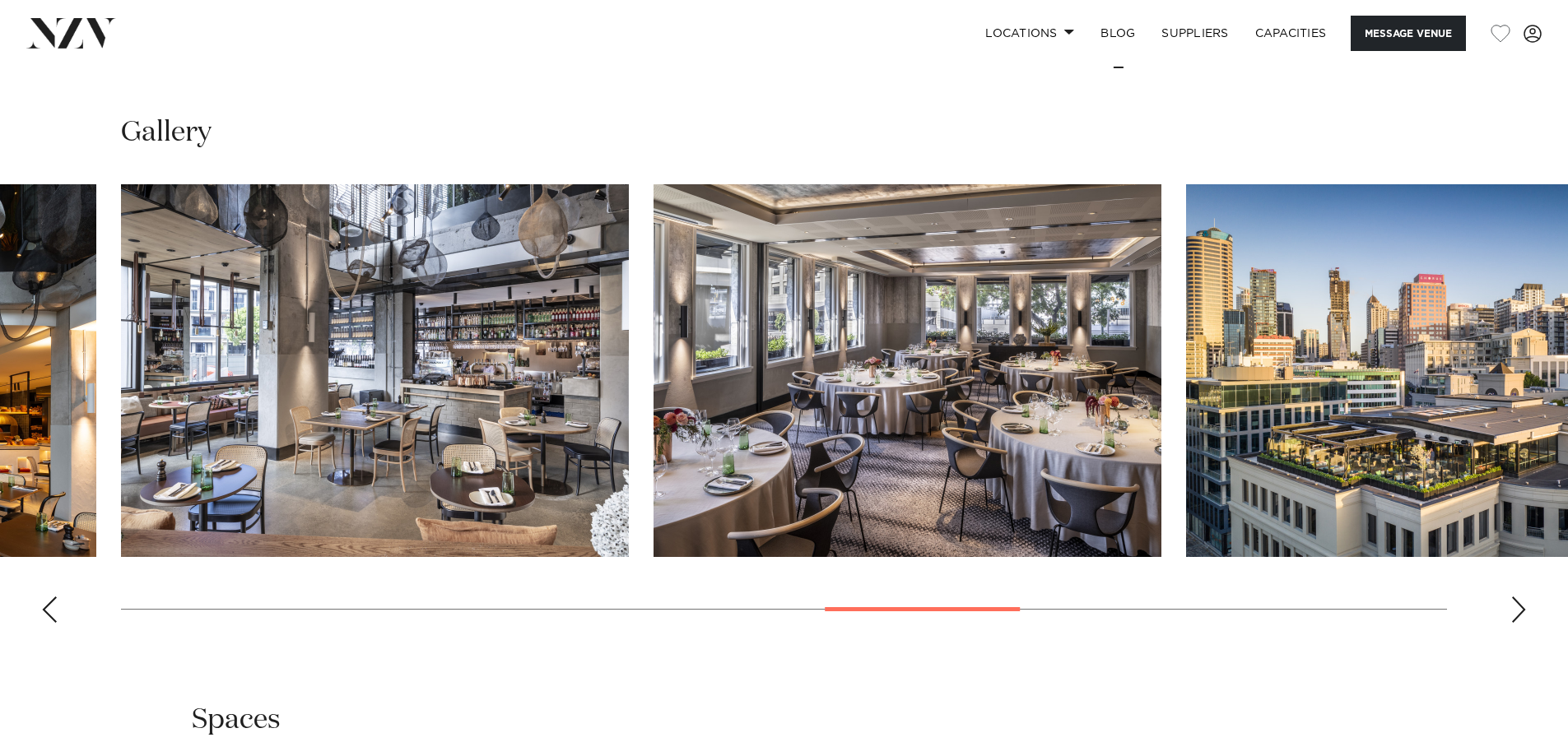
click at [1514, 596] on div "Next slide" at bounding box center [1518, 609] width 17 height 27
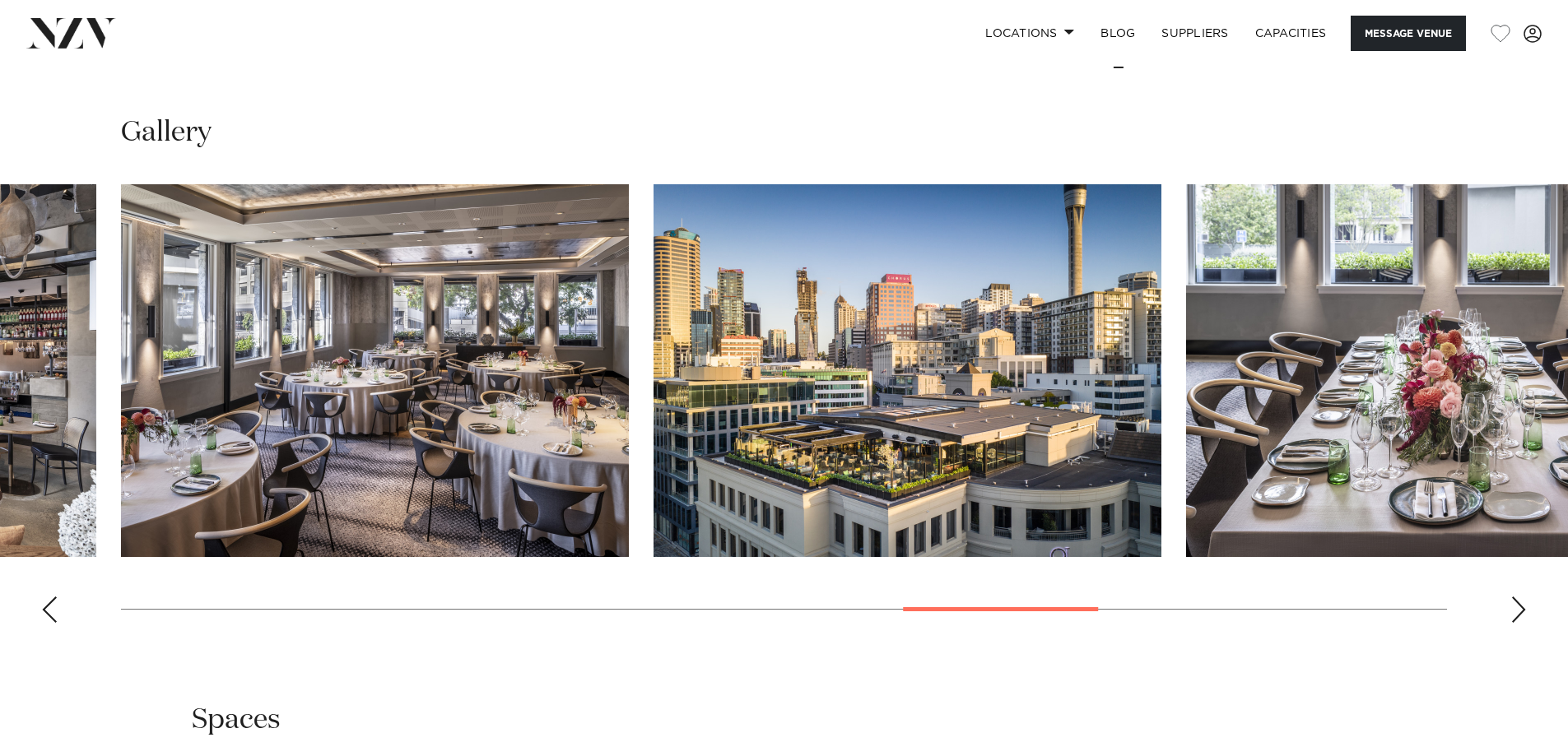
click at [1514, 596] on div "Next slide" at bounding box center [1518, 609] width 17 height 27
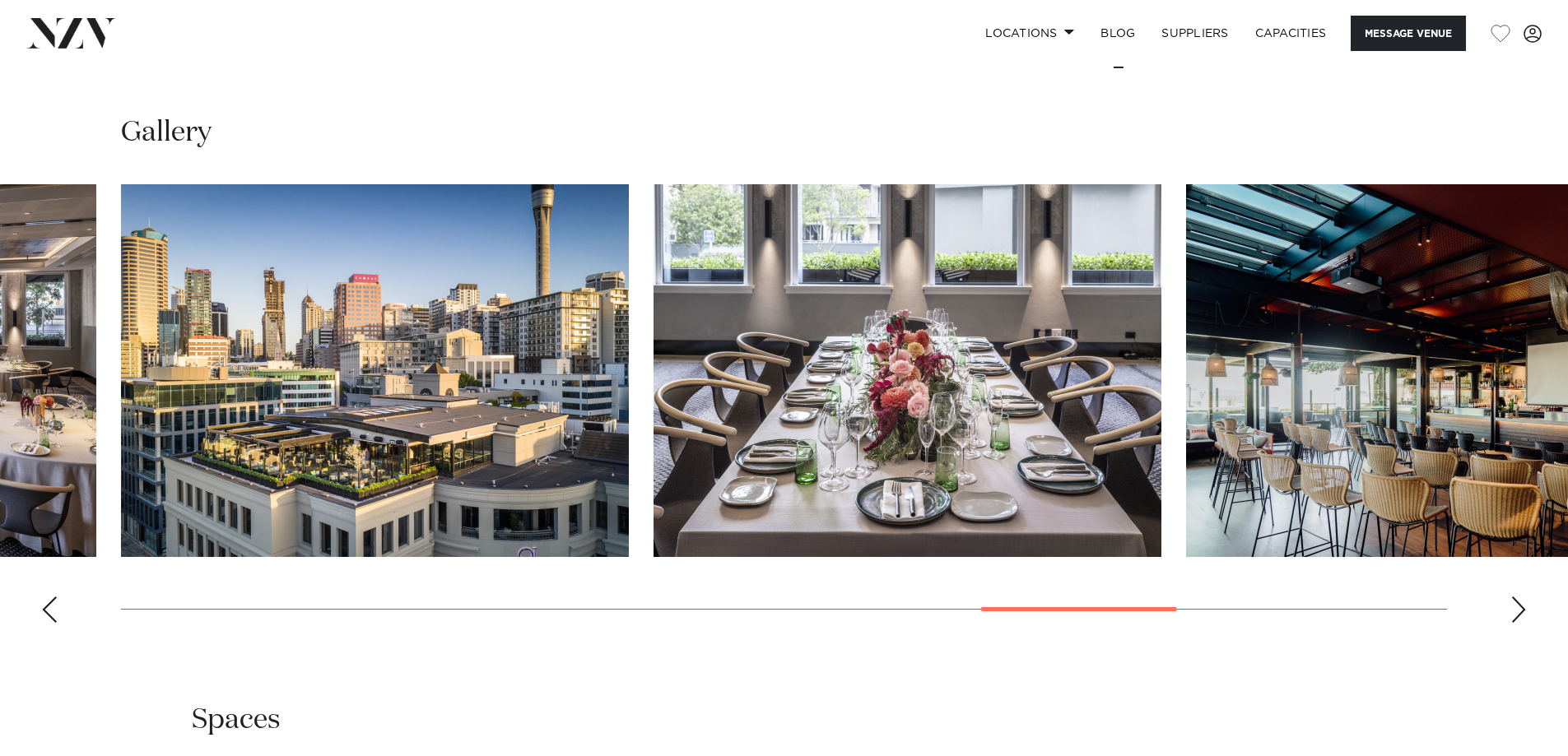
click at [1514, 596] on div "Next slide" at bounding box center [1518, 609] width 17 height 27
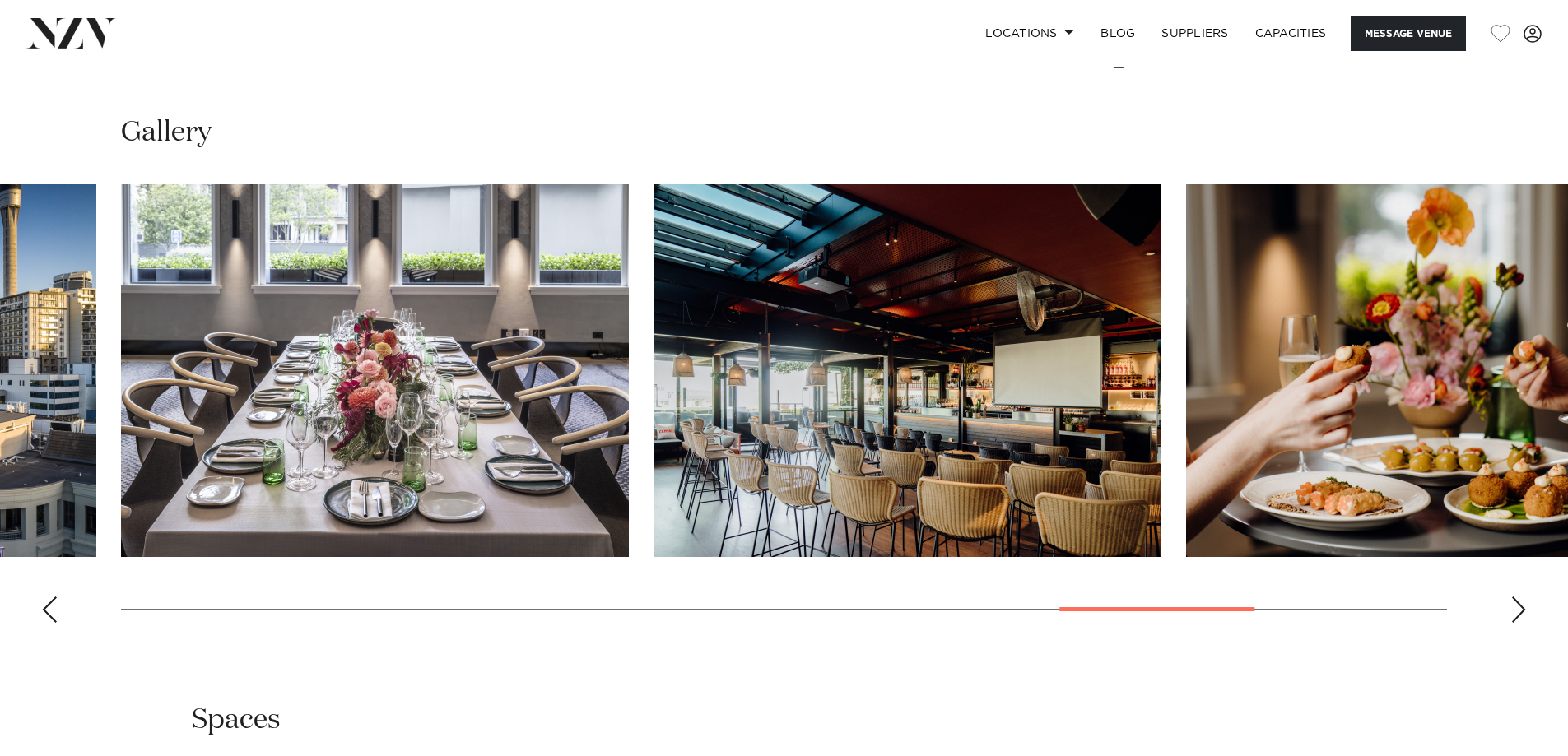
click at [1514, 596] on div "Next slide" at bounding box center [1518, 609] width 17 height 27
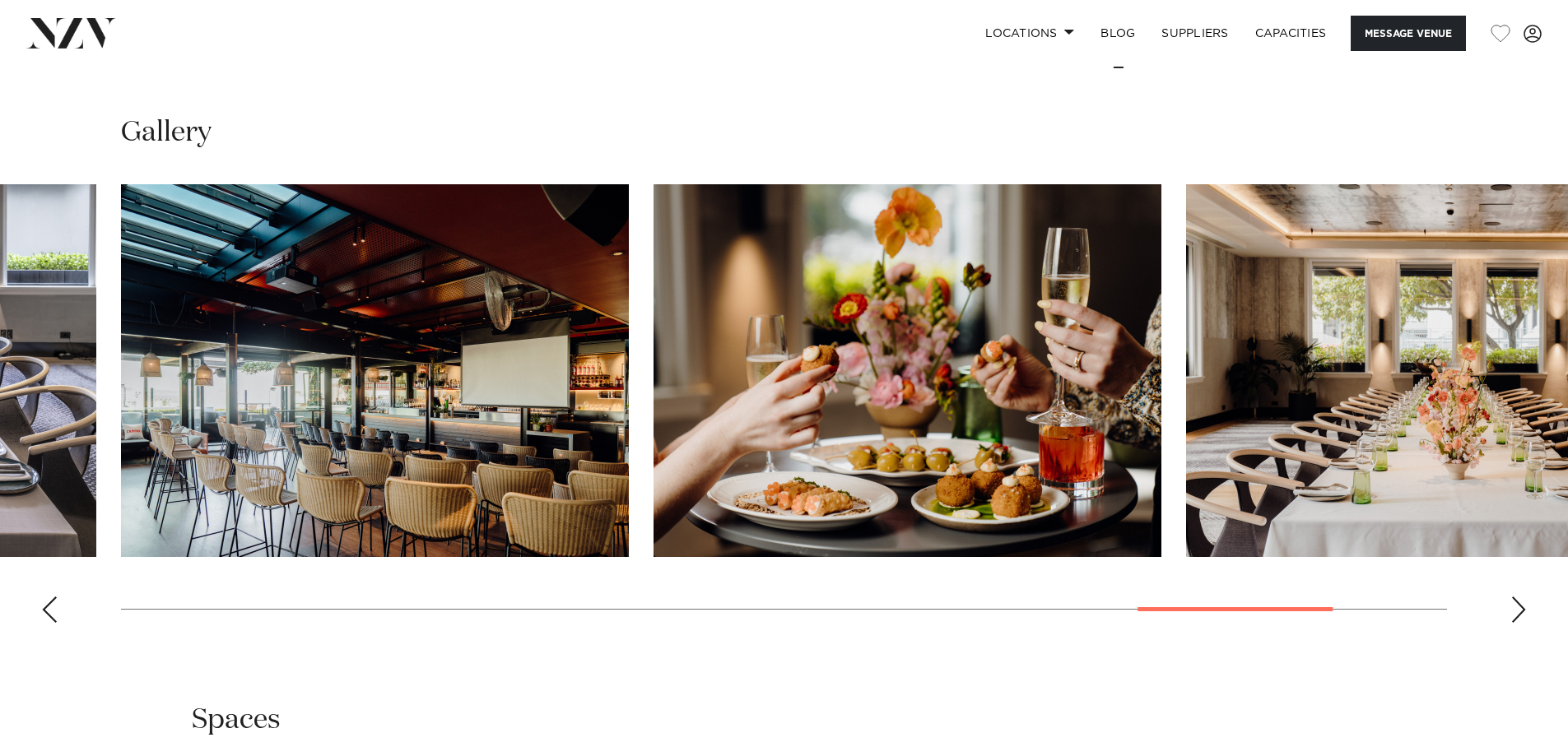
click at [1514, 596] on div "Next slide" at bounding box center [1518, 609] width 17 height 27
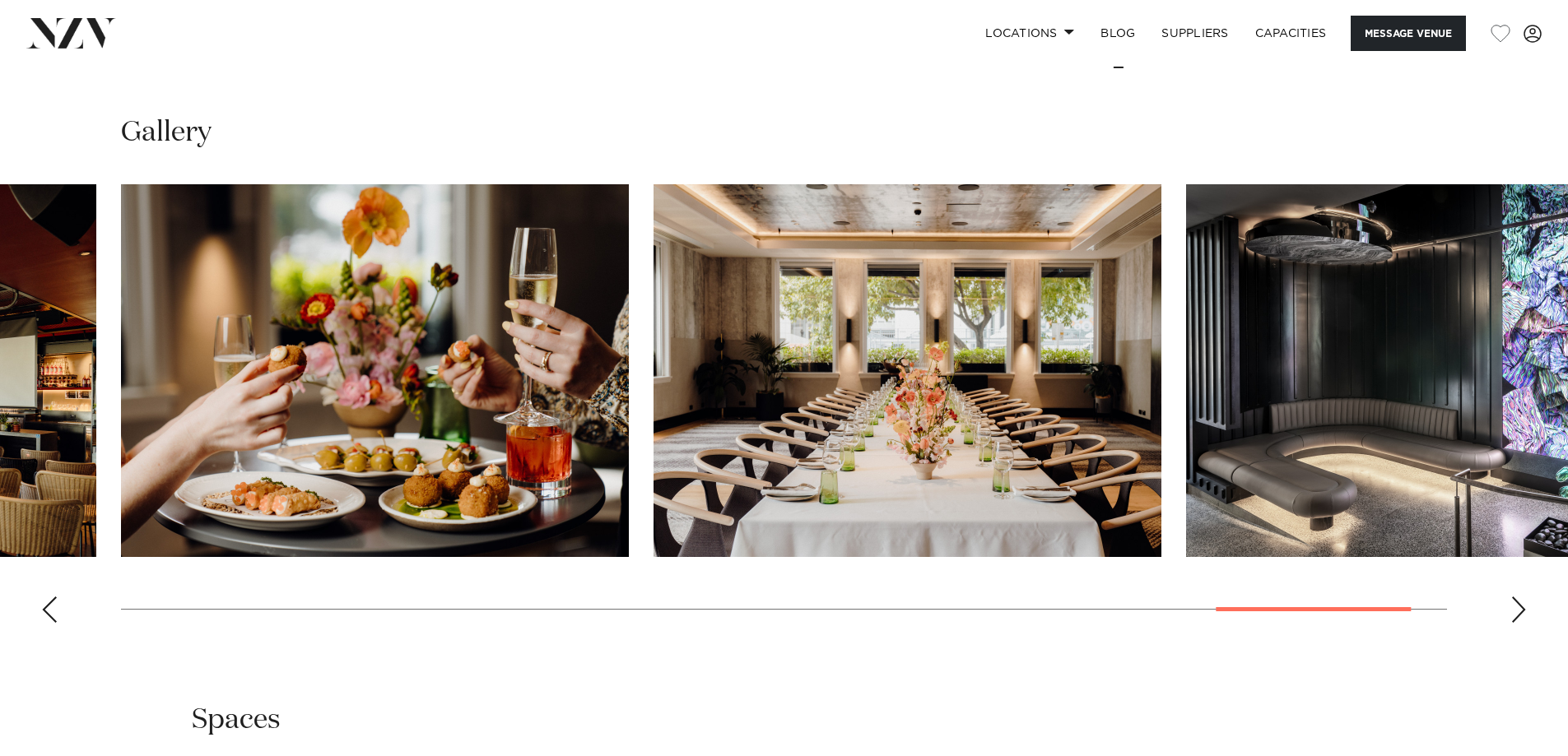
click at [1514, 596] on div "Next slide" at bounding box center [1518, 609] width 17 height 27
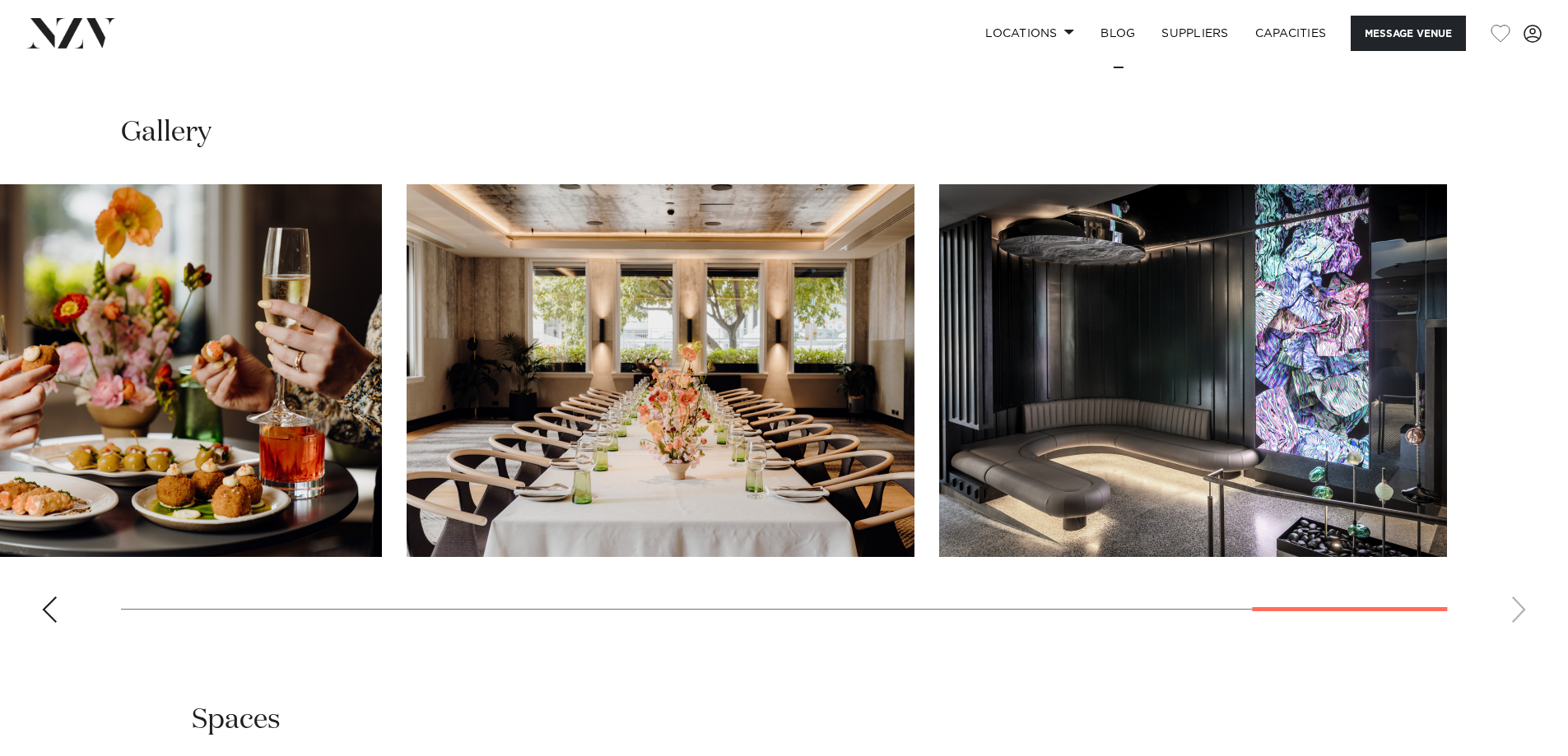
click at [1514, 587] on swiper-container at bounding box center [784, 410] width 1568 height 452
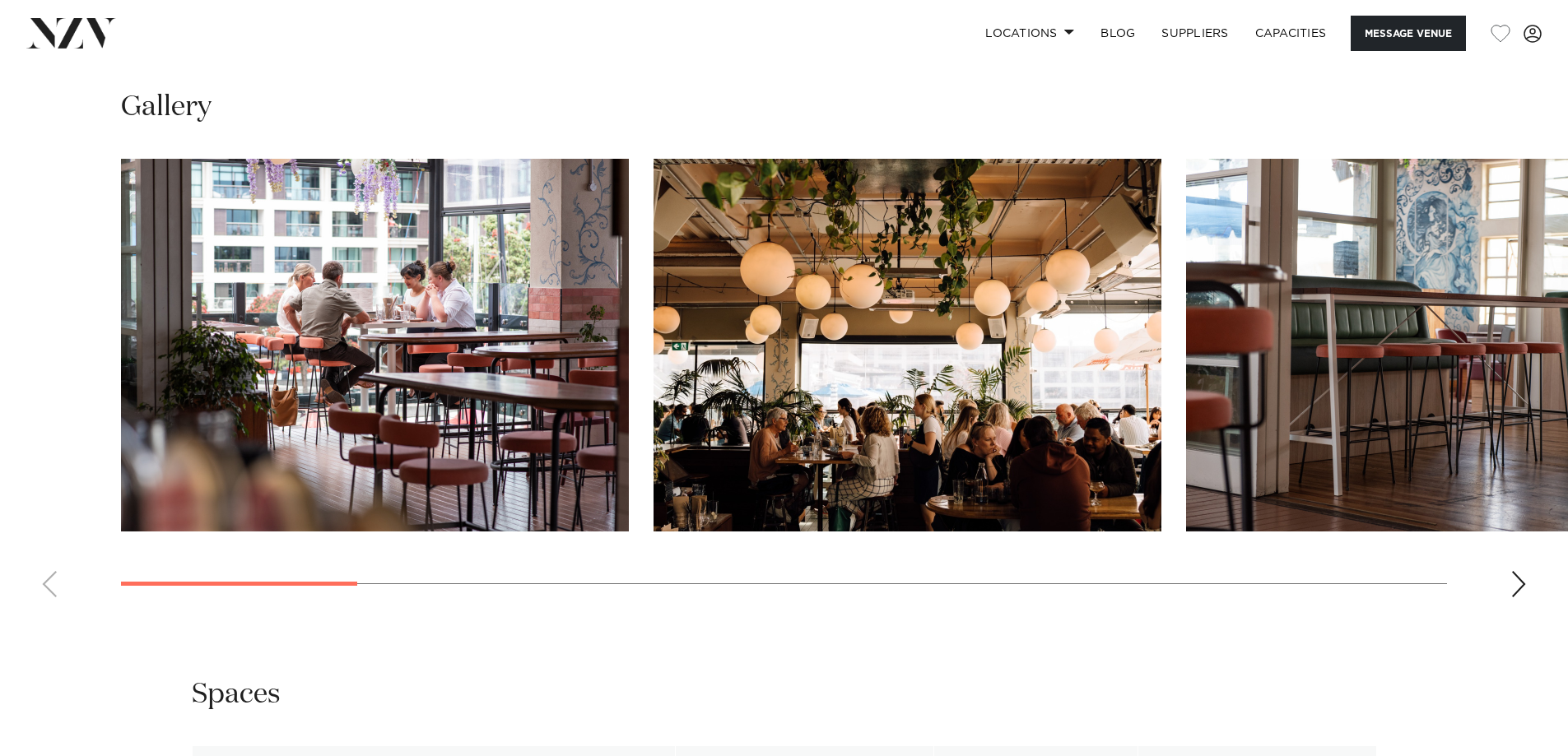
scroll to position [1892, 0]
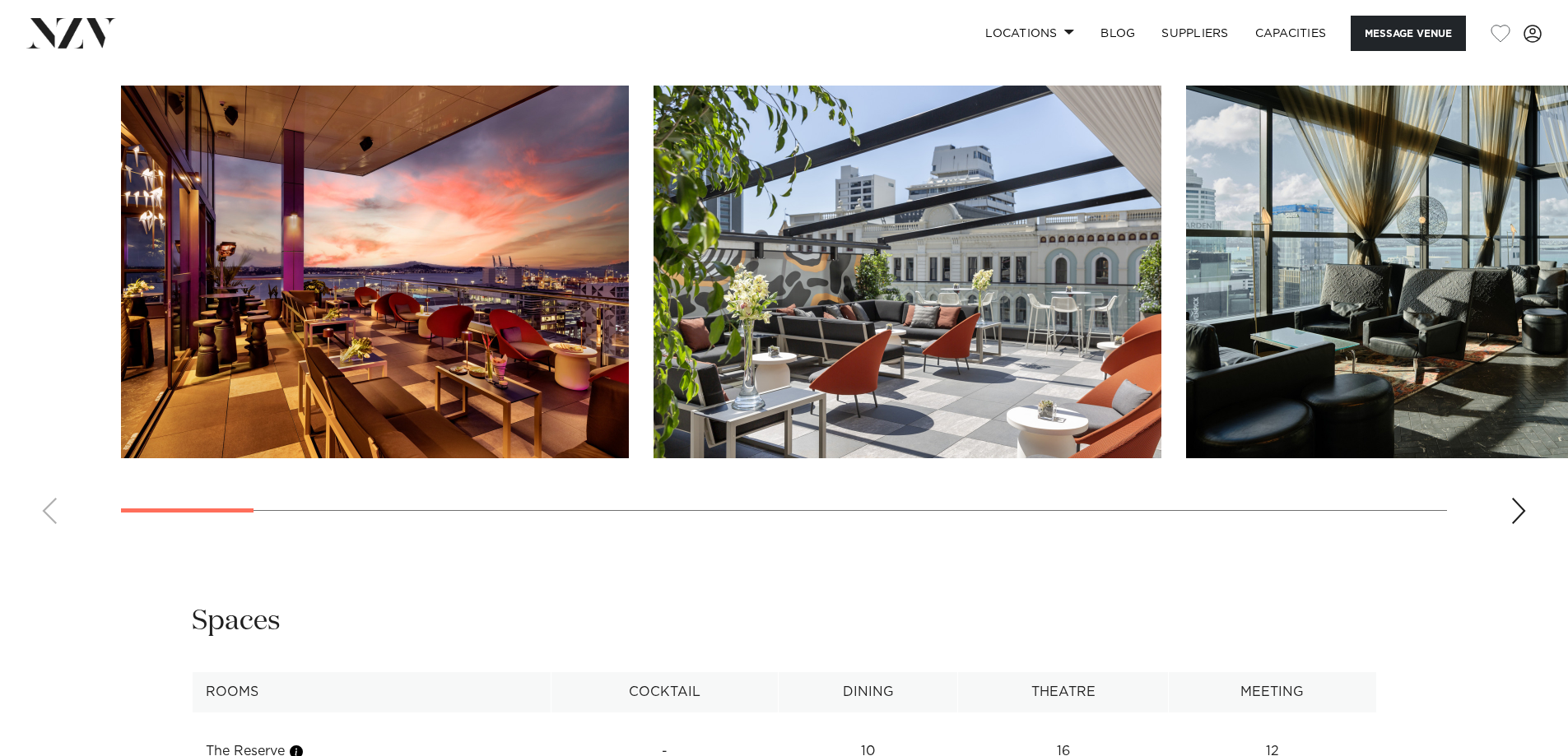
scroll to position [1974, 0]
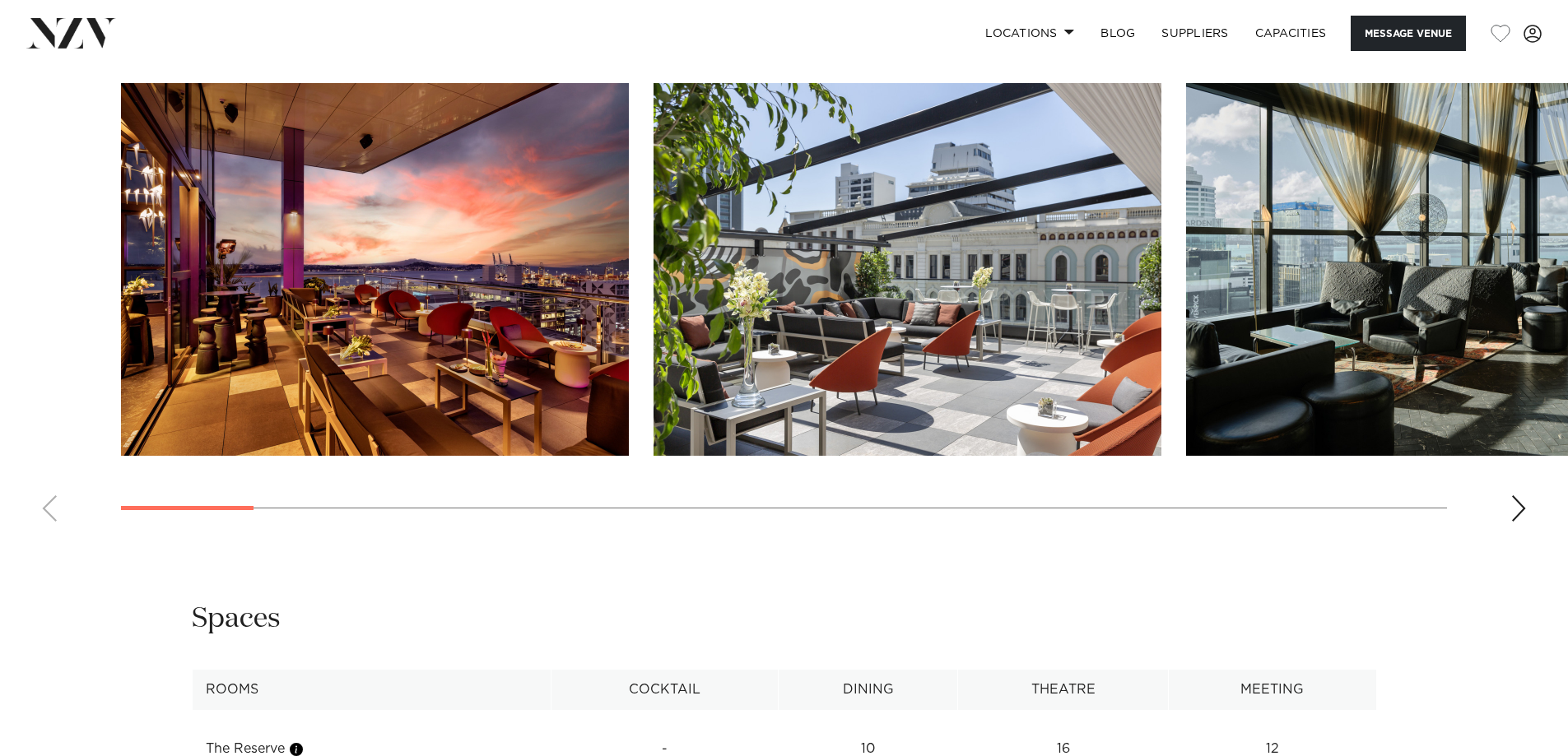
click at [1504, 514] on swiper-container at bounding box center [784, 309] width 1568 height 452
click at [1522, 510] on div "Next slide" at bounding box center [1518, 508] width 17 height 27
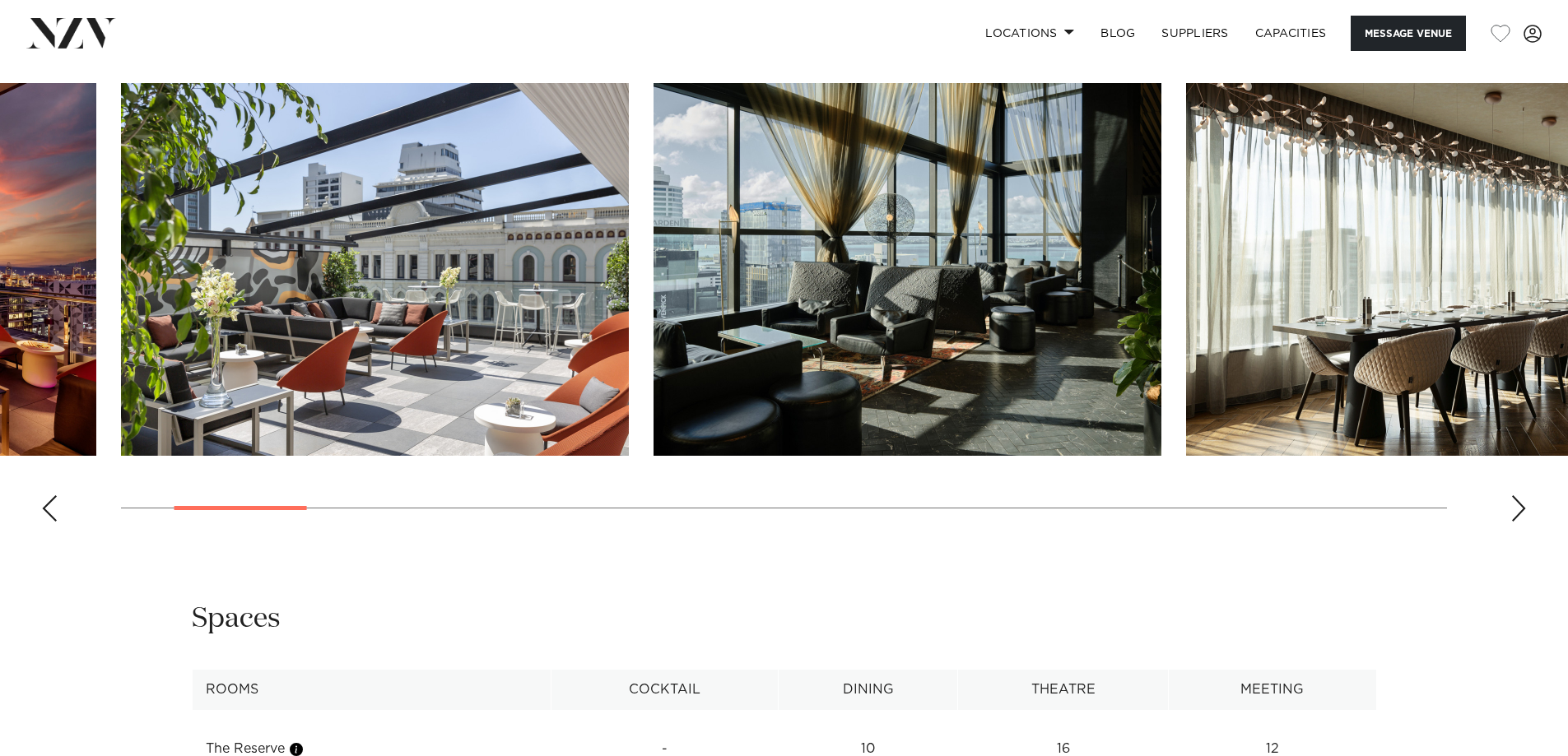
click at [1522, 510] on div "Next slide" at bounding box center [1518, 508] width 17 height 27
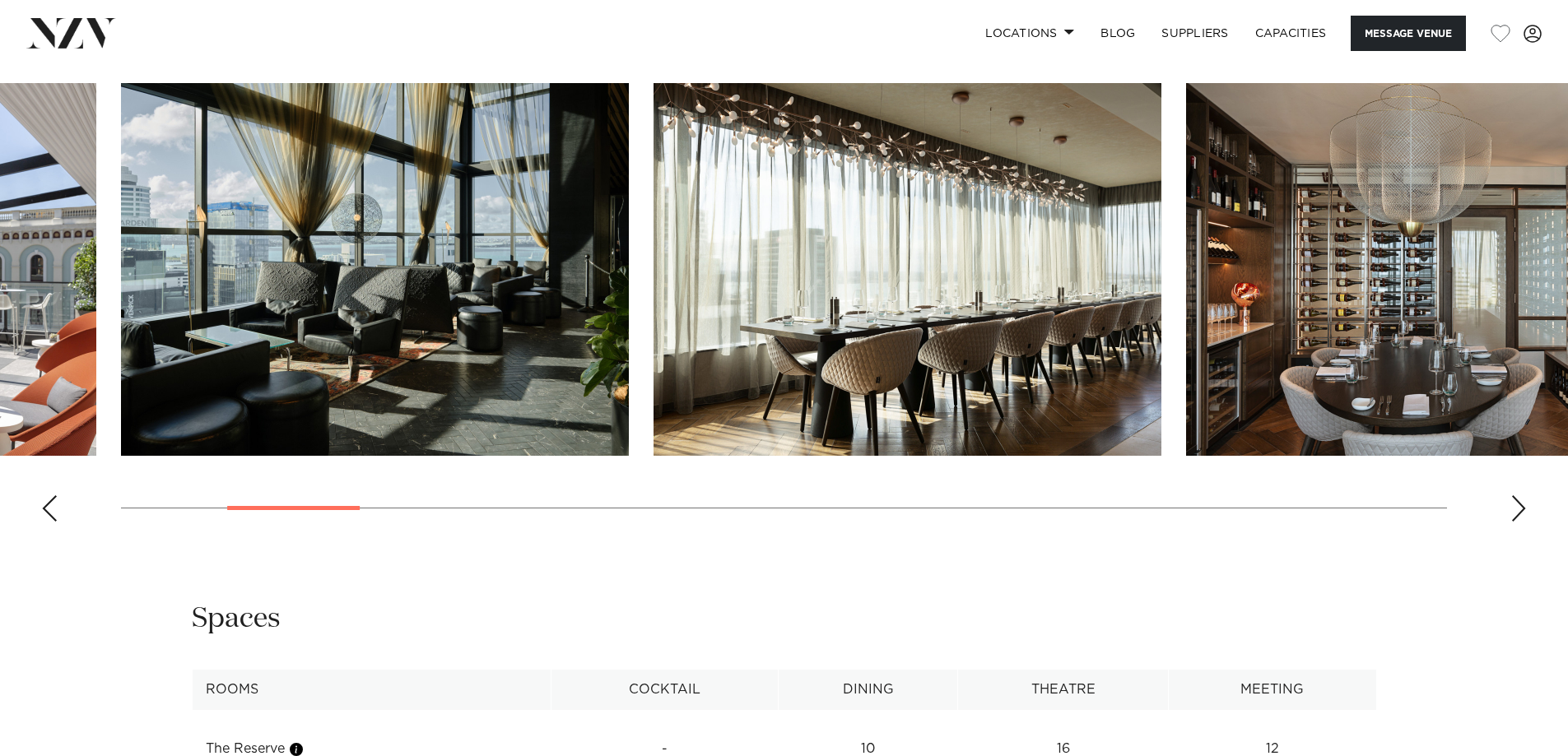
click at [1522, 510] on div "Next slide" at bounding box center [1518, 508] width 17 height 27
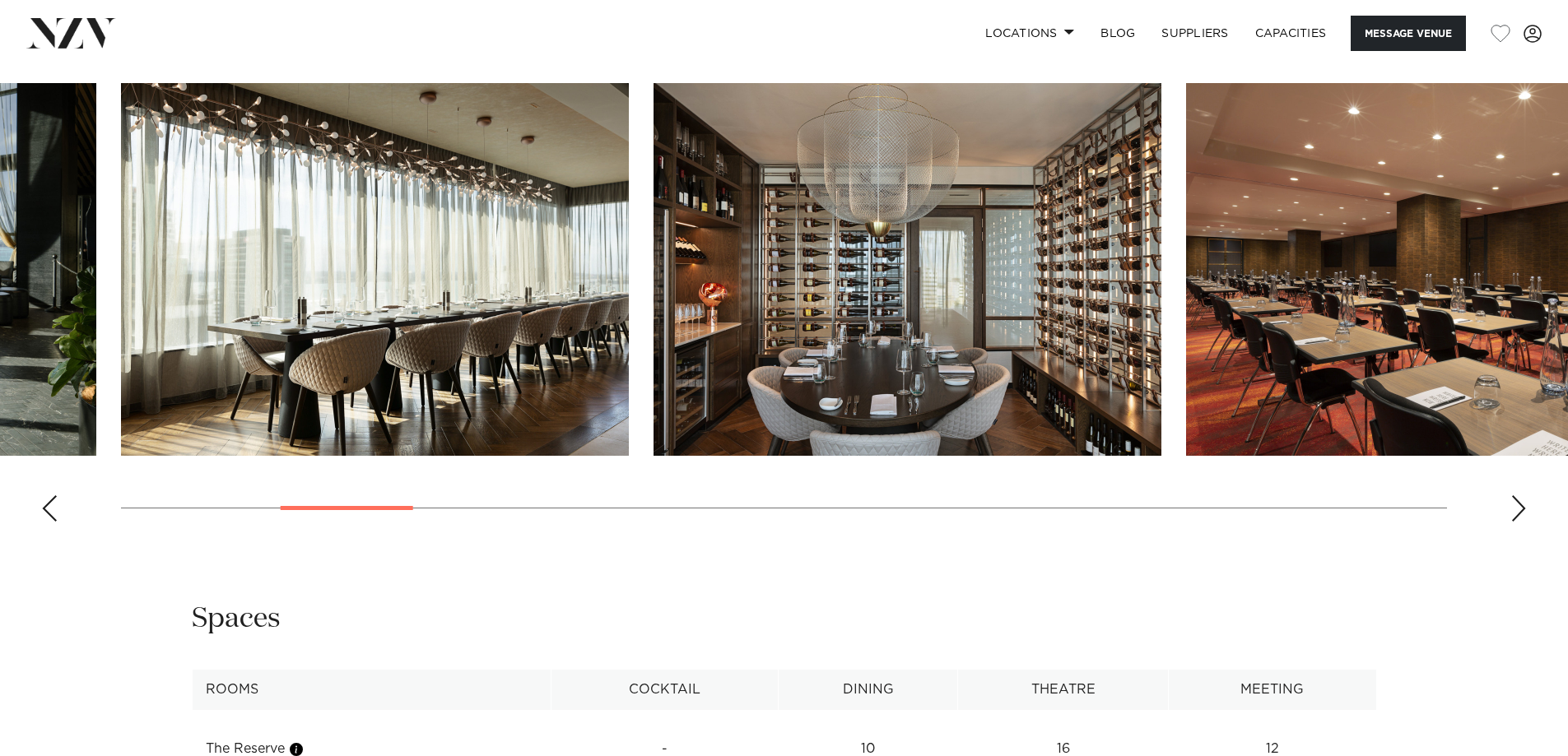
click at [1522, 510] on div "Next slide" at bounding box center [1518, 508] width 17 height 27
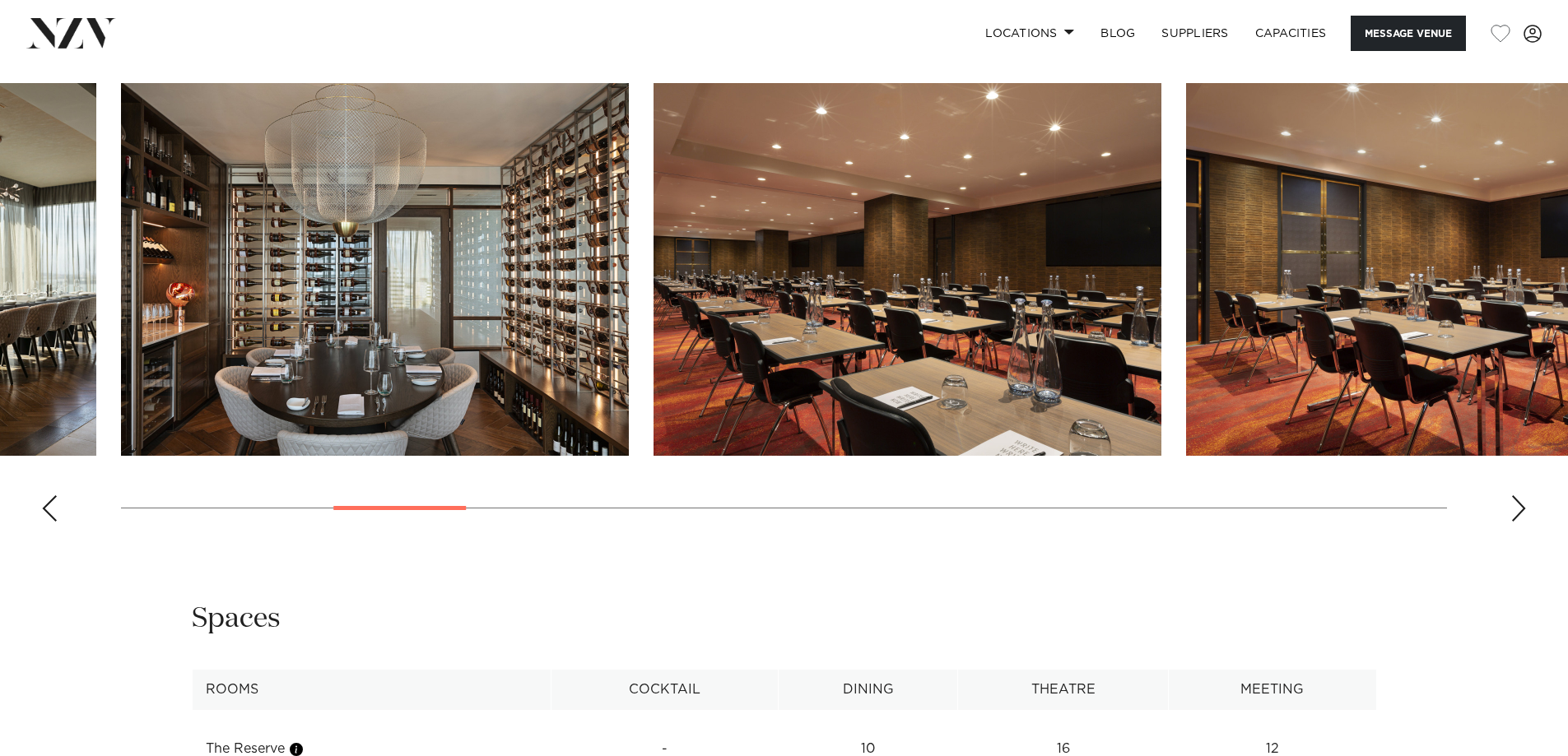
click at [1522, 510] on div "Next slide" at bounding box center [1518, 508] width 17 height 27
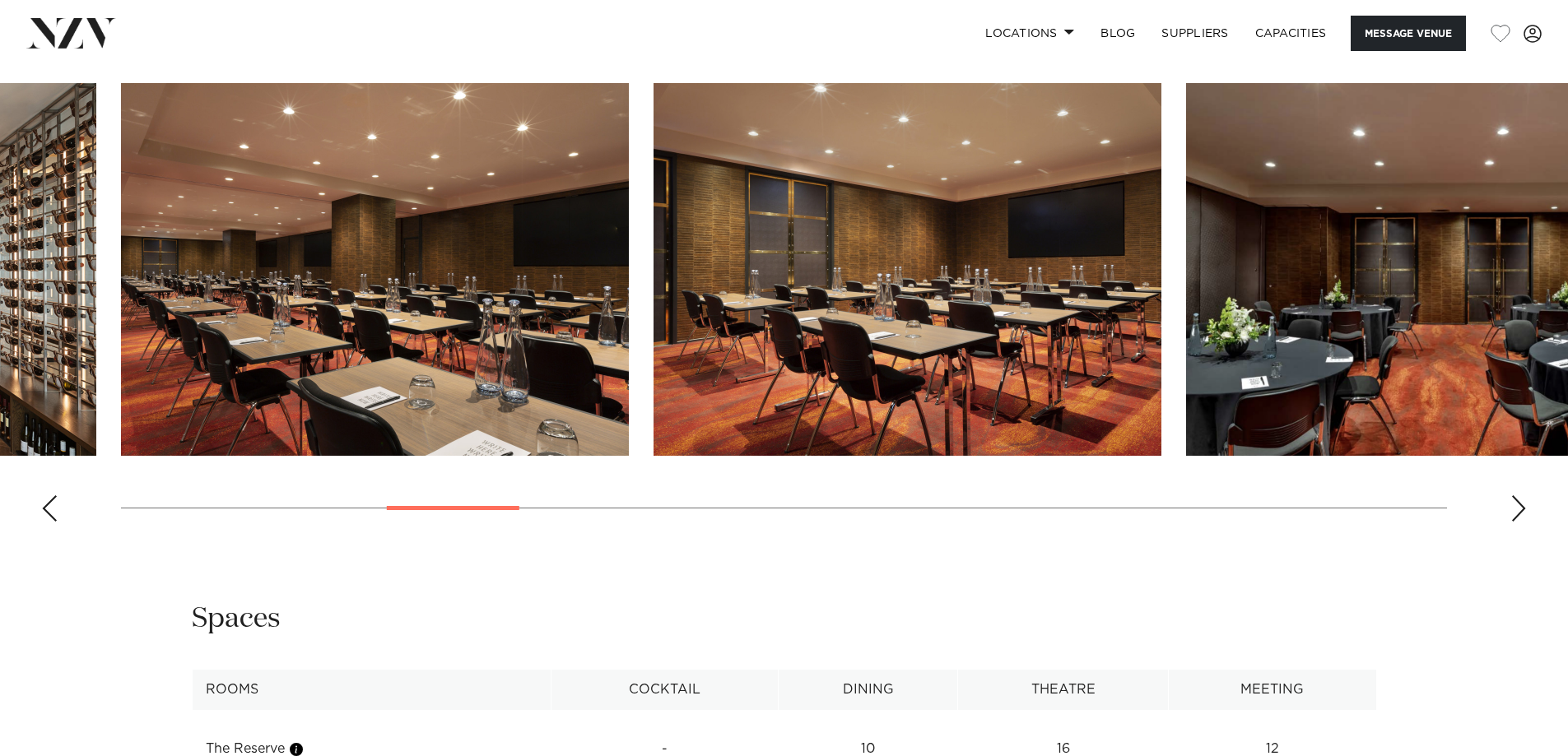
click at [1521, 512] on div "Next slide" at bounding box center [1518, 508] width 17 height 27
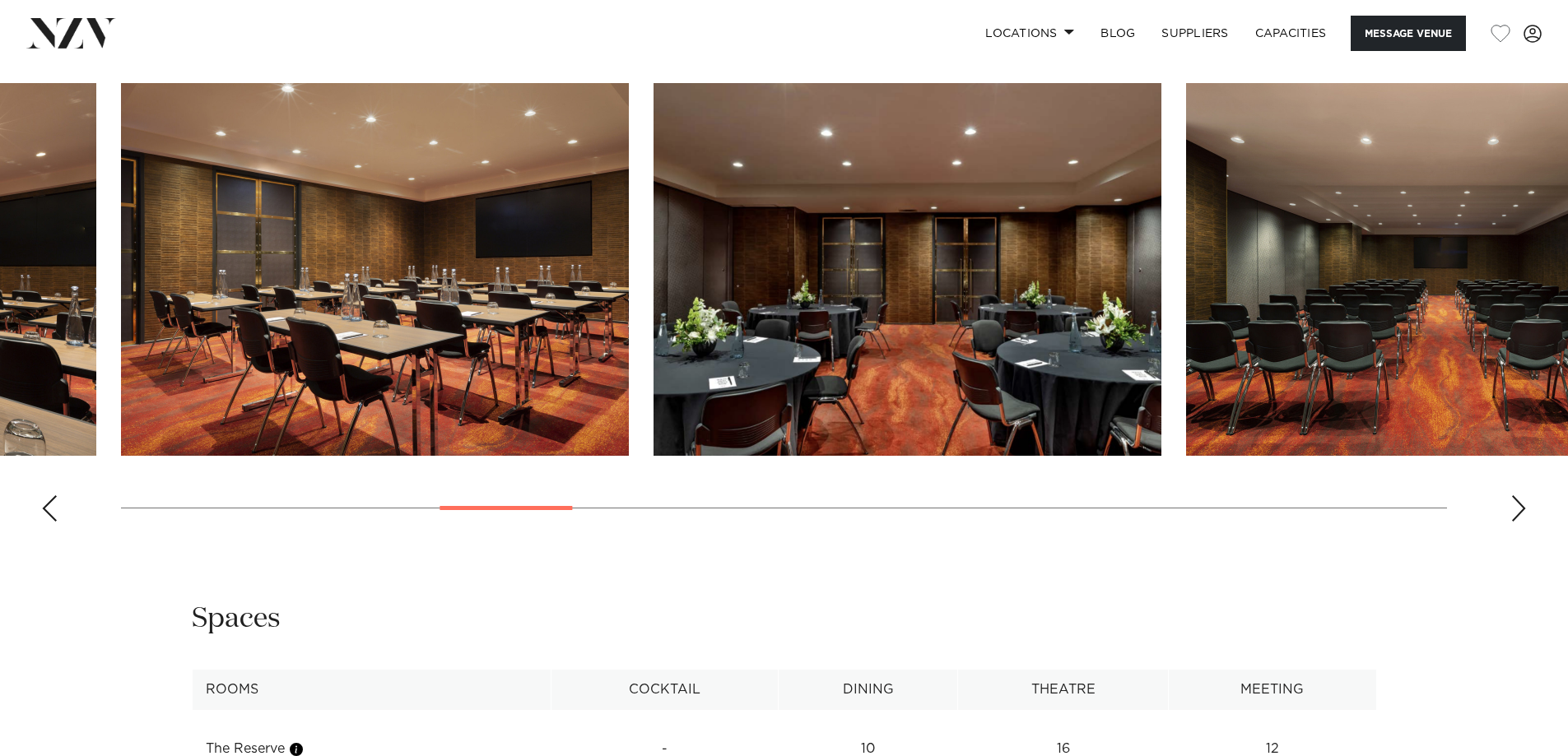
click at [1521, 512] on div "Next slide" at bounding box center [1518, 508] width 17 height 27
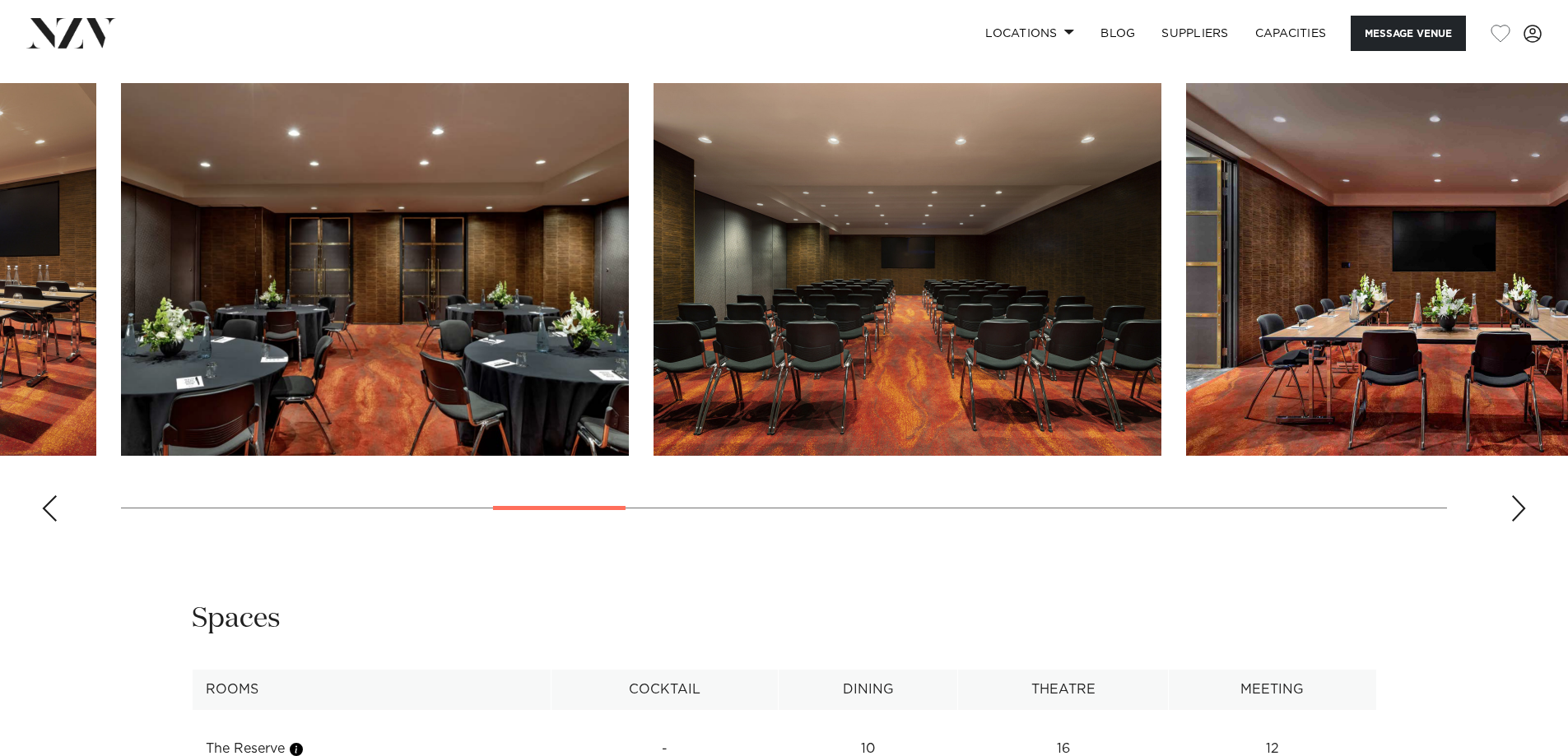
click at [1521, 513] on div "Next slide" at bounding box center [1518, 508] width 17 height 27
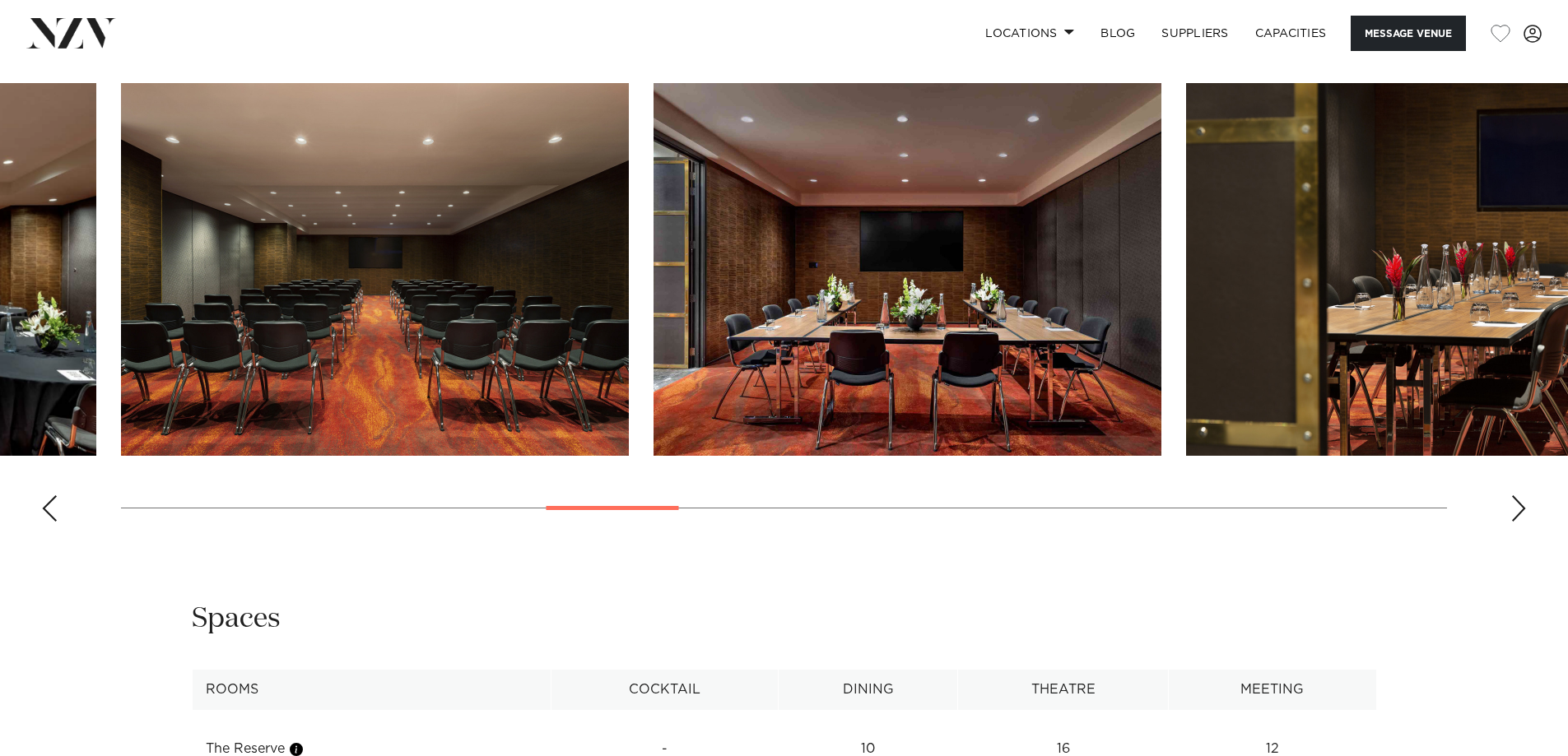
click at [1521, 513] on div "Next slide" at bounding box center [1518, 508] width 17 height 27
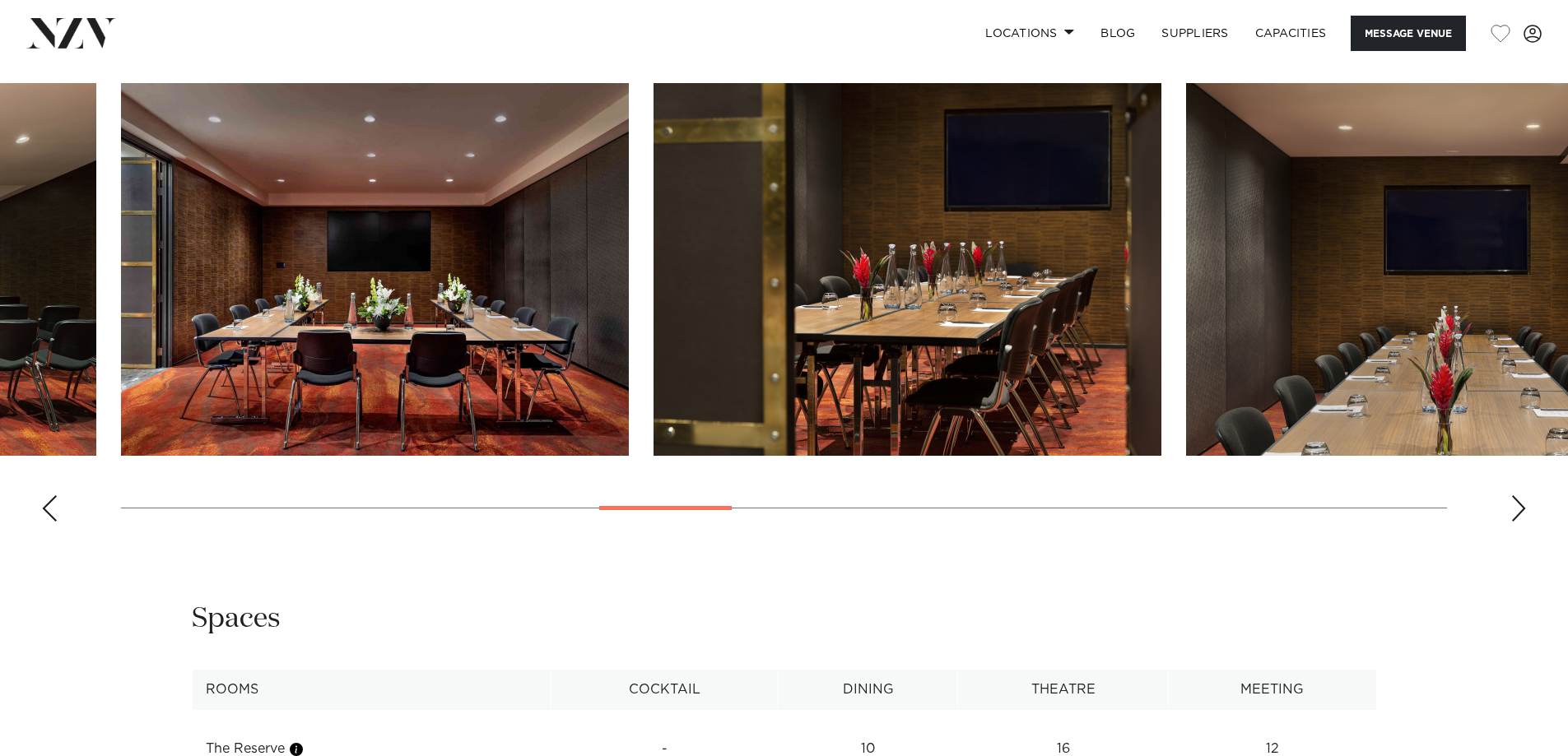
click at [1521, 513] on div "Next slide" at bounding box center [1518, 508] width 17 height 27
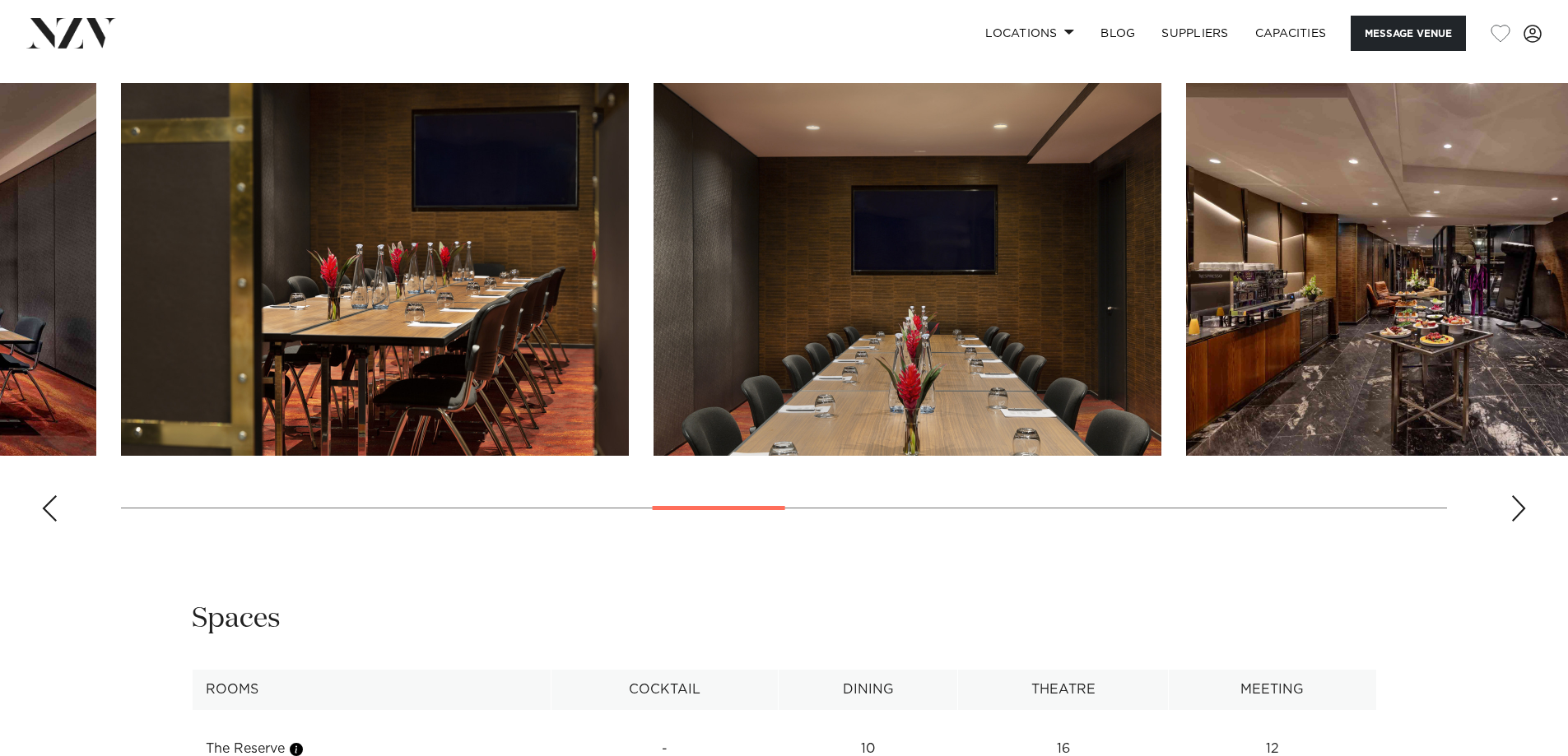
click at [1521, 513] on div "Next slide" at bounding box center [1518, 508] width 17 height 27
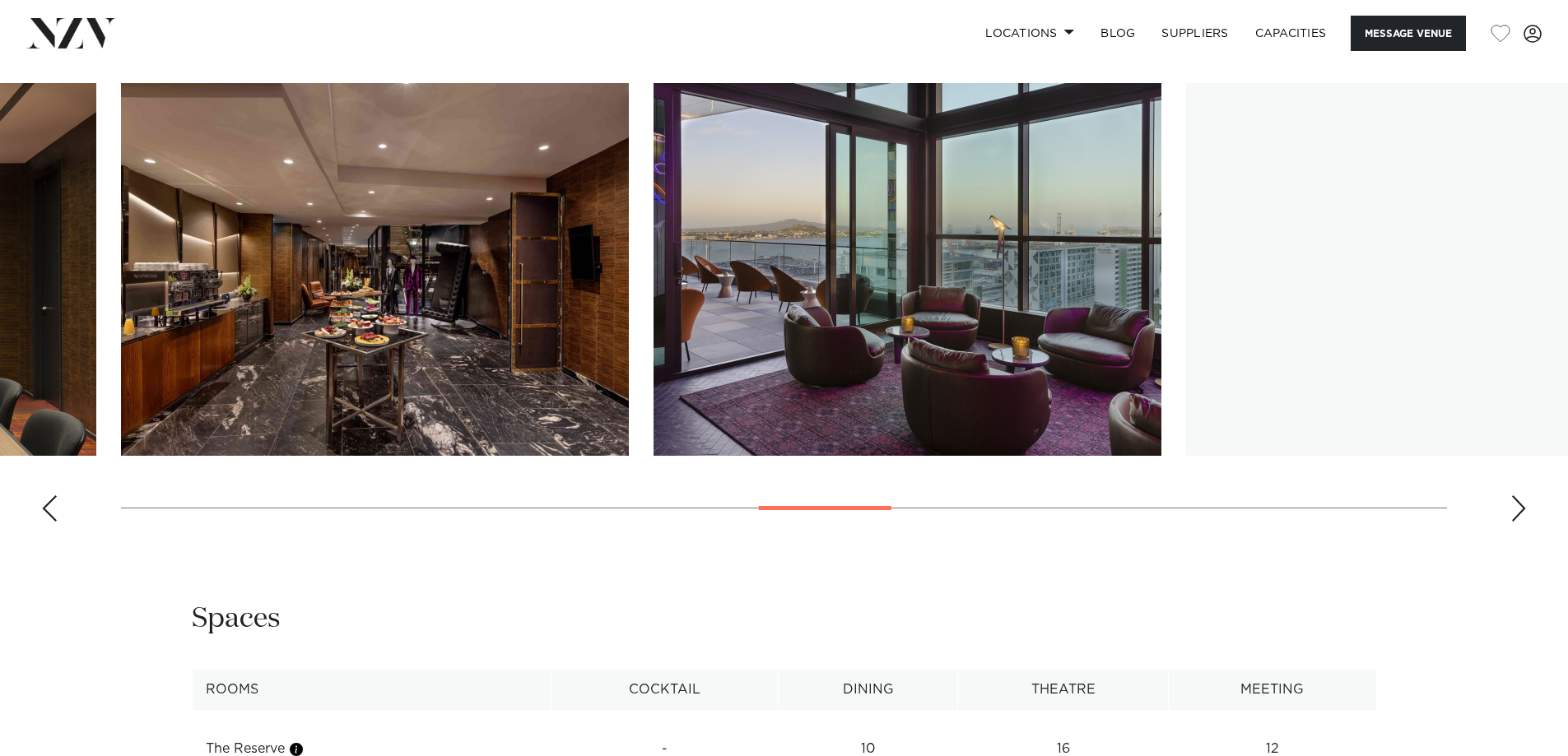
click at [1521, 513] on div "Next slide" at bounding box center [1518, 508] width 17 height 27
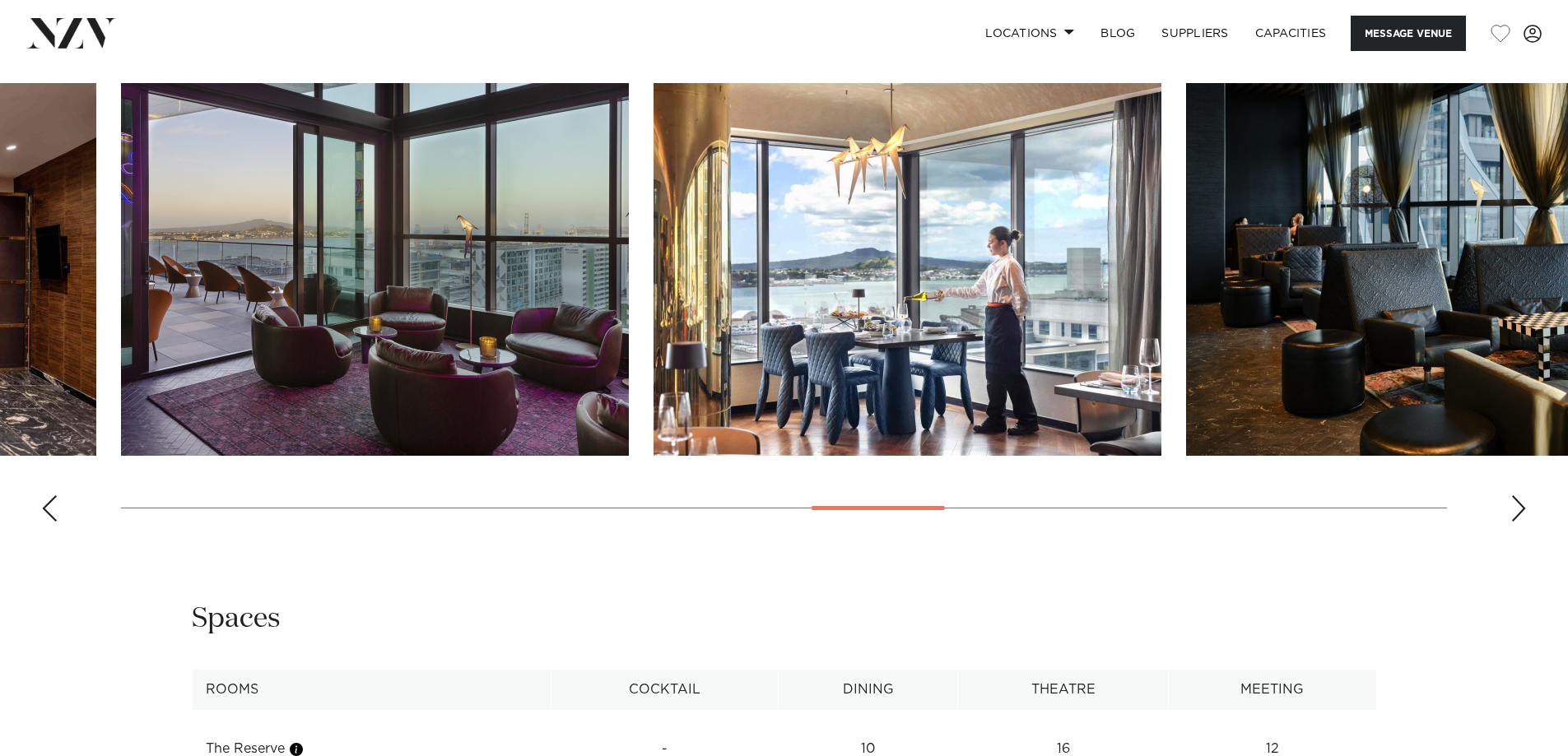
click at [1521, 513] on div "Next slide" at bounding box center [1518, 508] width 17 height 27
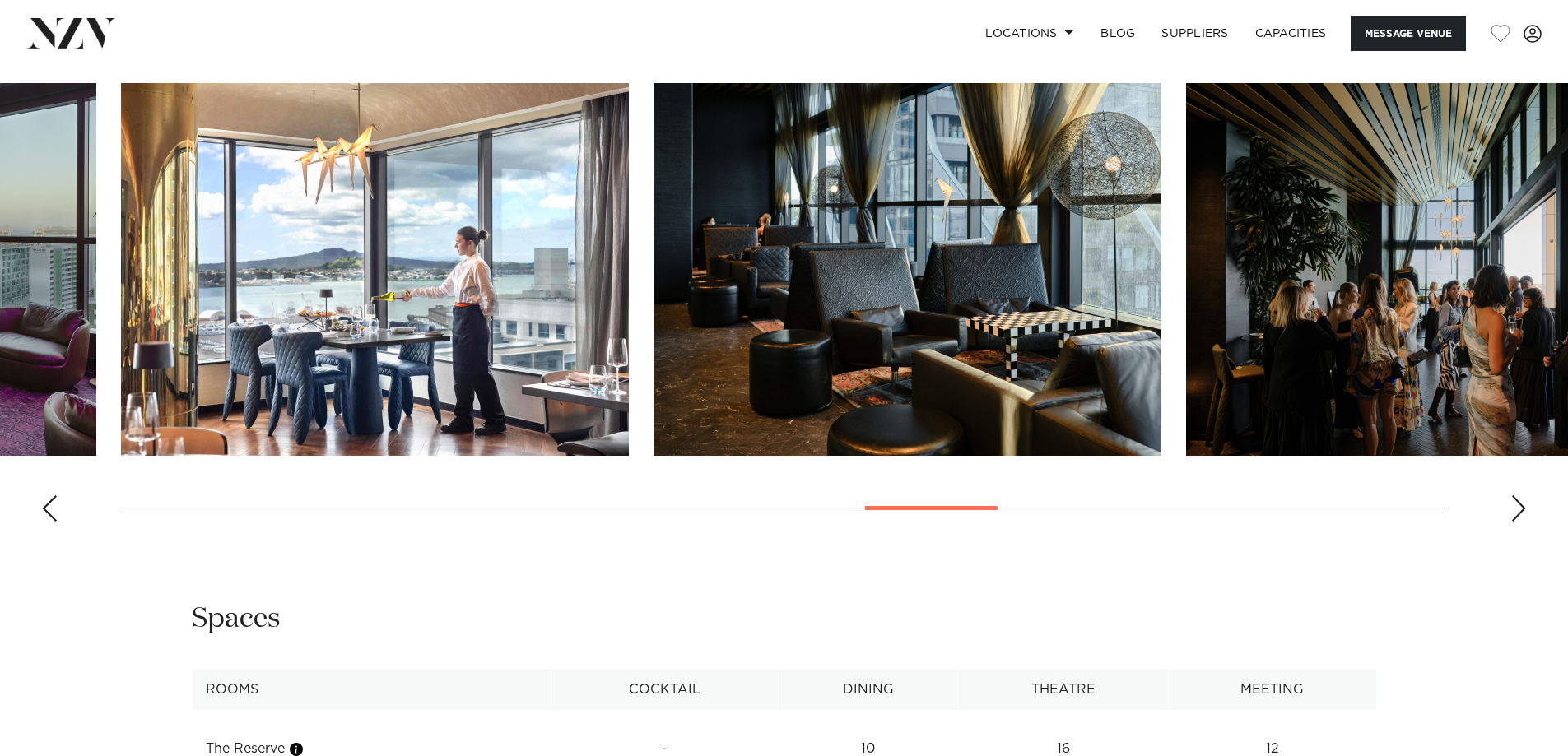
click at [1521, 513] on div "Next slide" at bounding box center [1518, 508] width 17 height 27
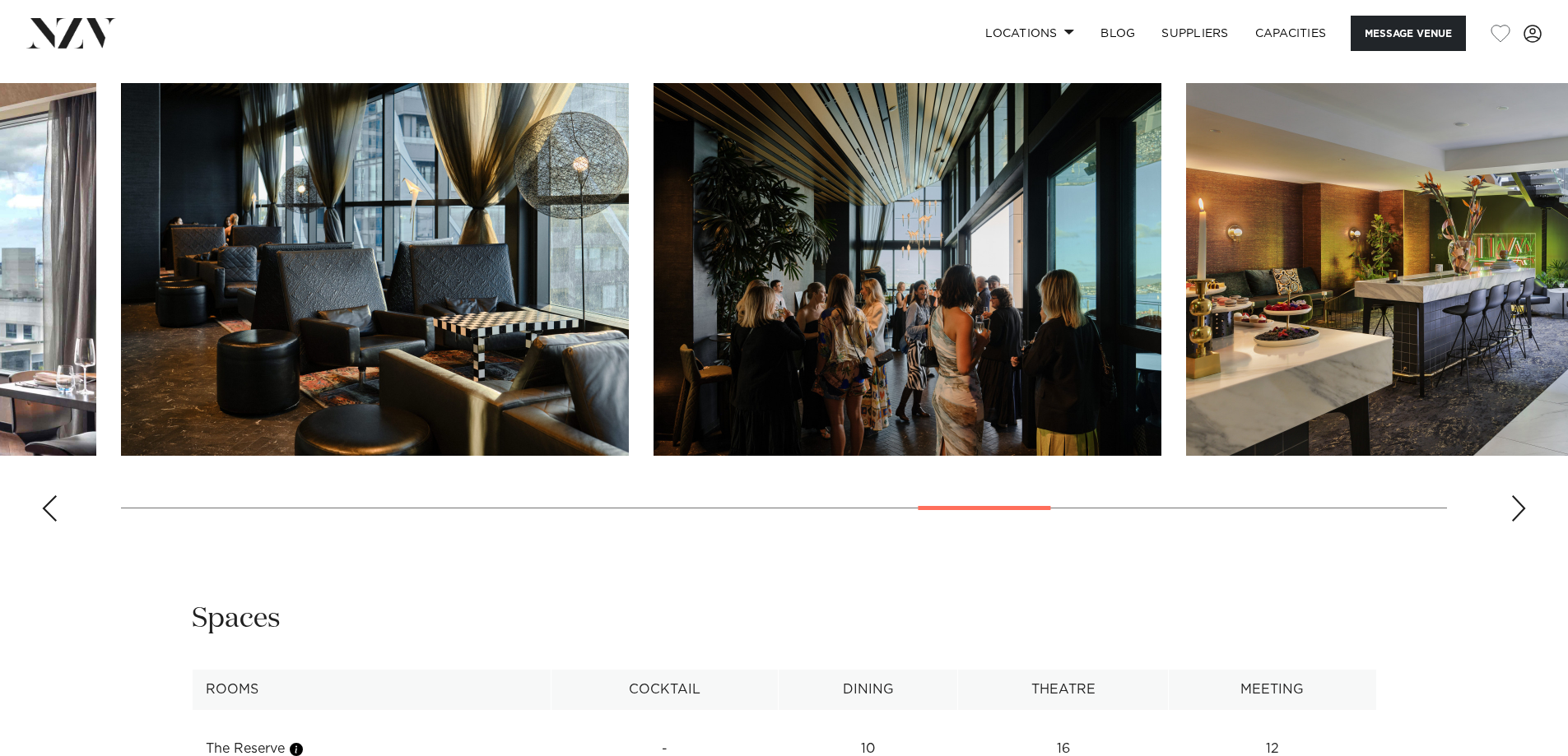
click at [1521, 513] on div "Next slide" at bounding box center [1518, 508] width 17 height 27
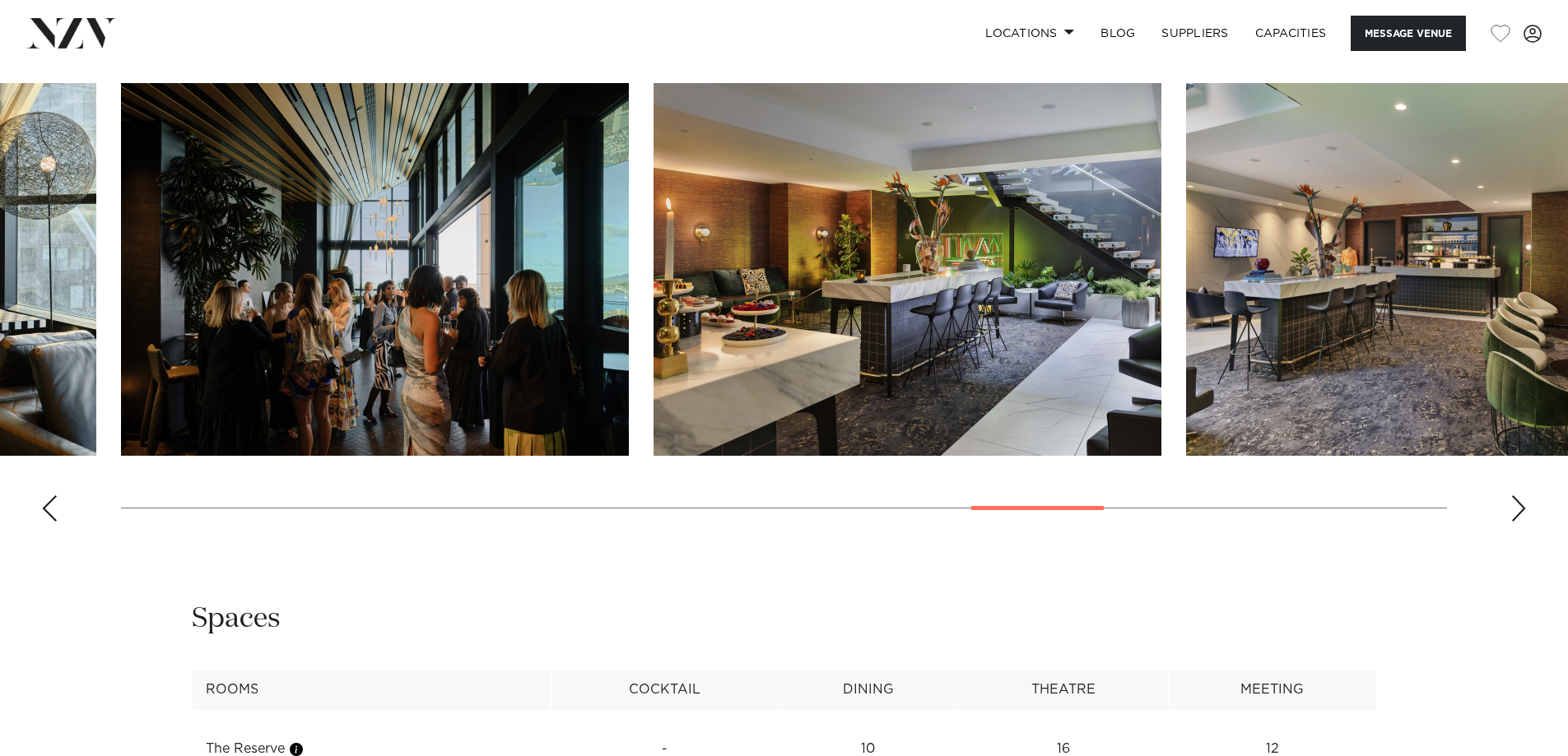
click at [1521, 513] on div "Next slide" at bounding box center [1518, 508] width 17 height 27
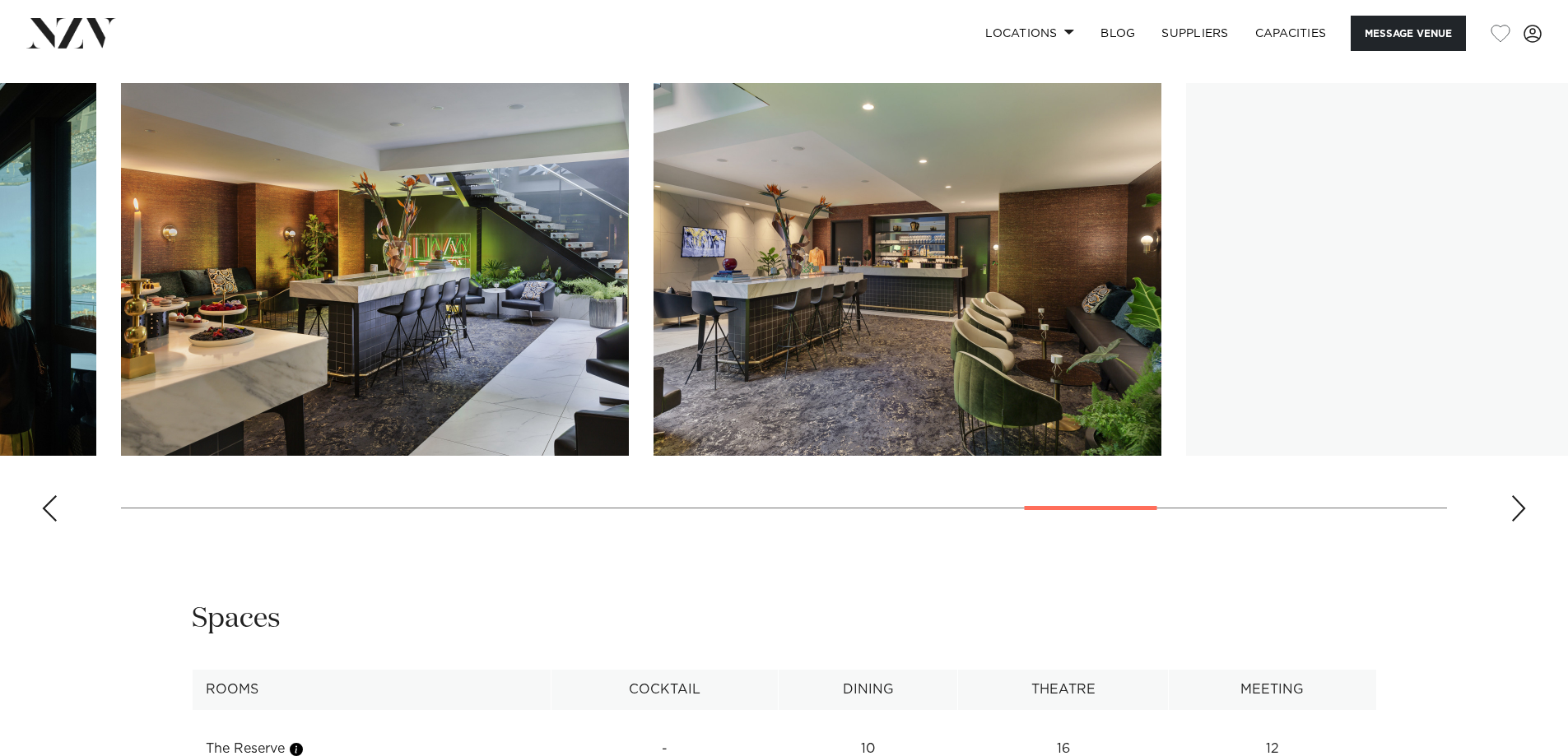
click at [1521, 513] on div "Next slide" at bounding box center [1518, 508] width 17 height 27
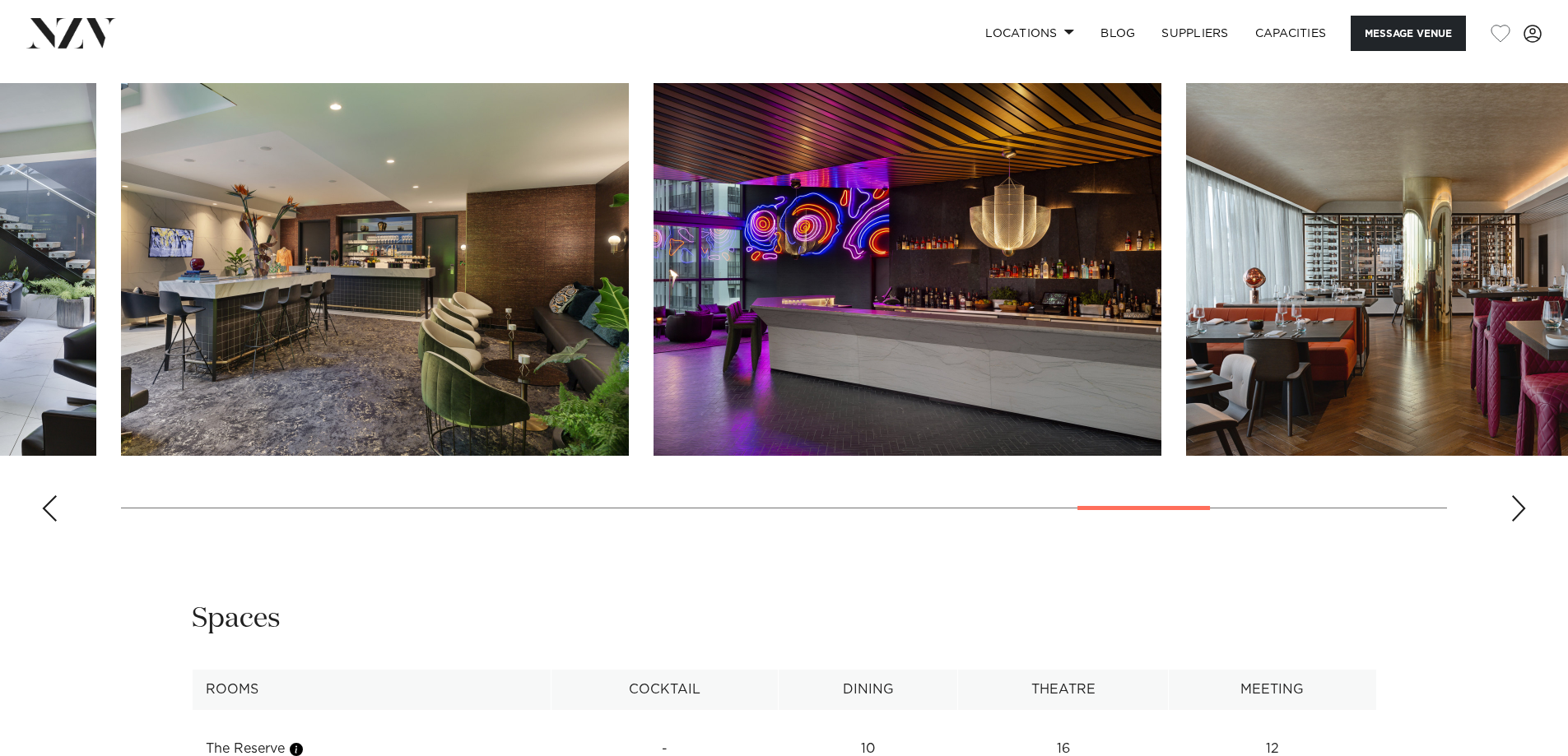
click at [1521, 513] on div "Next slide" at bounding box center [1518, 508] width 17 height 27
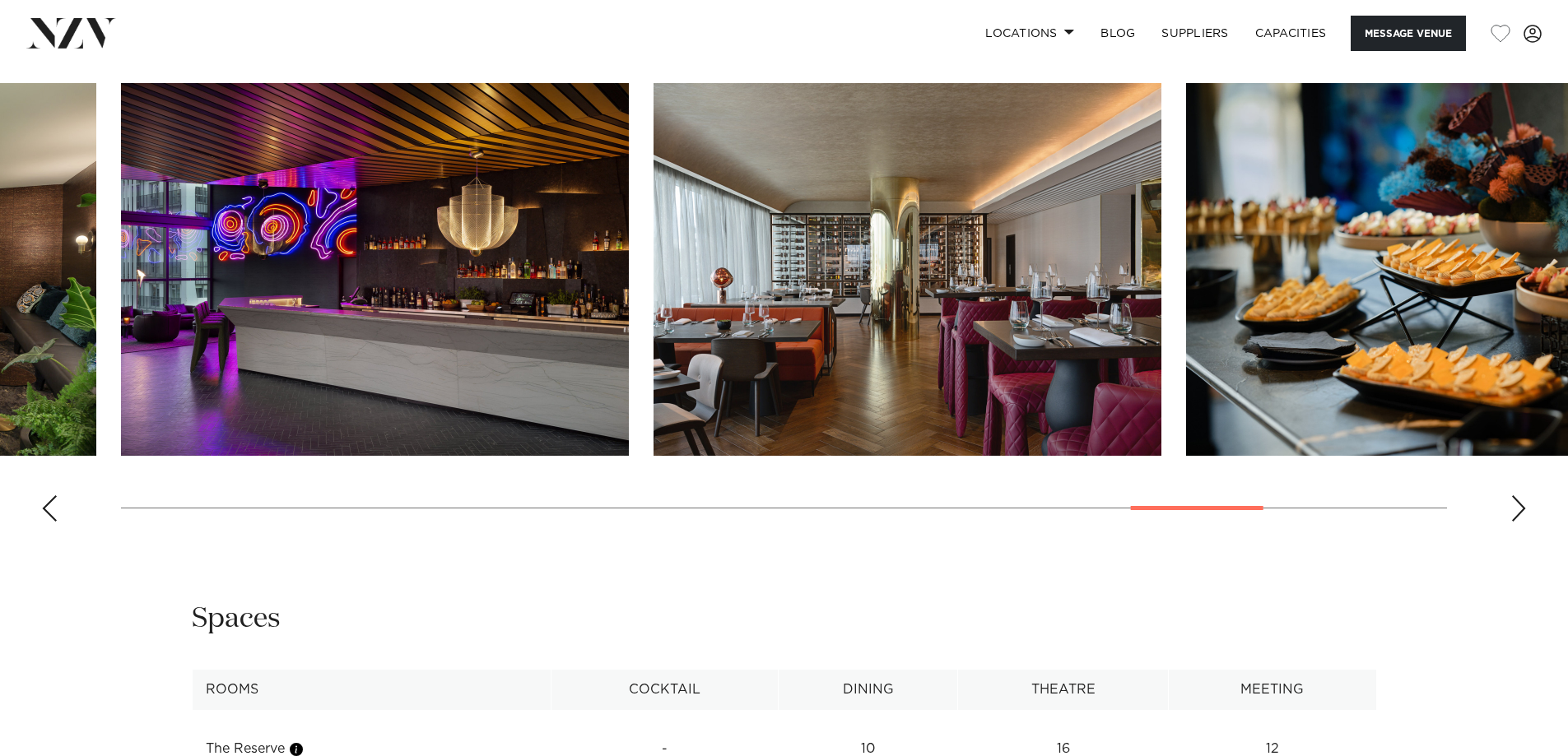
click at [1521, 513] on div "Next slide" at bounding box center [1518, 508] width 17 height 27
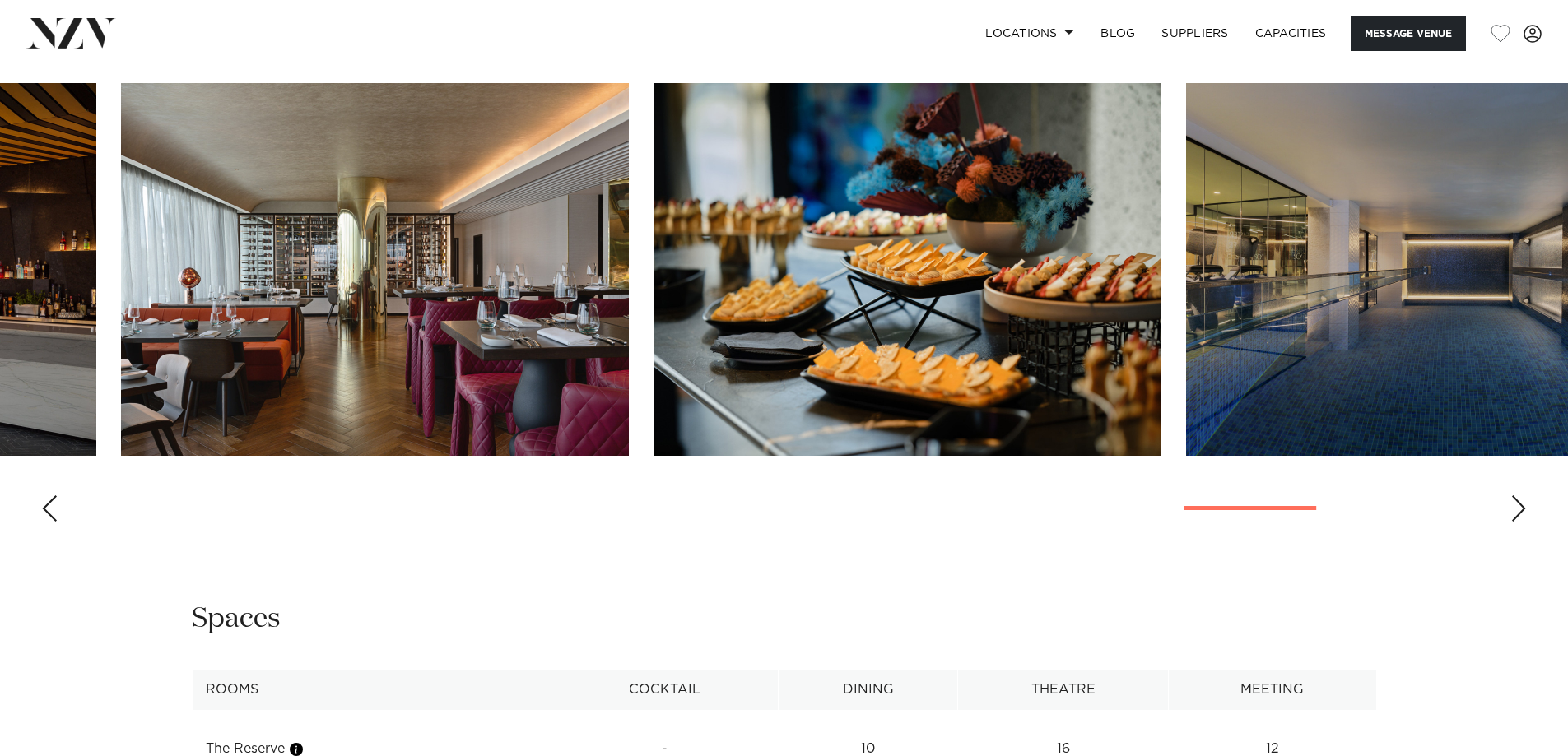
click at [1519, 503] on div "Next slide" at bounding box center [1518, 508] width 17 height 27
